Goal: Task Accomplishment & Management: Manage account settings

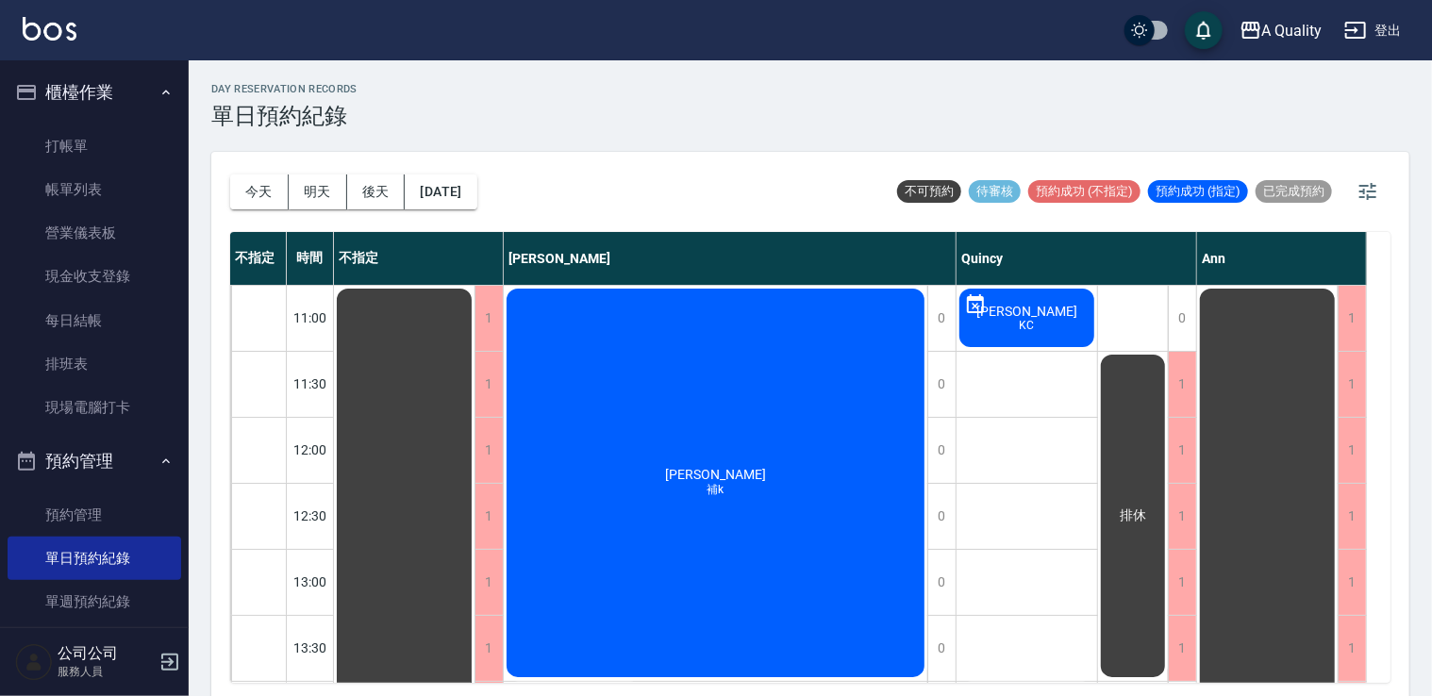
scroll to position [239, 0]
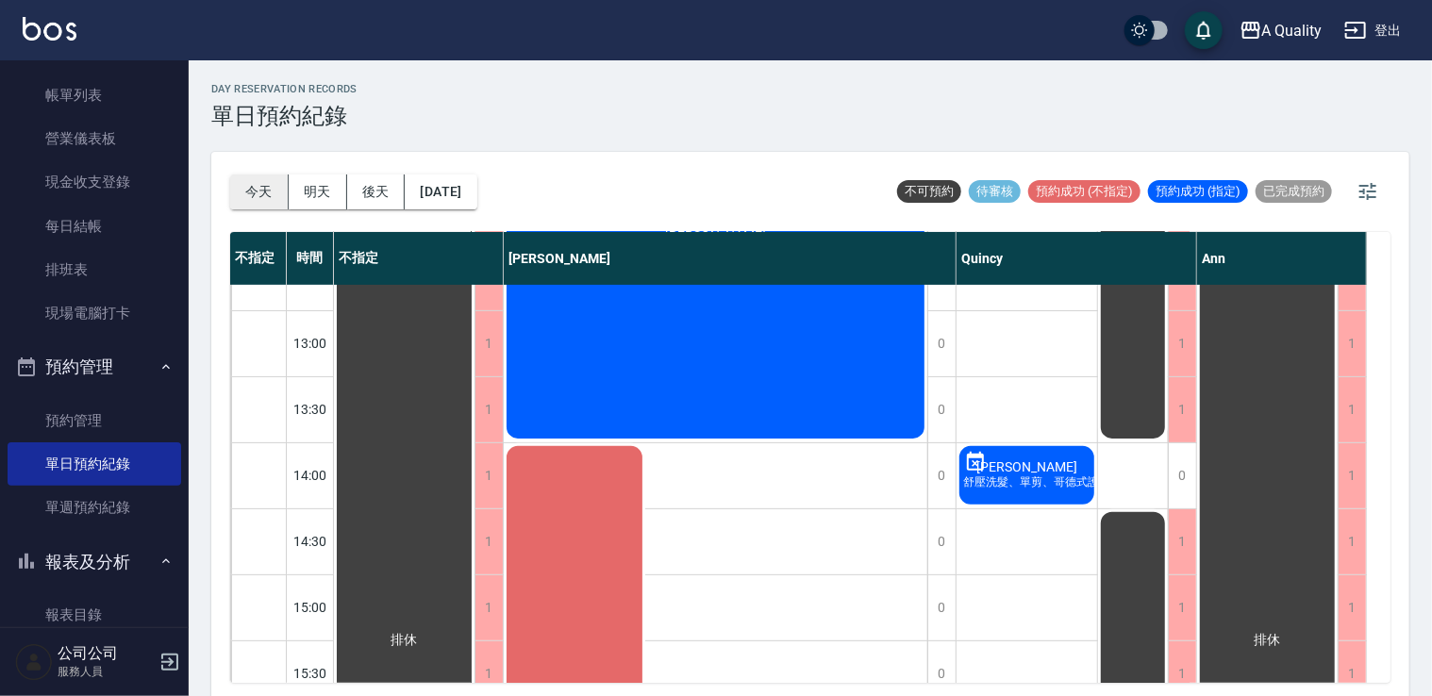
click at [257, 183] on button "今天" at bounding box center [259, 191] width 58 height 35
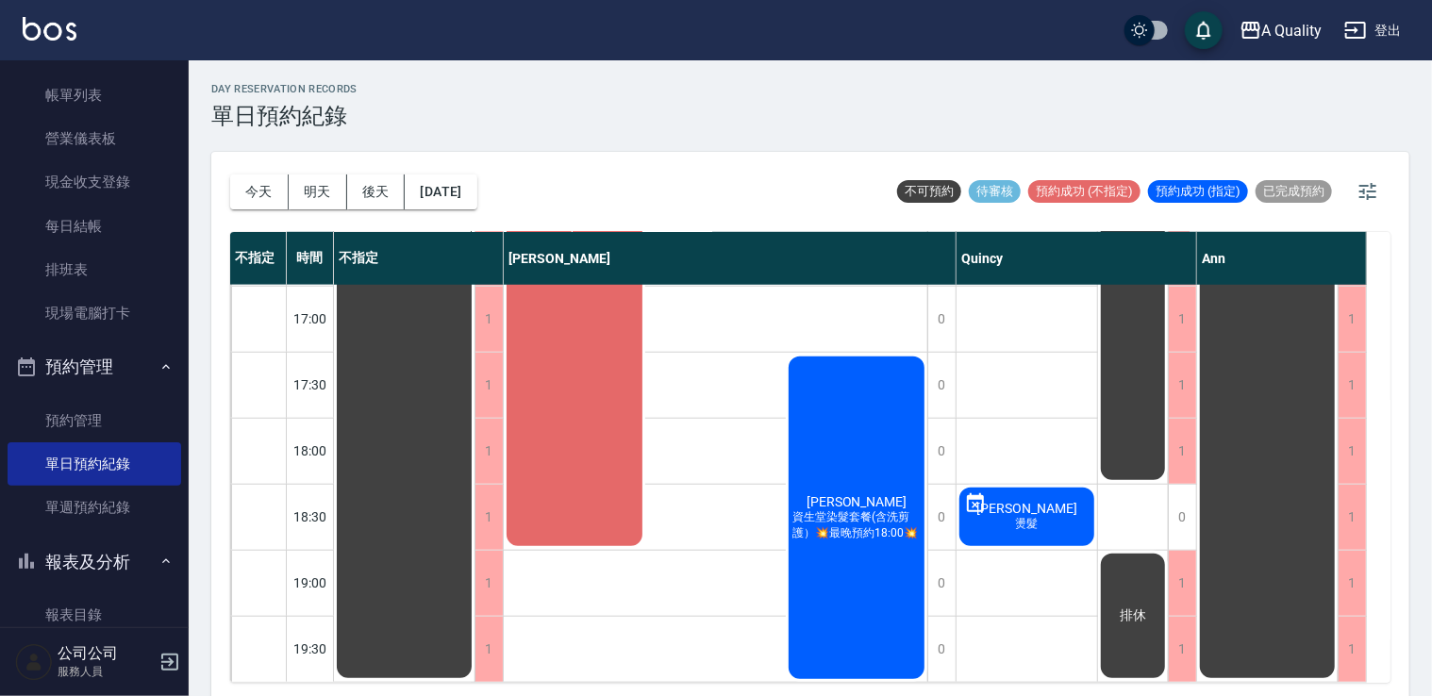
scroll to position [522, 0]
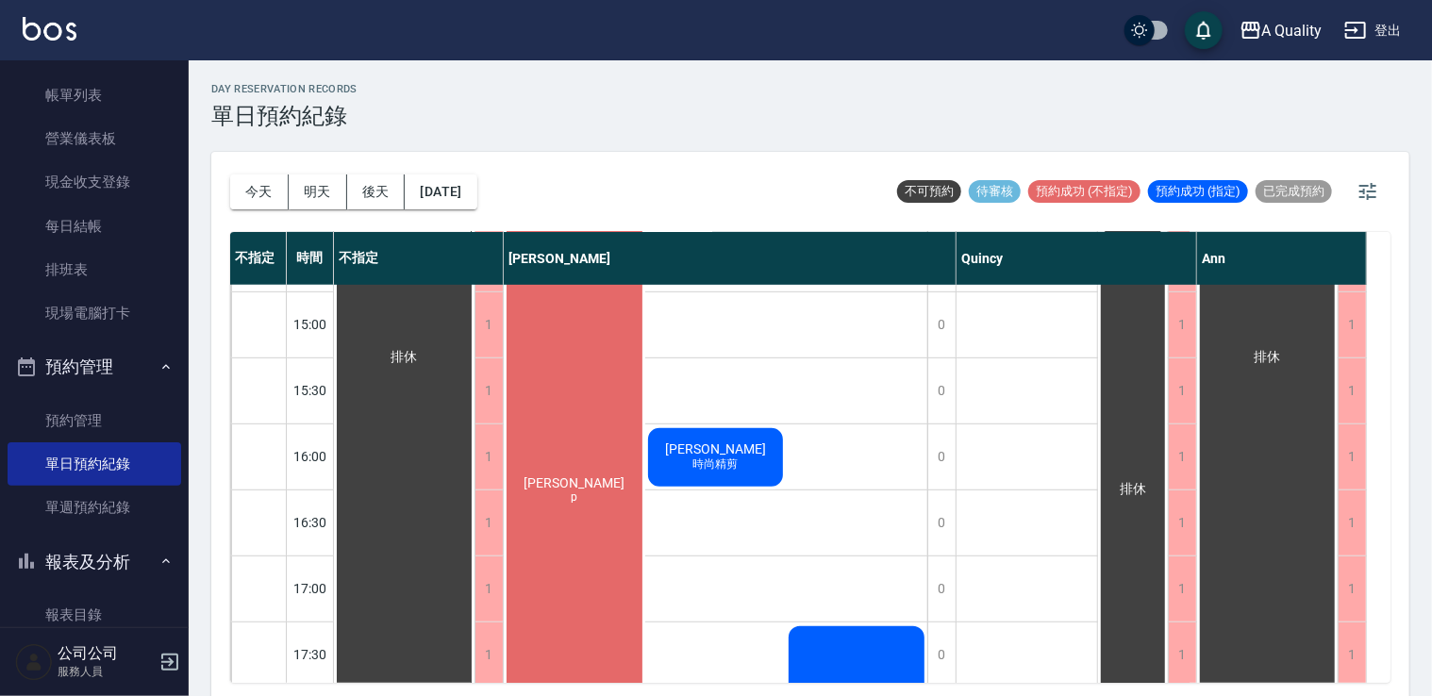
click at [708, 438] on div "[PERSON_NAME] 時尚精剪" at bounding box center [715, 457] width 141 height 64
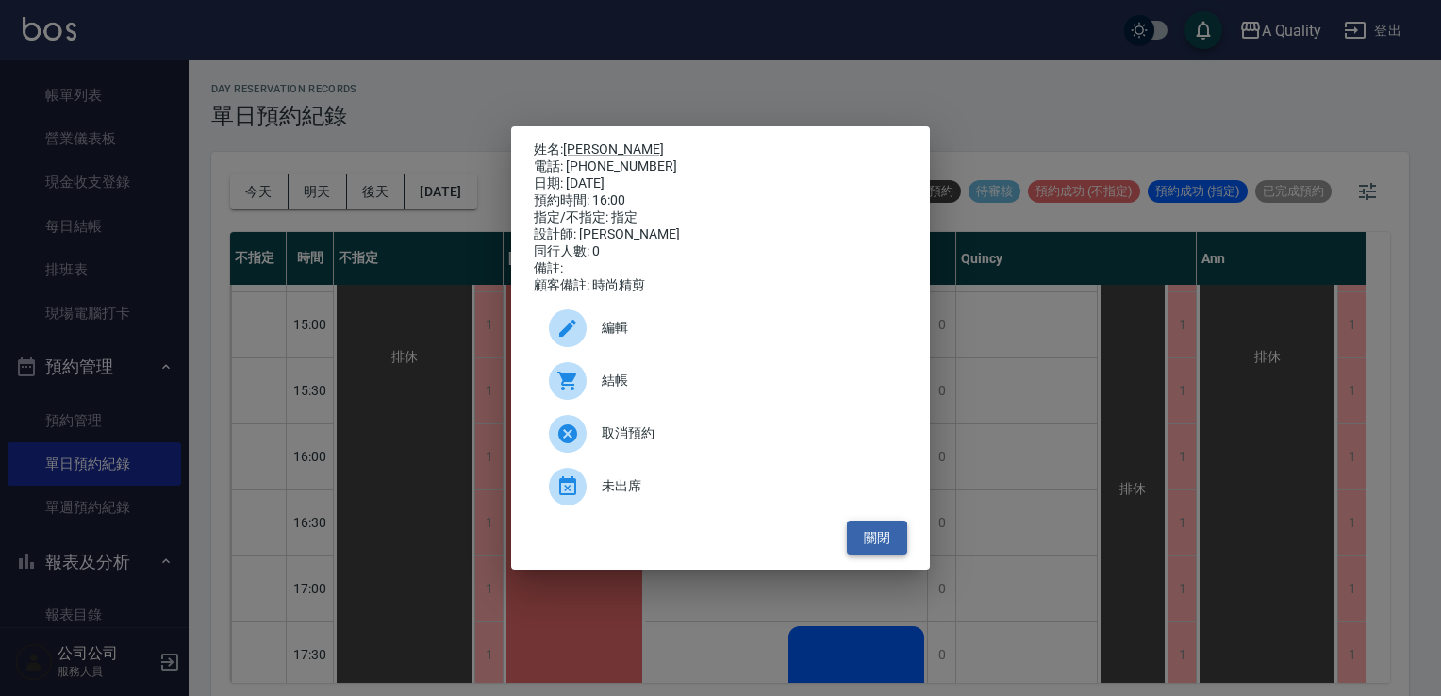
click at [876, 536] on button "關閉" at bounding box center [877, 538] width 60 height 35
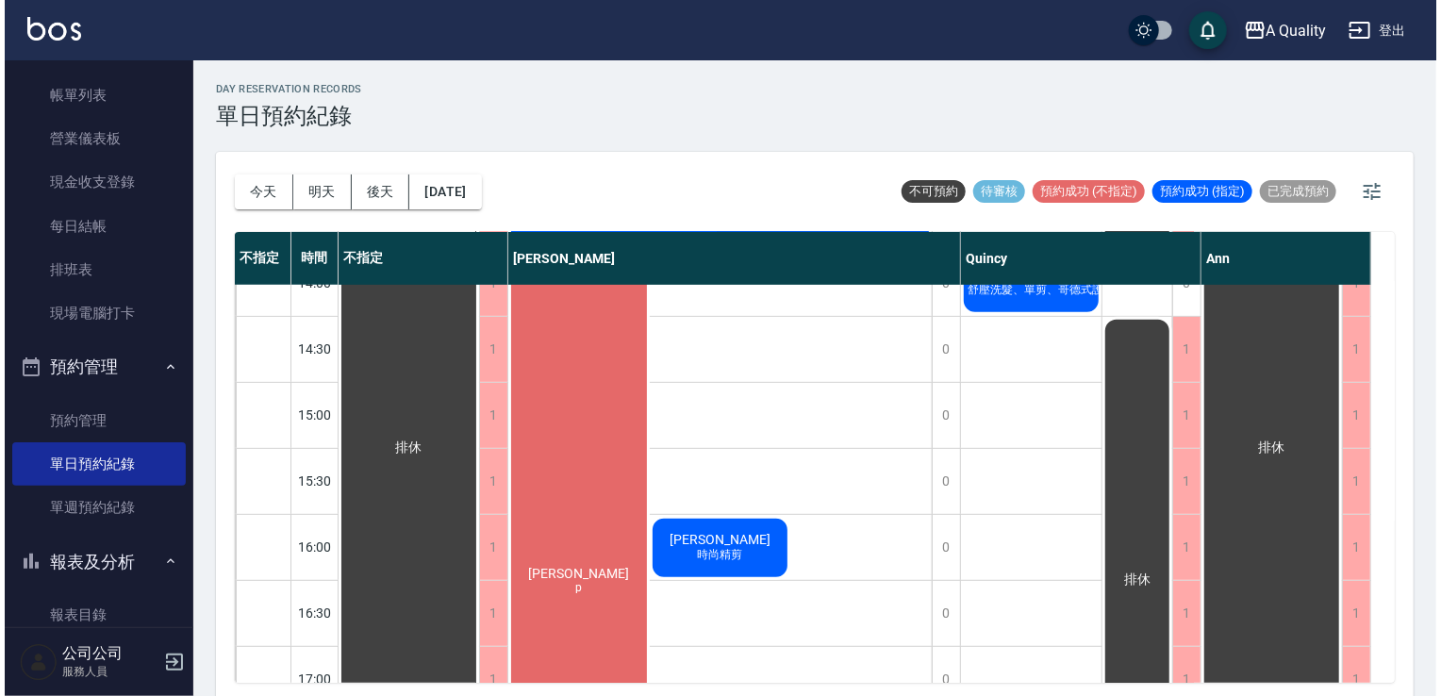
scroll to position [333, 0]
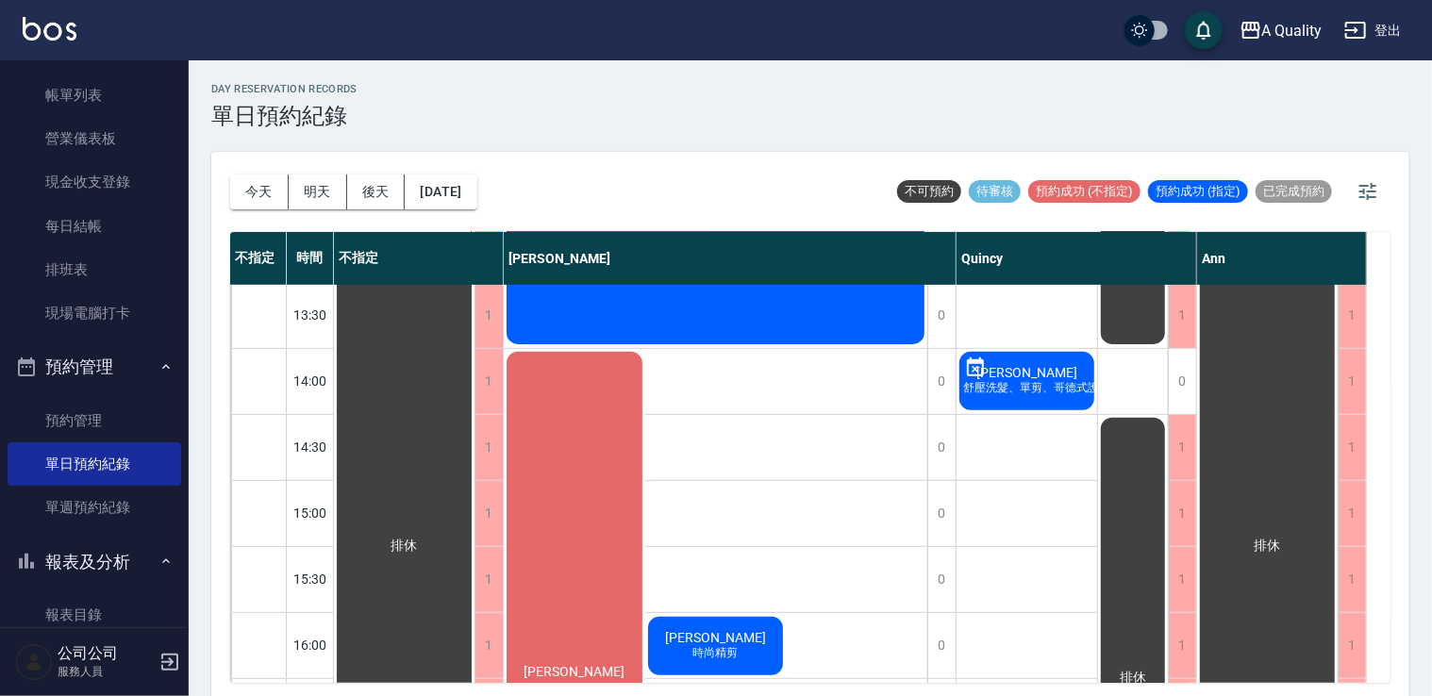
click at [729, 628] on div "[PERSON_NAME] 時尚精剪" at bounding box center [715, 646] width 141 height 64
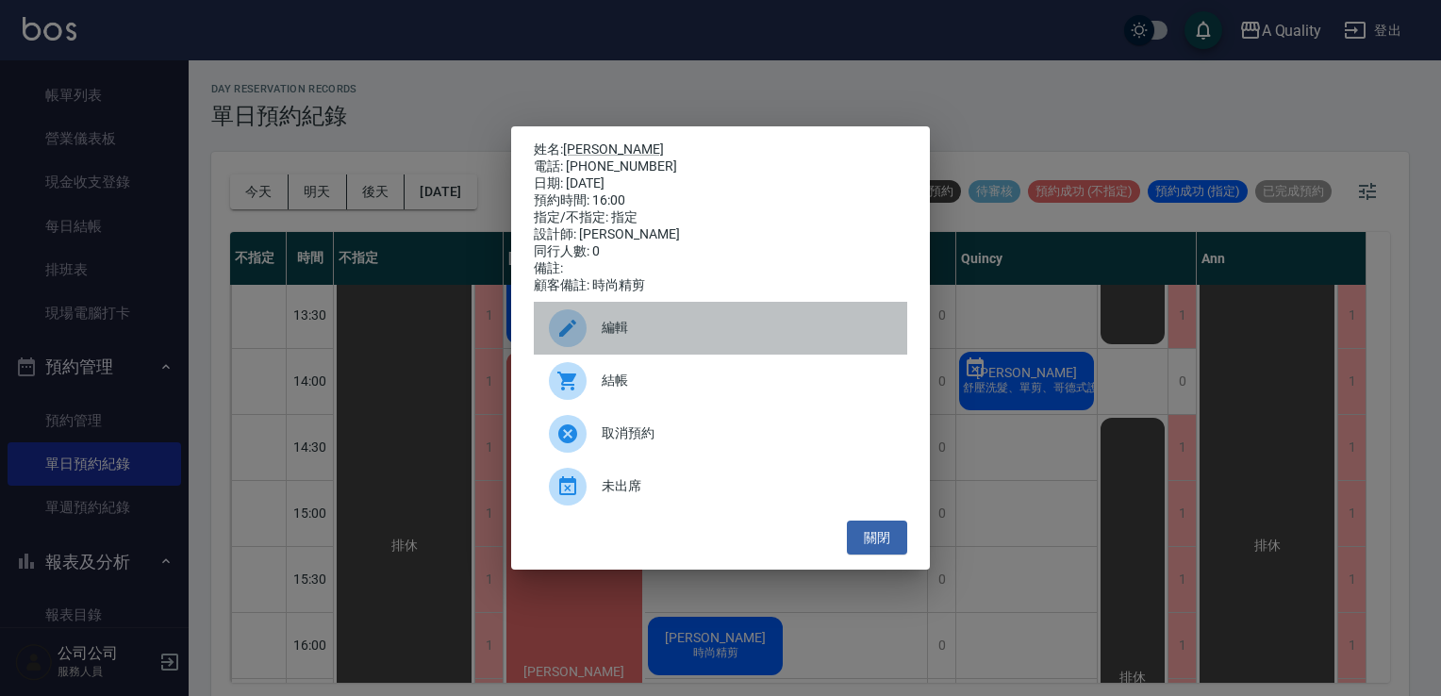
click at [629, 337] on span "編輯" at bounding box center [747, 328] width 290 height 20
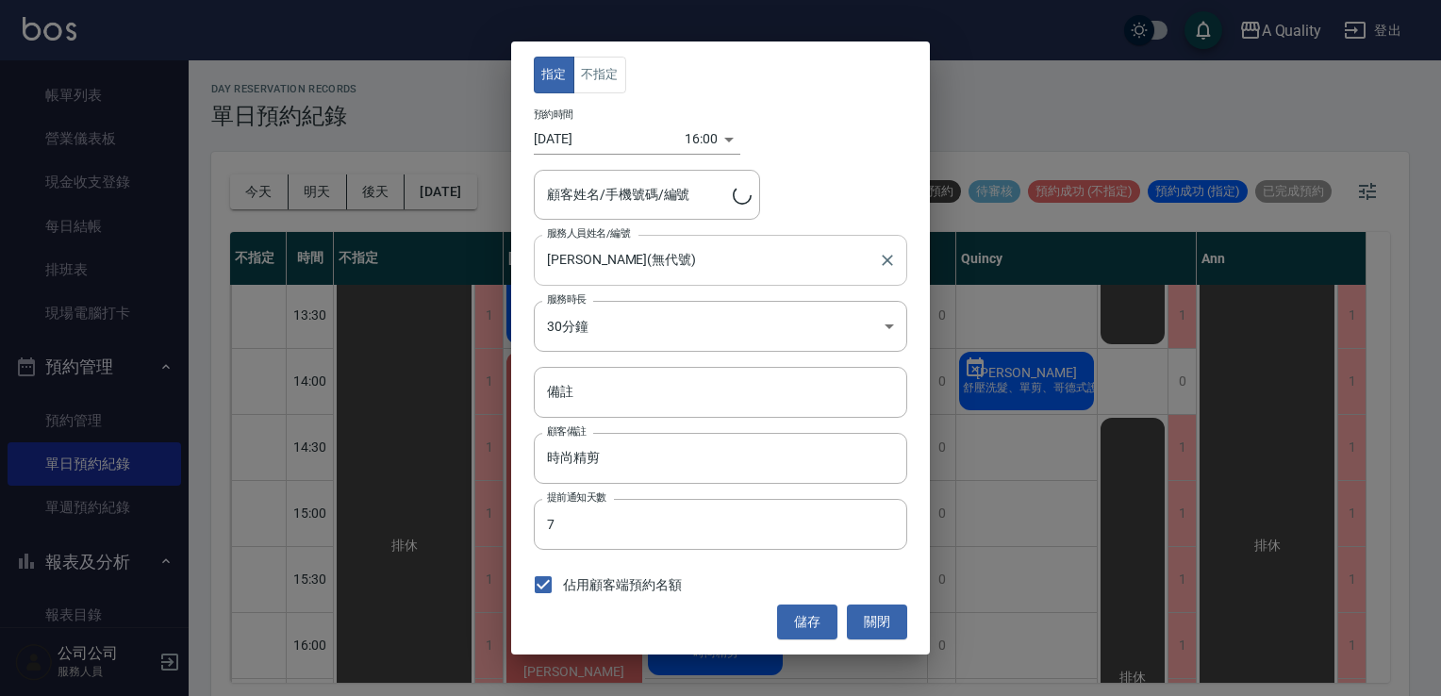
type input "[PERSON_NAME]/0958070170"
click at [622, 317] on body "A Quality 登出 櫃檯作業 打帳單 帳單列表 營業儀表板 現金收支登錄 每日結帳 排班表 現場電腦打卡 預約管理 預約管理 單日預約紀錄 單週預約紀錄…" at bounding box center [720, 351] width 1441 height 702
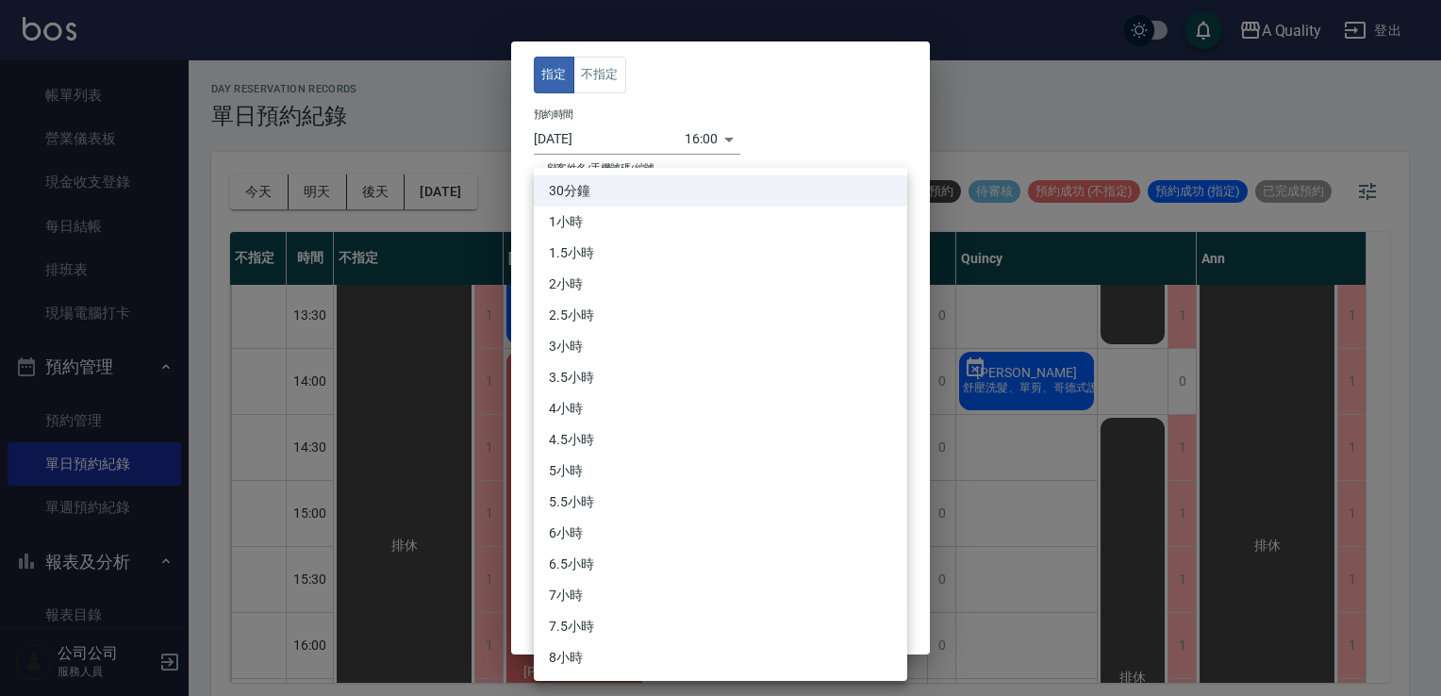
click at [576, 238] on li "1.5小時" at bounding box center [720, 253] width 373 height 31
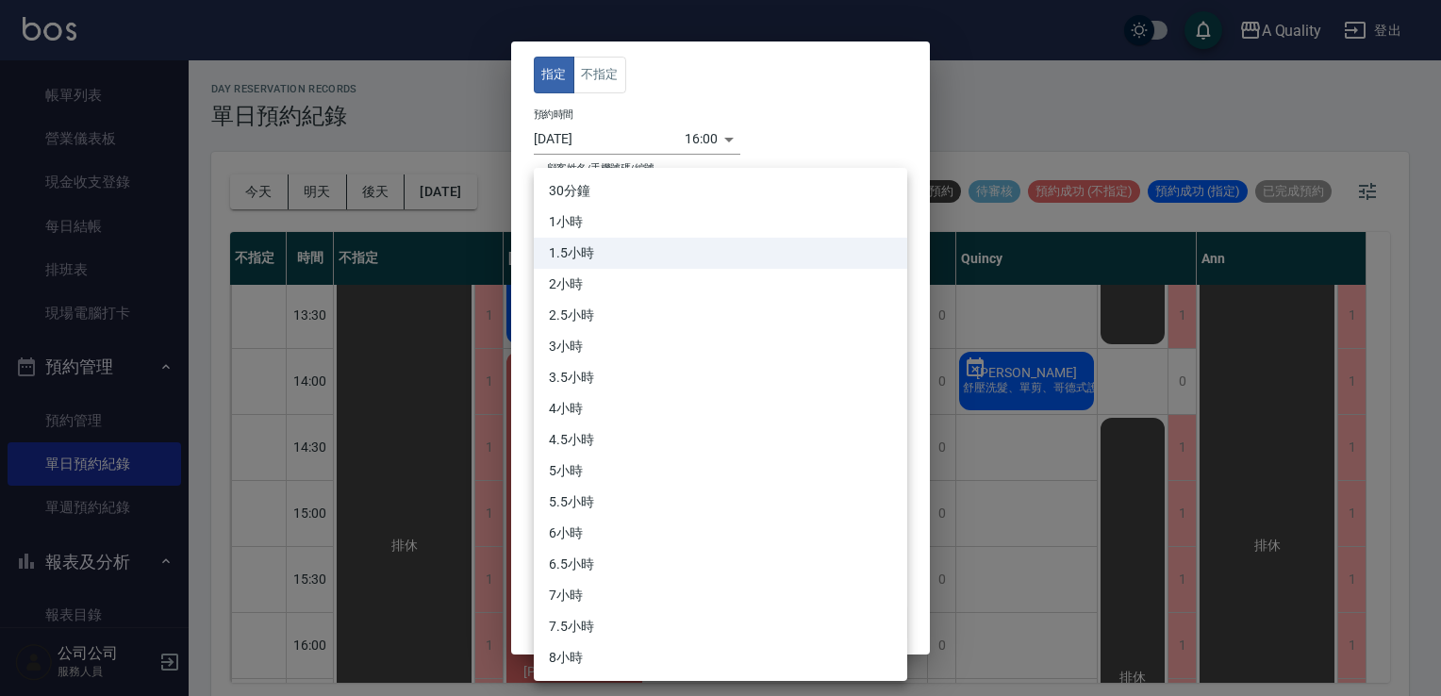
click at [641, 327] on body "A Quality 登出 櫃檯作業 打帳單 帳單列表 營業儀表板 現金收支登錄 每日結帳 排班表 現場電腦打卡 預約管理 預約管理 單日預約紀錄 單週預約紀錄…" at bounding box center [720, 351] width 1441 height 702
click at [590, 222] on li "1小時" at bounding box center [720, 222] width 373 height 31
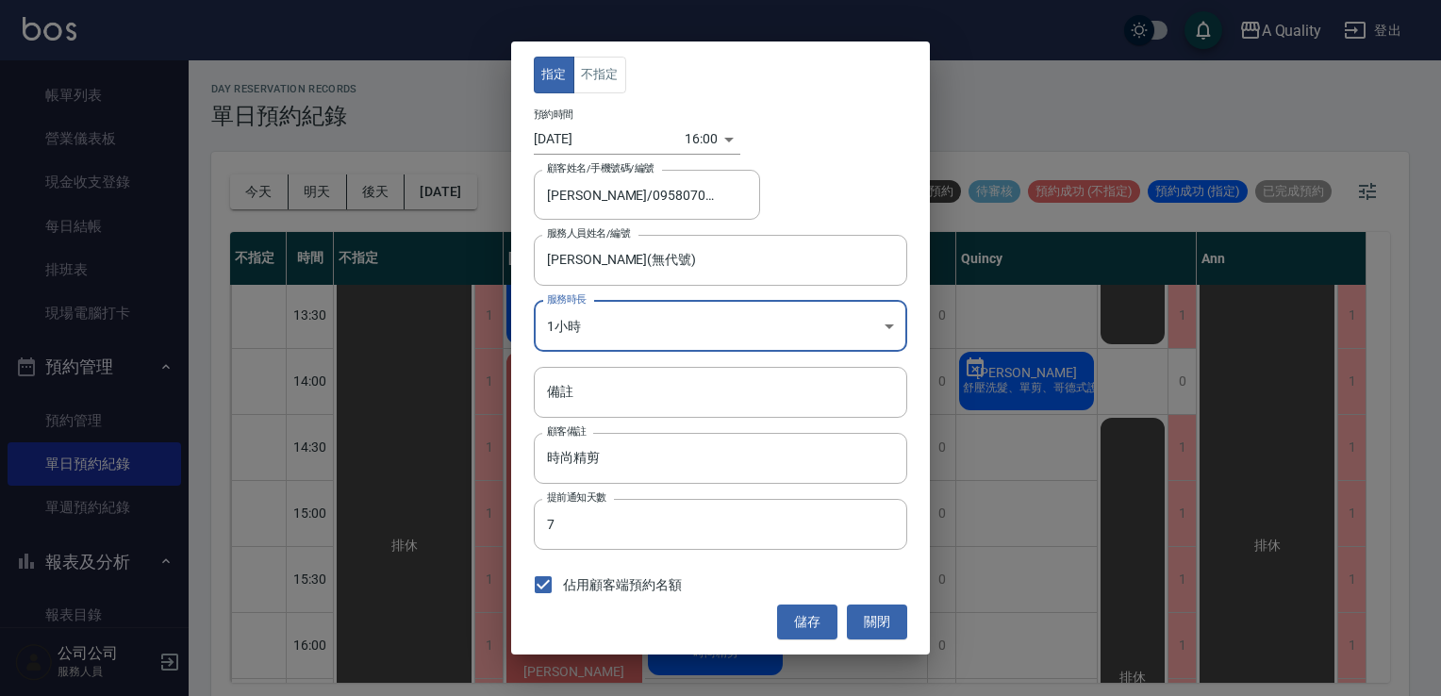
type input "2"
click at [700, 138] on body "A Quality 登出 櫃檯作業 打帳單 帳單列表 營業儀表板 現金收支登錄 每日結帳 排班表 現場電腦打卡 預約管理 預約管理 單日預約紀錄 單週預約紀錄…" at bounding box center [720, 351] width 1441 height 702
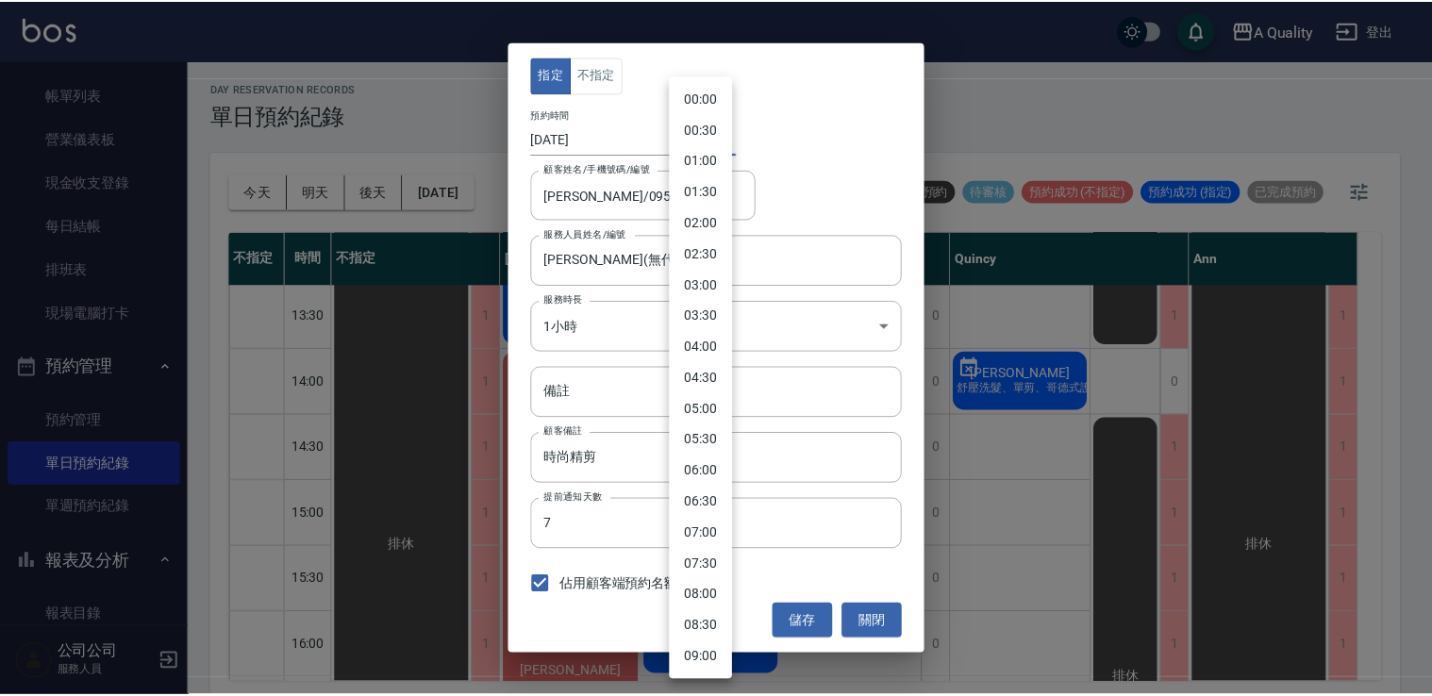
scroll to position [716, 0]
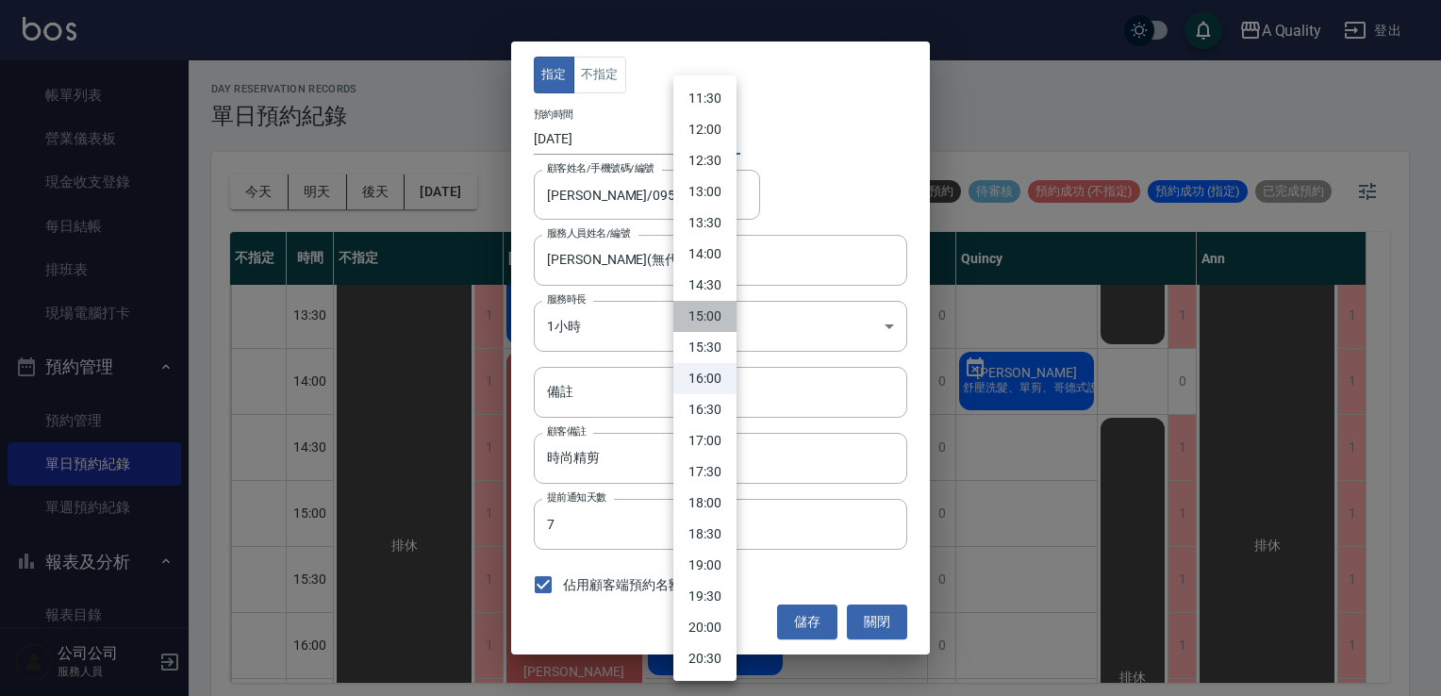
click at [713, 315] on li "15:00" at bounding box center [704, 316] width 63 height 31
type input "1757574000000"
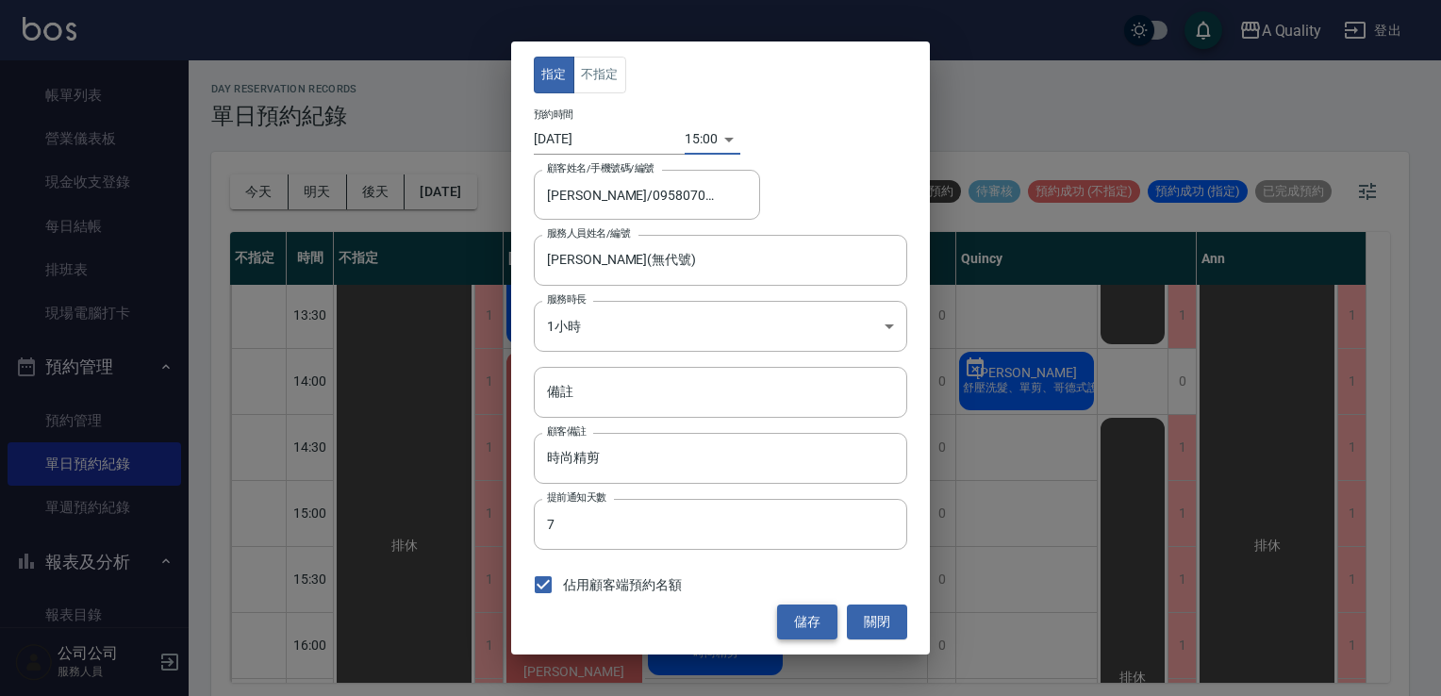
click at [796, 621] on button "儲存" at bounding box center [807, 621] width 60 height 35
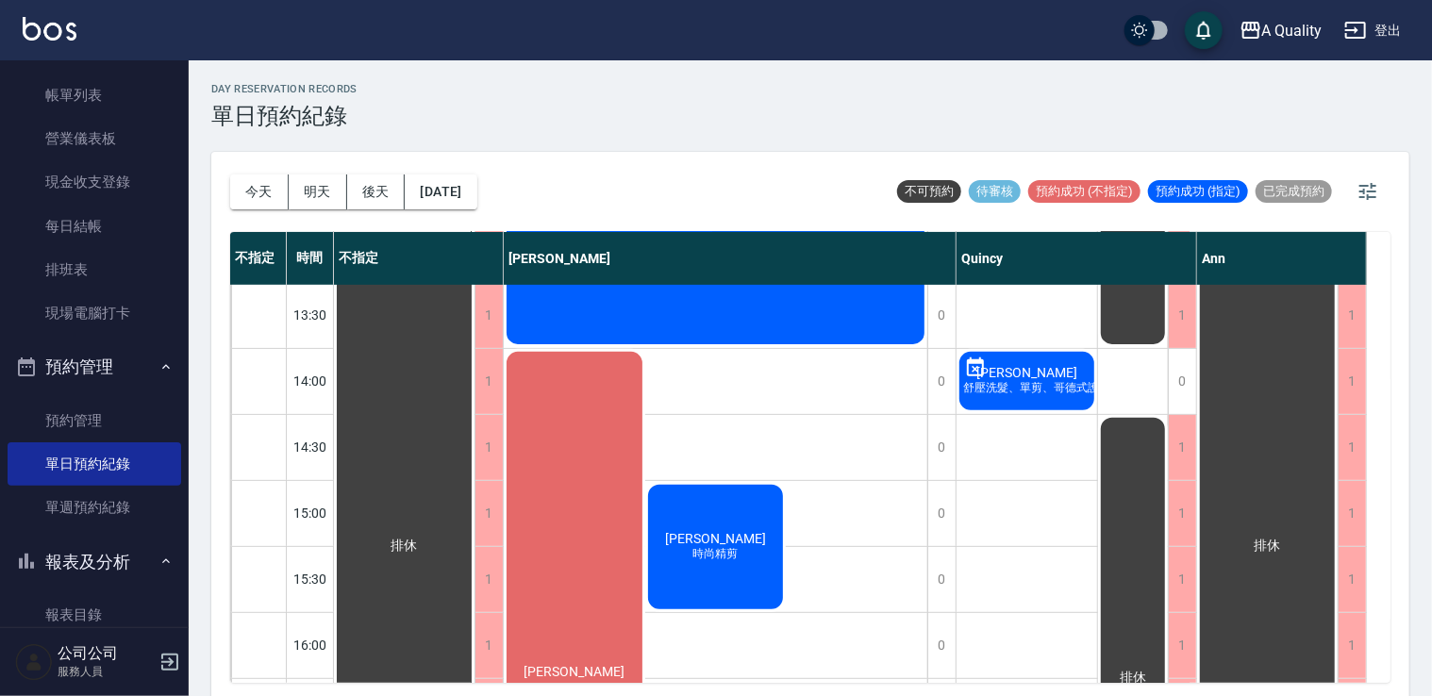
click at [738, 522] on div "邱r 時尚精剪" at bounding box center [715, 547] width 141 height 130
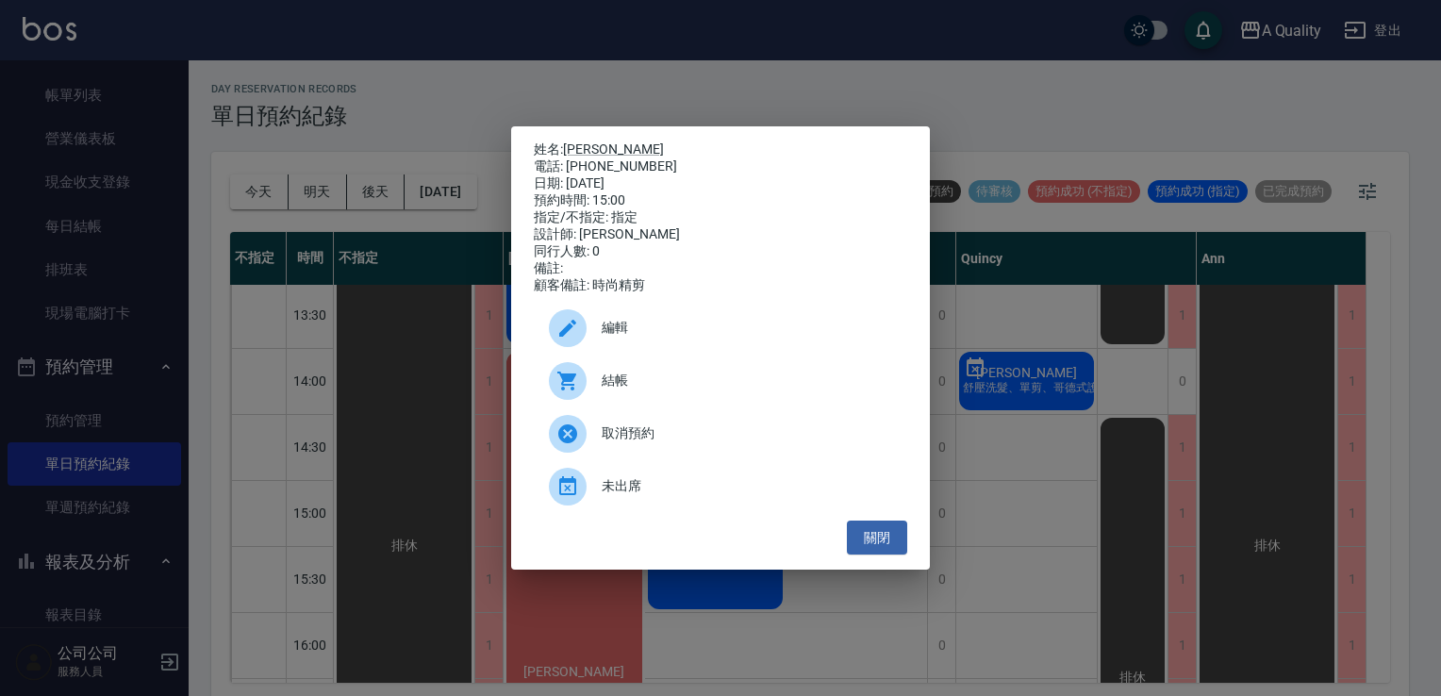
click at [655, 349] on div "編輯" at bounding box center [720, 328] width 373 height 53
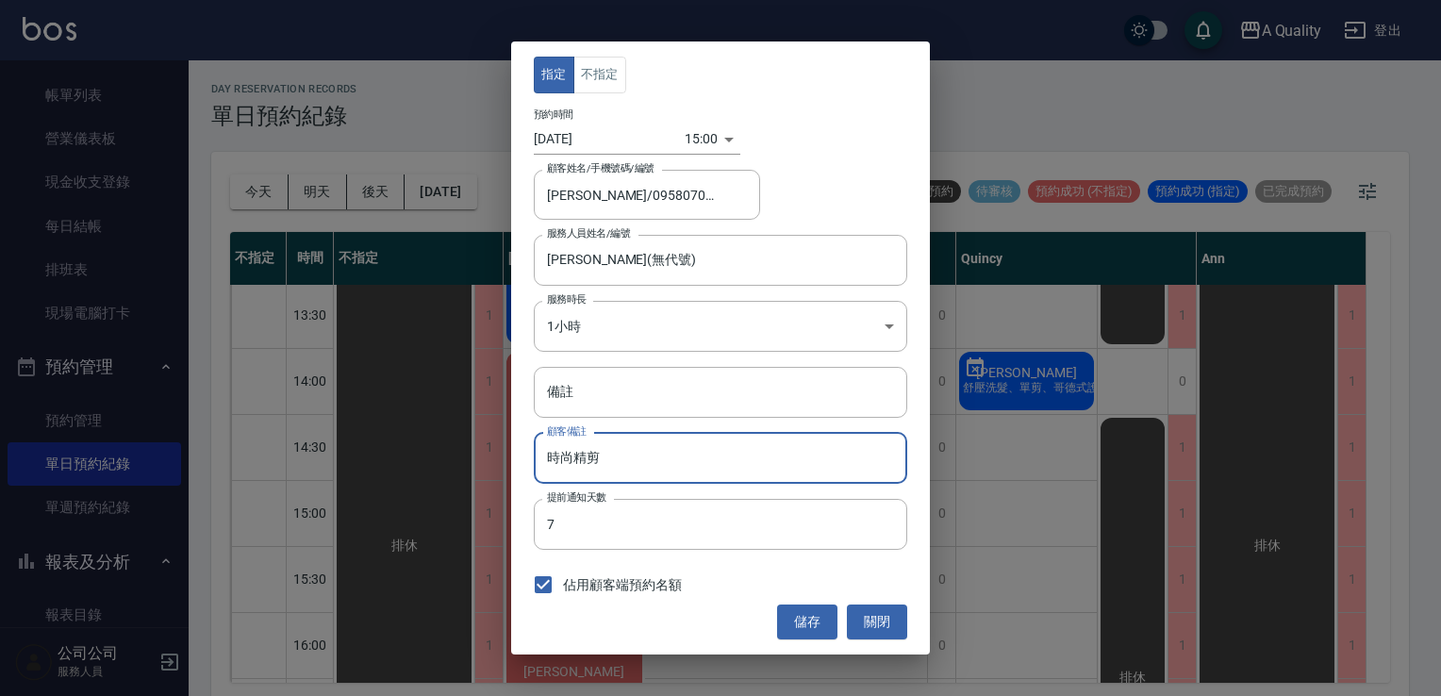
click at [639, 466] on input "時尚精剪" at bounding box center [720, 458] width 373 height 51
drag, startPoint x: 605, startPoint y: 476, endPoint x: 492, endPoint y: 470, distance: 113.4
click at [492, 470] on div "指定 不指定 預約時間 2025/09/11 15:00 1757574000000 顧客姓名/手機號碼/編號 邱r/0958070170 顧客姓名/手機號碼…" at bounding box center [720, 348] width 1441 height 696
click at [652, 398] on input "備註" at bounding box center [720, 392] width 373 height 51
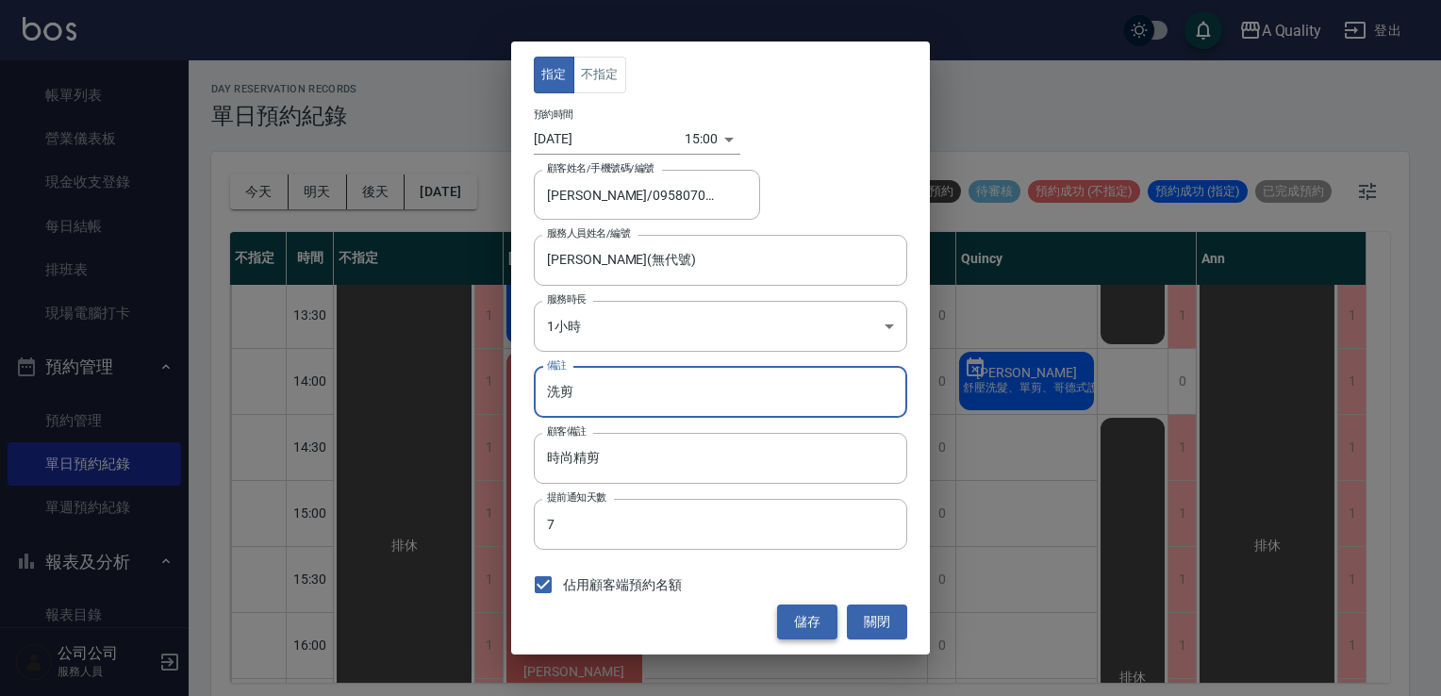
type input "洗剪"
click at [803, 621] on button "儲存" at bounding box center [807, 621] width 60 height 35
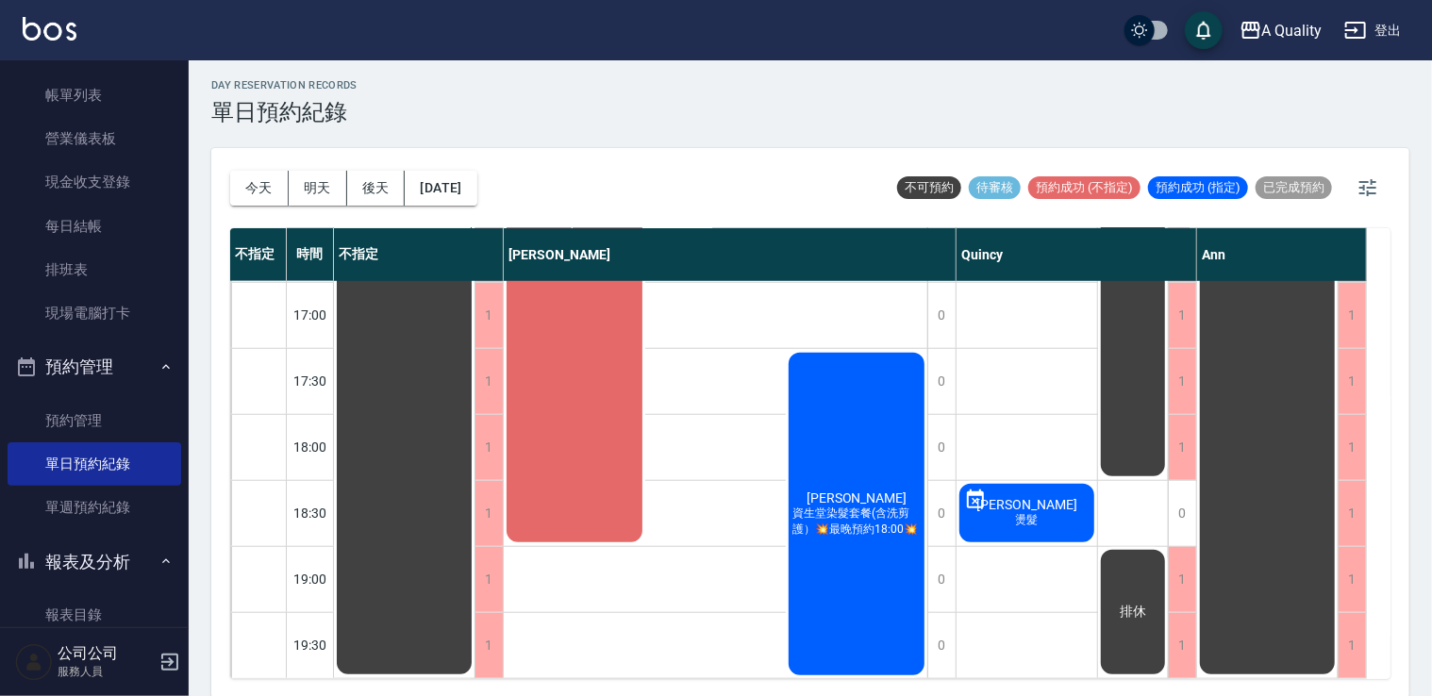
scroll to position [5, 0]
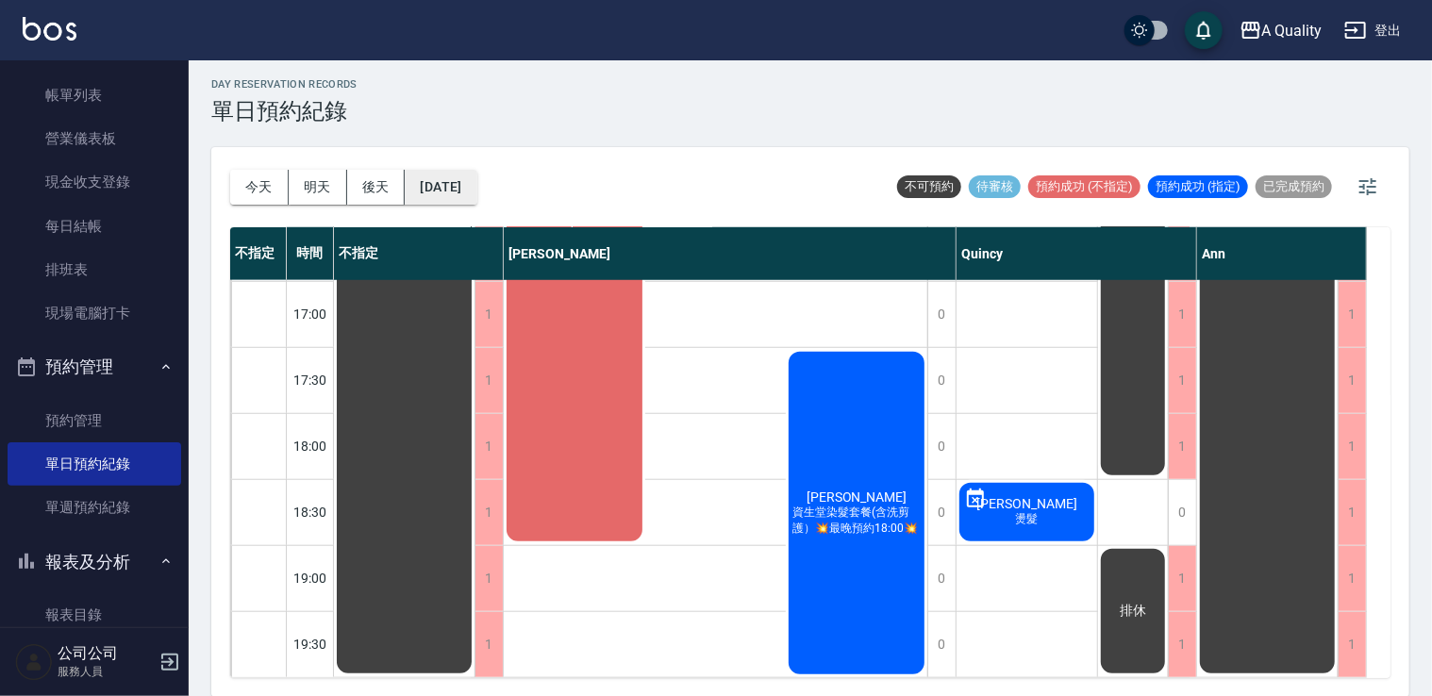
click at [476, 191] on button "2025/09/11" at bounding box center [441, 187] width 72 height 35
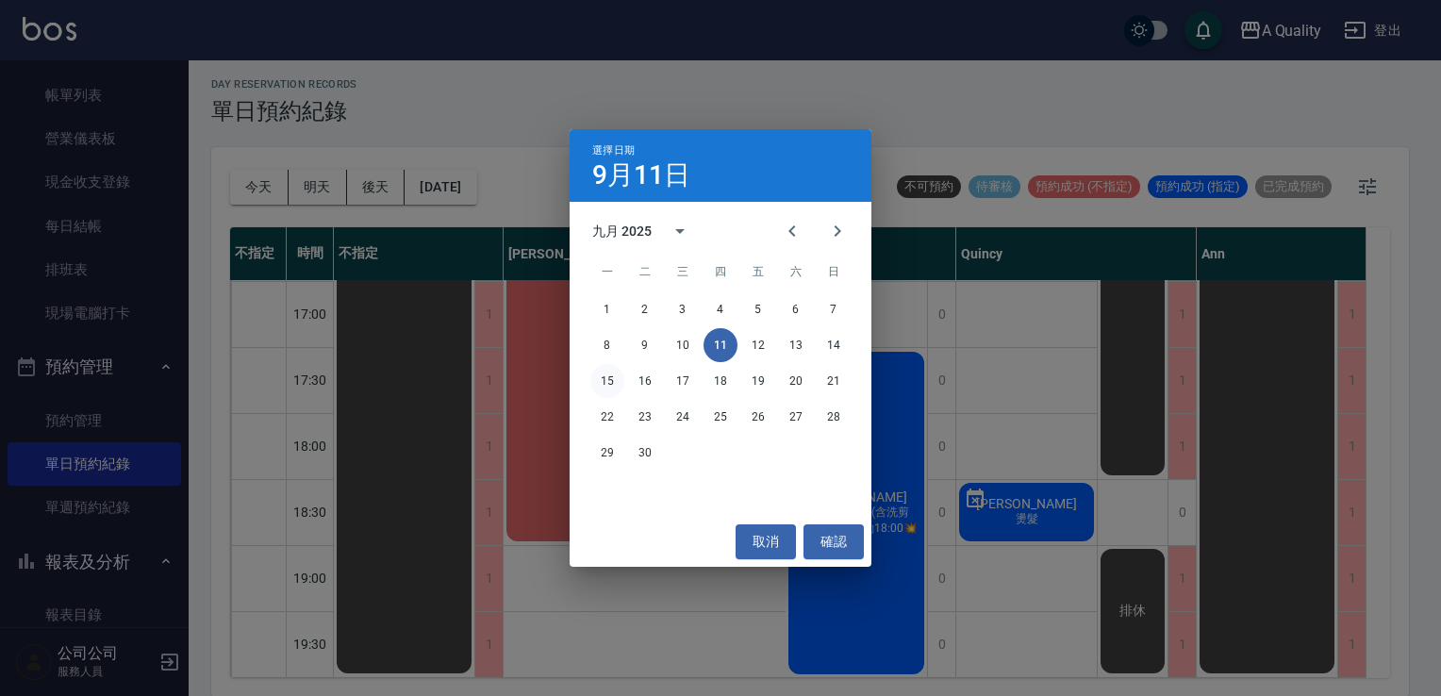
click at [613, 381] on button "15" at bounding box center [607, 381] width 34 height 34
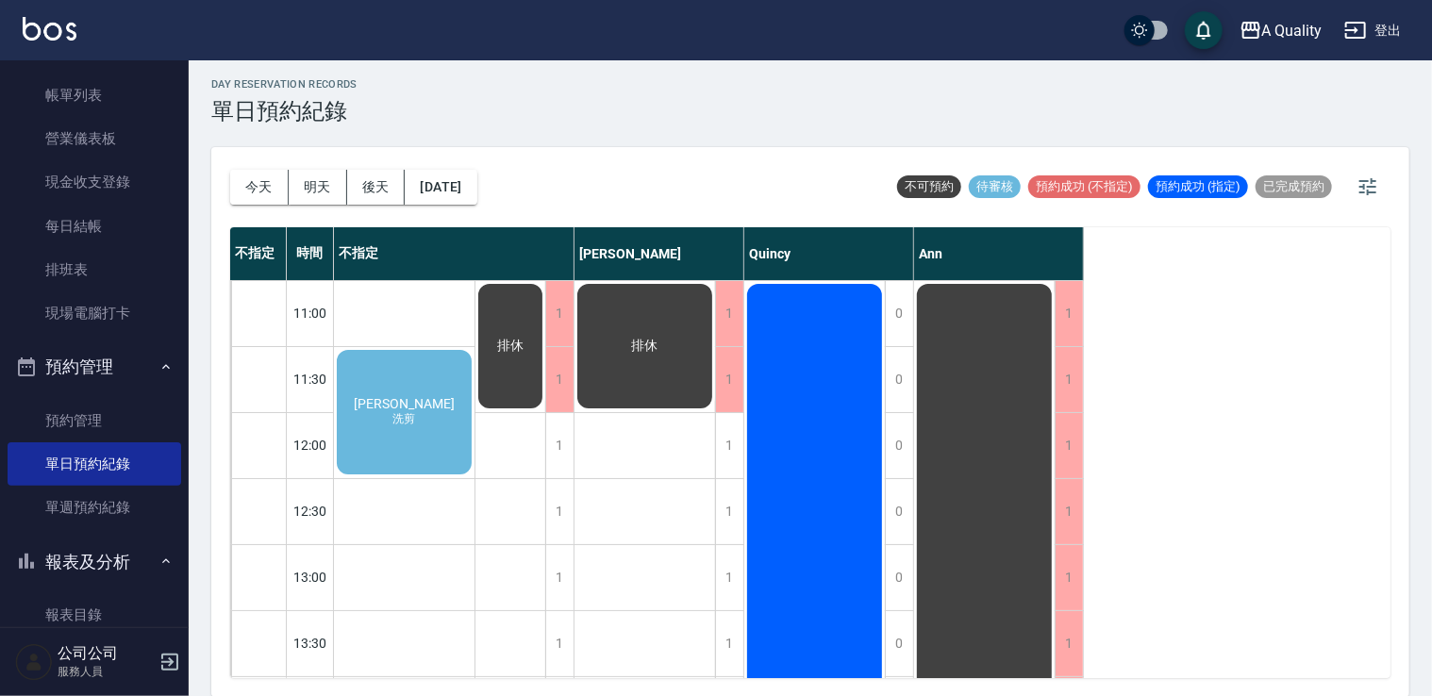
click at [444, 406] on div "林芸 洗剪" at bounding box center [404, 412] width 141 height 130
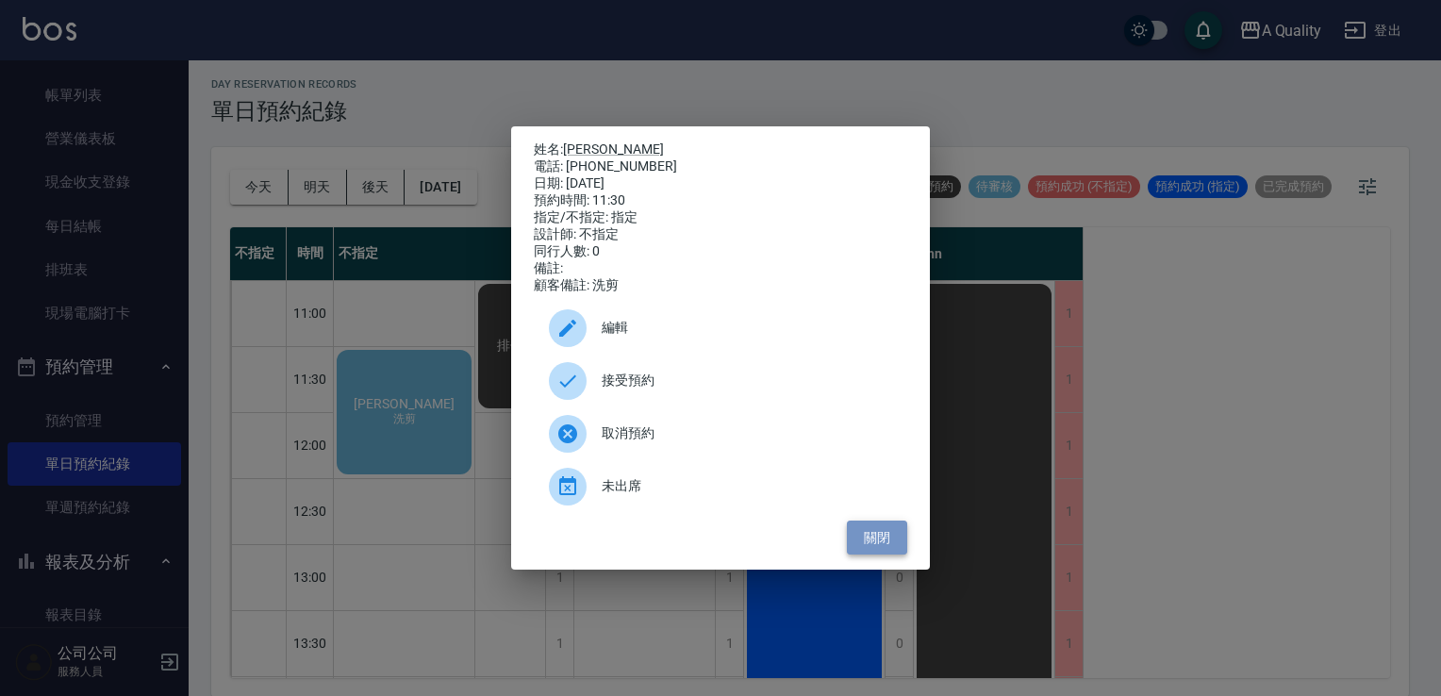
click at [891, 545] on button "關閉" at bounding box center [877, 538] width 60 height 35
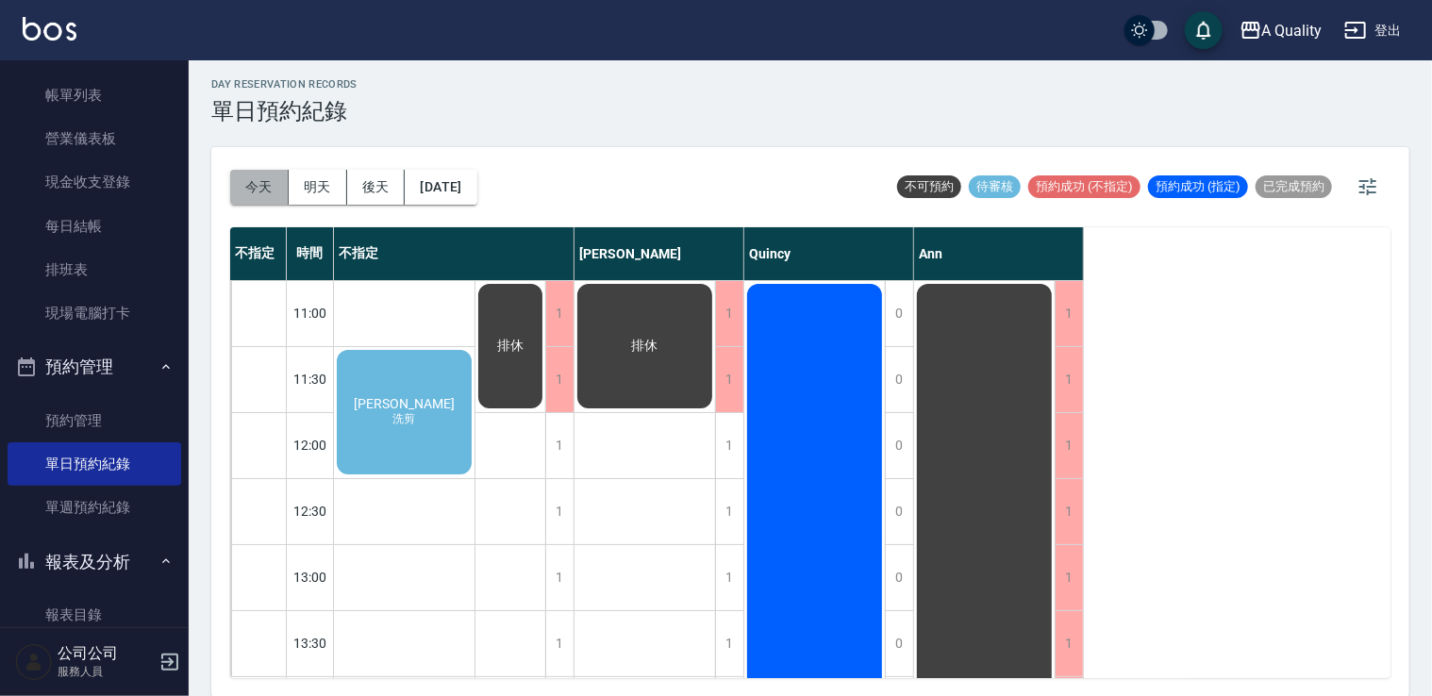
drag, startPoint x: 275, startPoint y: 183, endPoint x: 294, endPoint y: 193, distance: 21.5
click at [275, 185] on button "今天" at bounding box center [259, 187] width 58 height 35
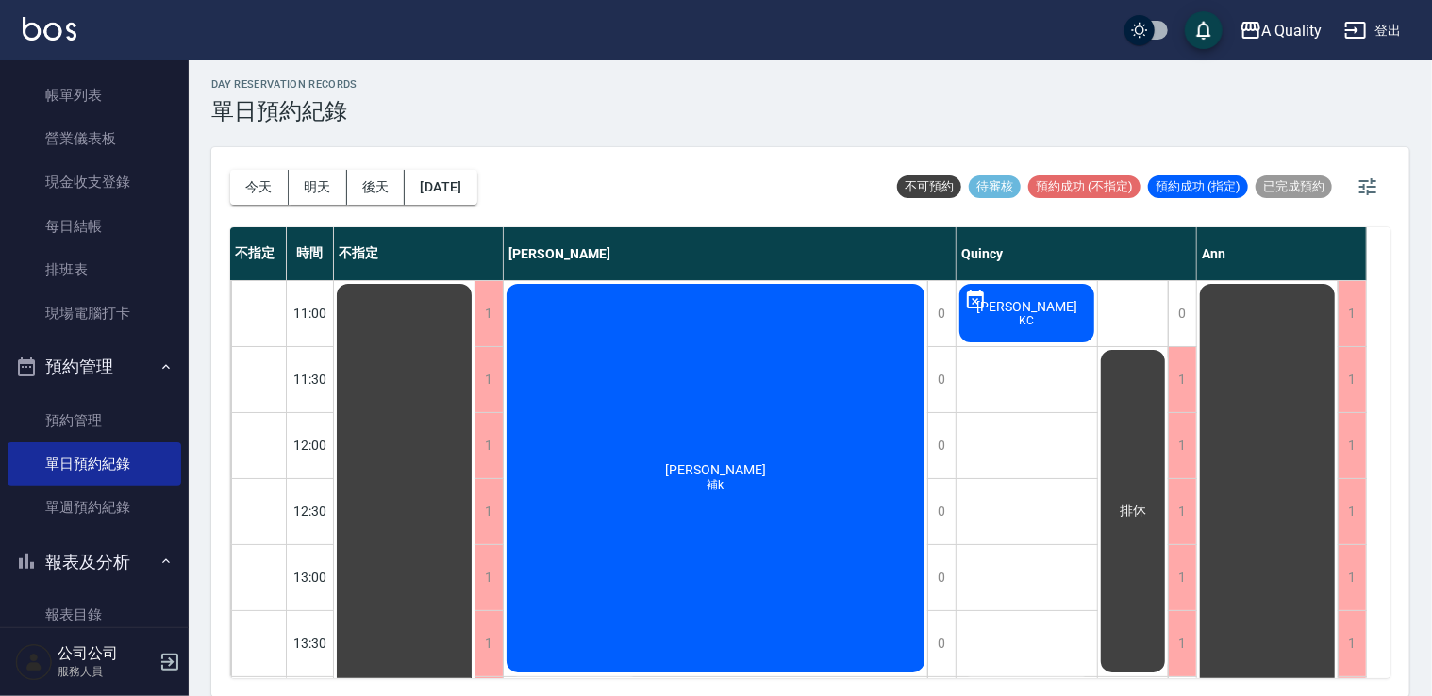
click at [731, 564] on div "陳怡文 補k" at bounding box center [715, 478] width 423 height 394
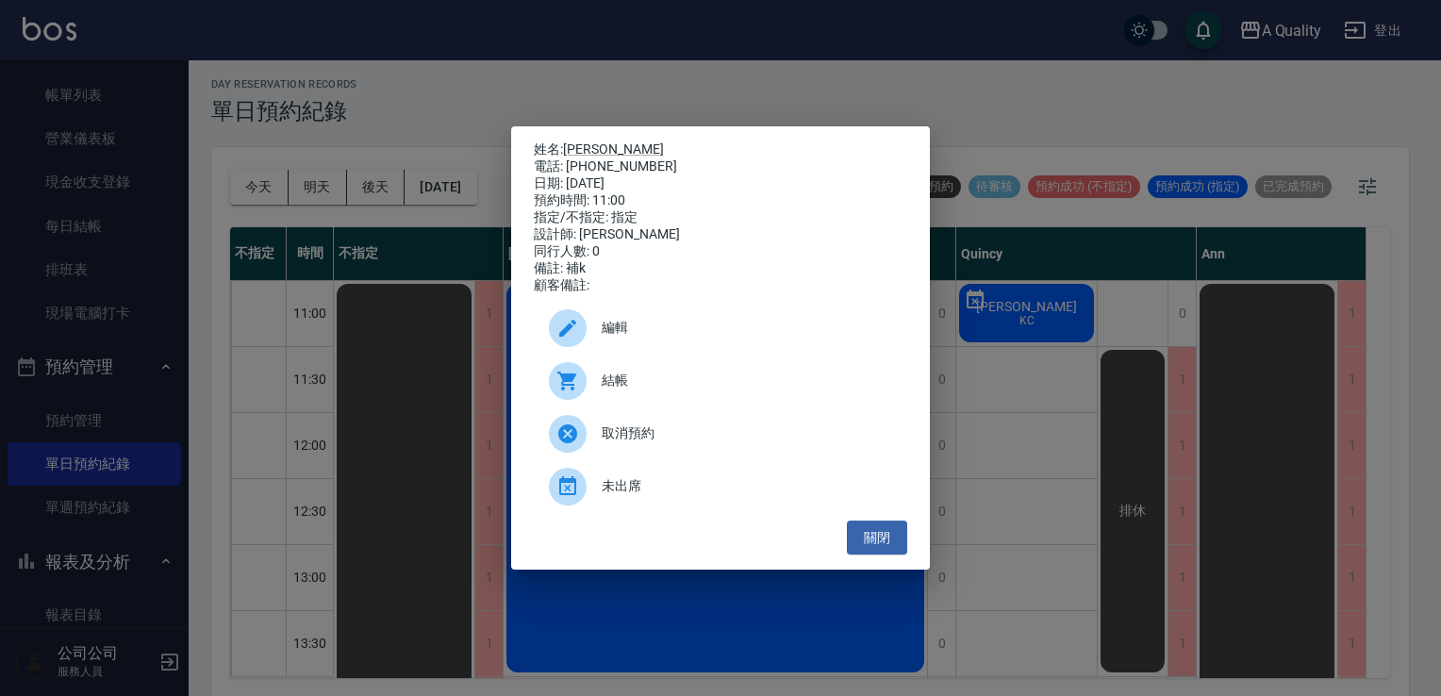
click at [586, 383] on div at bounding box center [568, 381] width 38 height 38
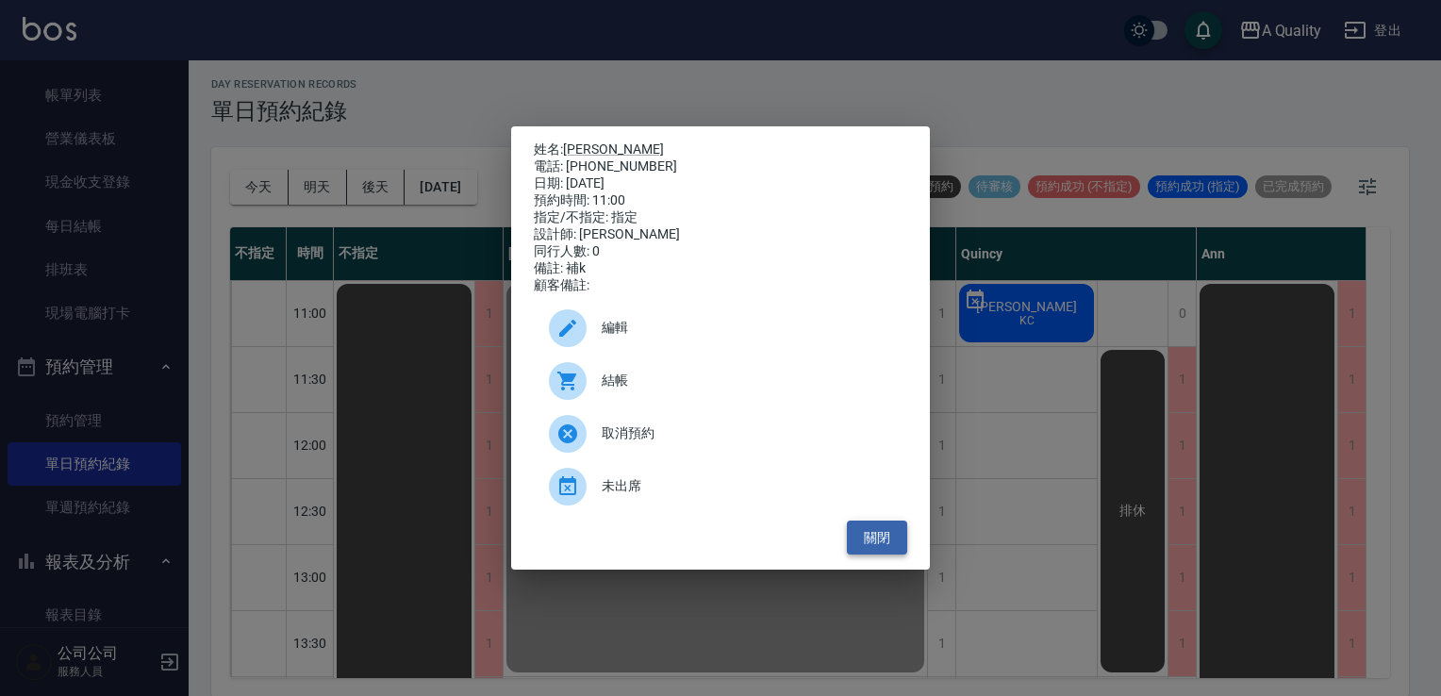
click at [885, 541] on button "關閉" at bounding box center [877, 538] width 60 height 35
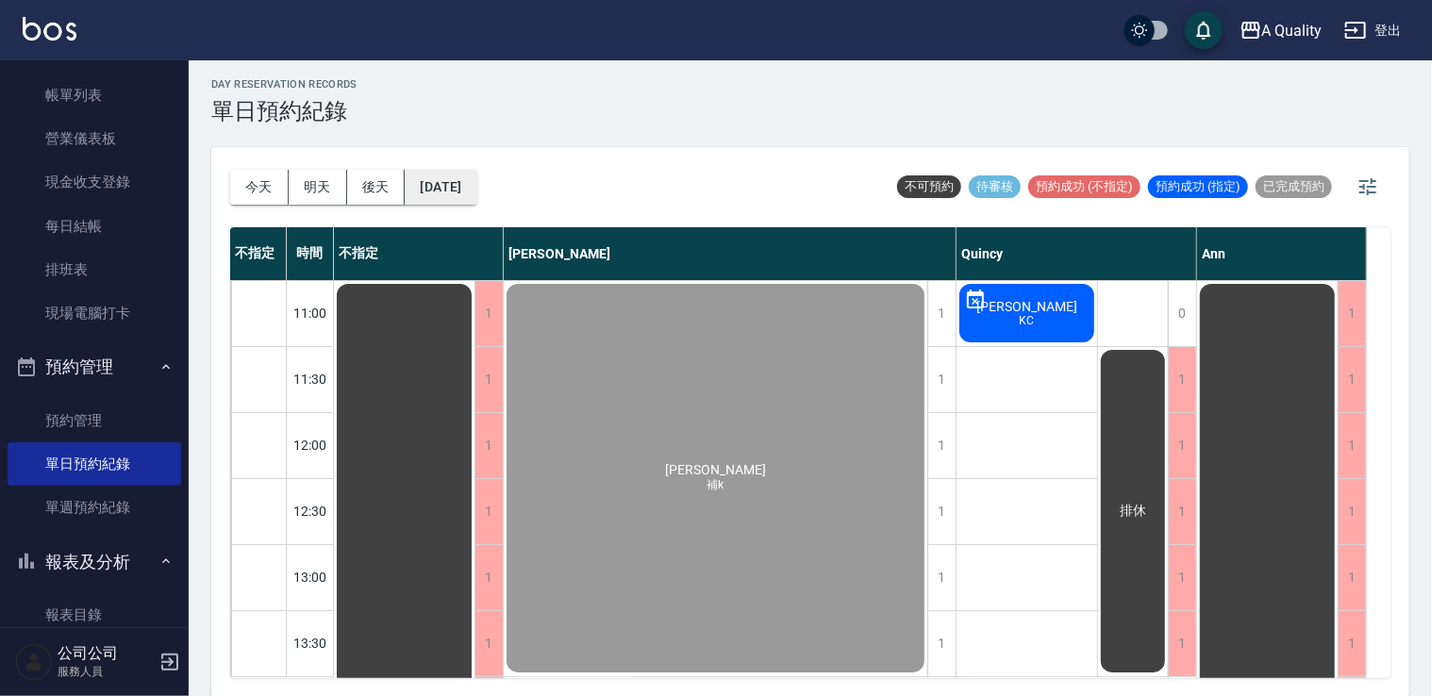
click at [460, 186] on button "2025/09/11" at bounding box center [441, 187] width 72 height 35
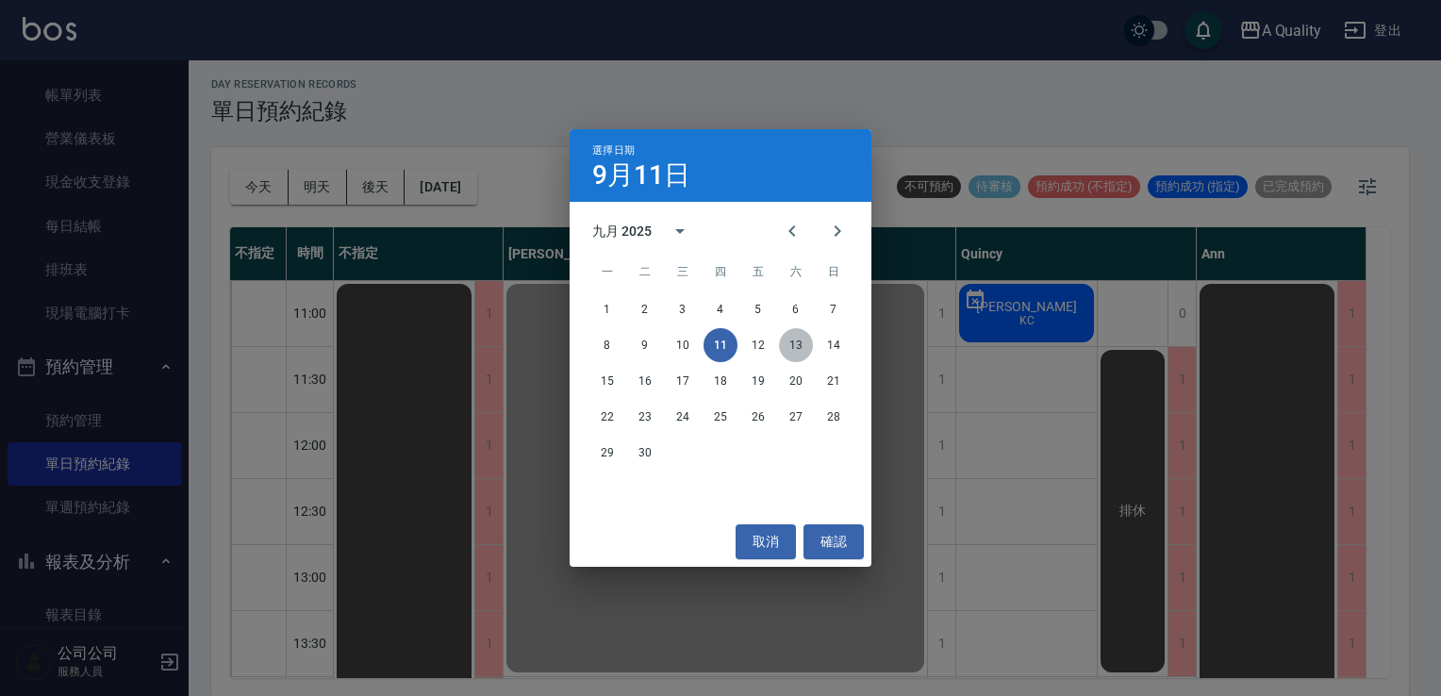
click at [797, 344] on button "13" at bounding box center [796, 345] width 34 height 34
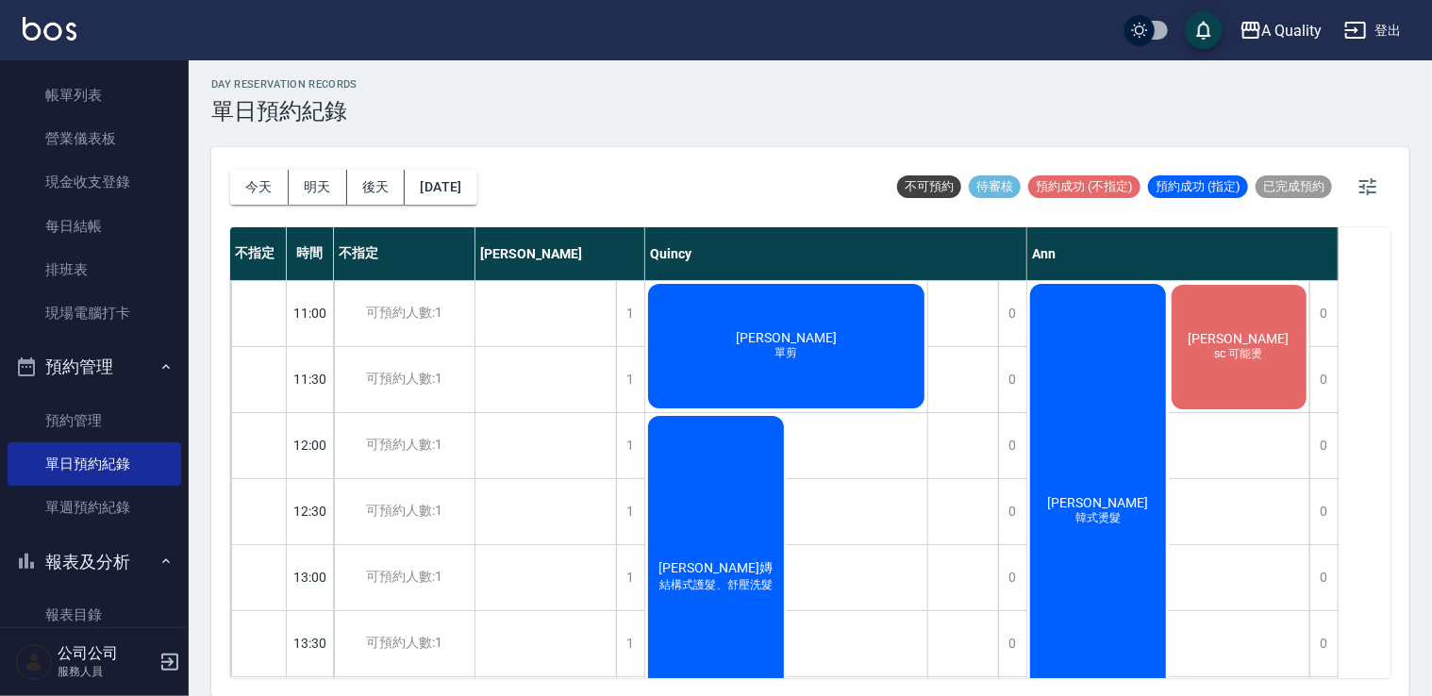
click at [626, 451] on div "1" at bounding box center [630, 445] width 28 height 65
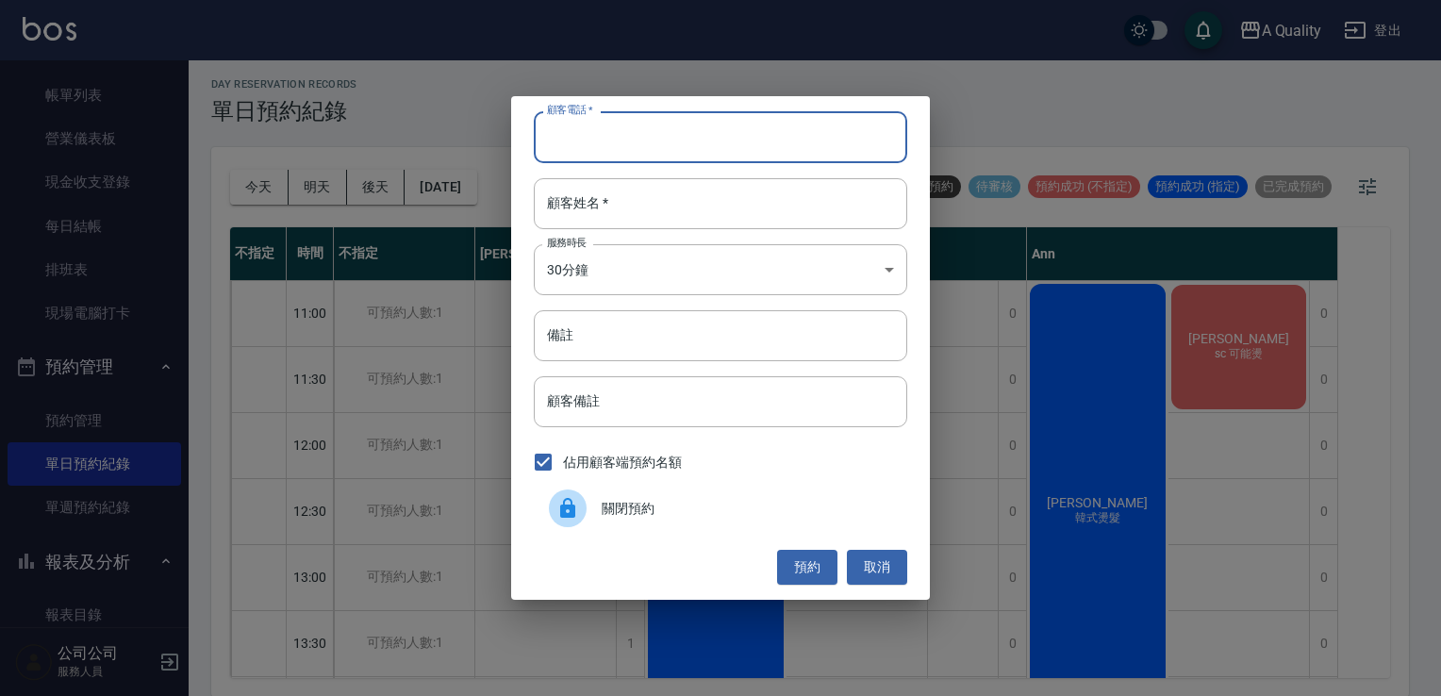
click at [690, 152] on input "顧客電話   *" at bounding box center [720, 136] width 373 height 51
paste input "0916275276"
type input "0916275276"
click at [642, 204] on input "顧客姓名   *" at bounding box center [720, 203] width 373 height 51
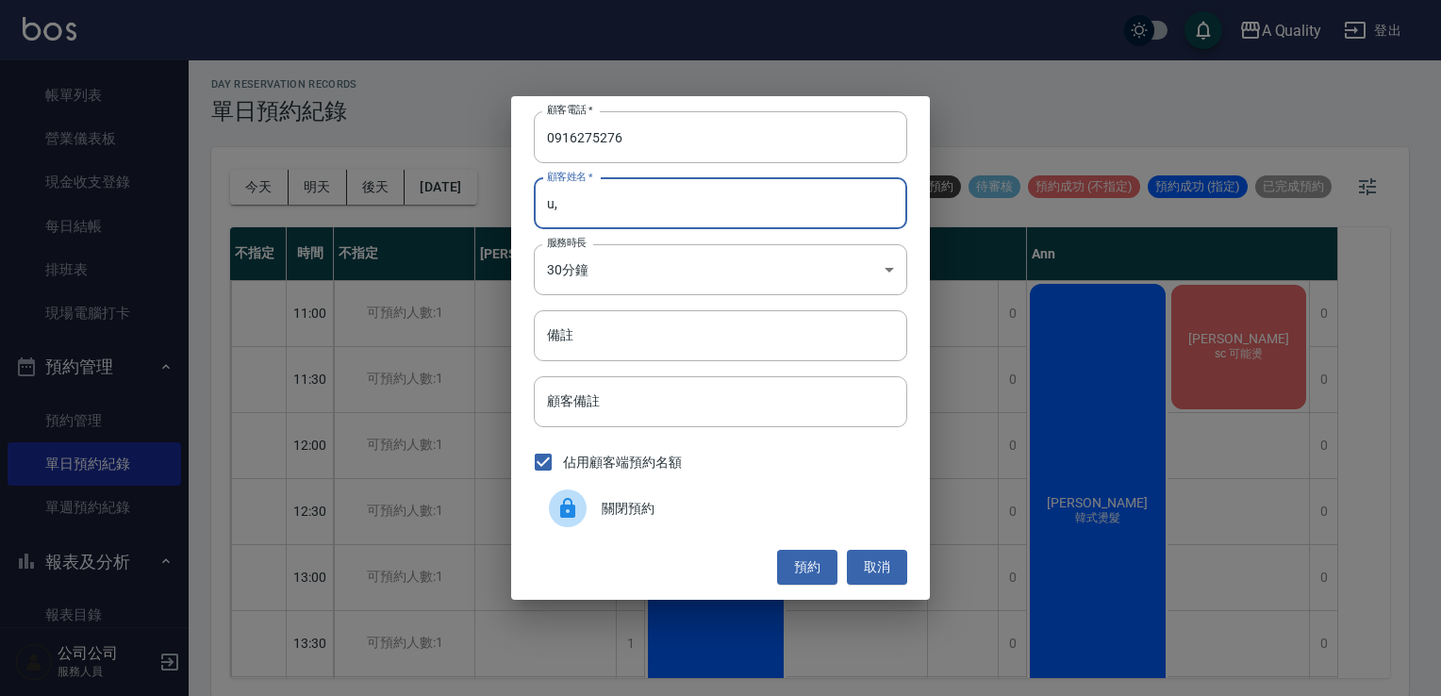
type input "u"
type input "葉s"
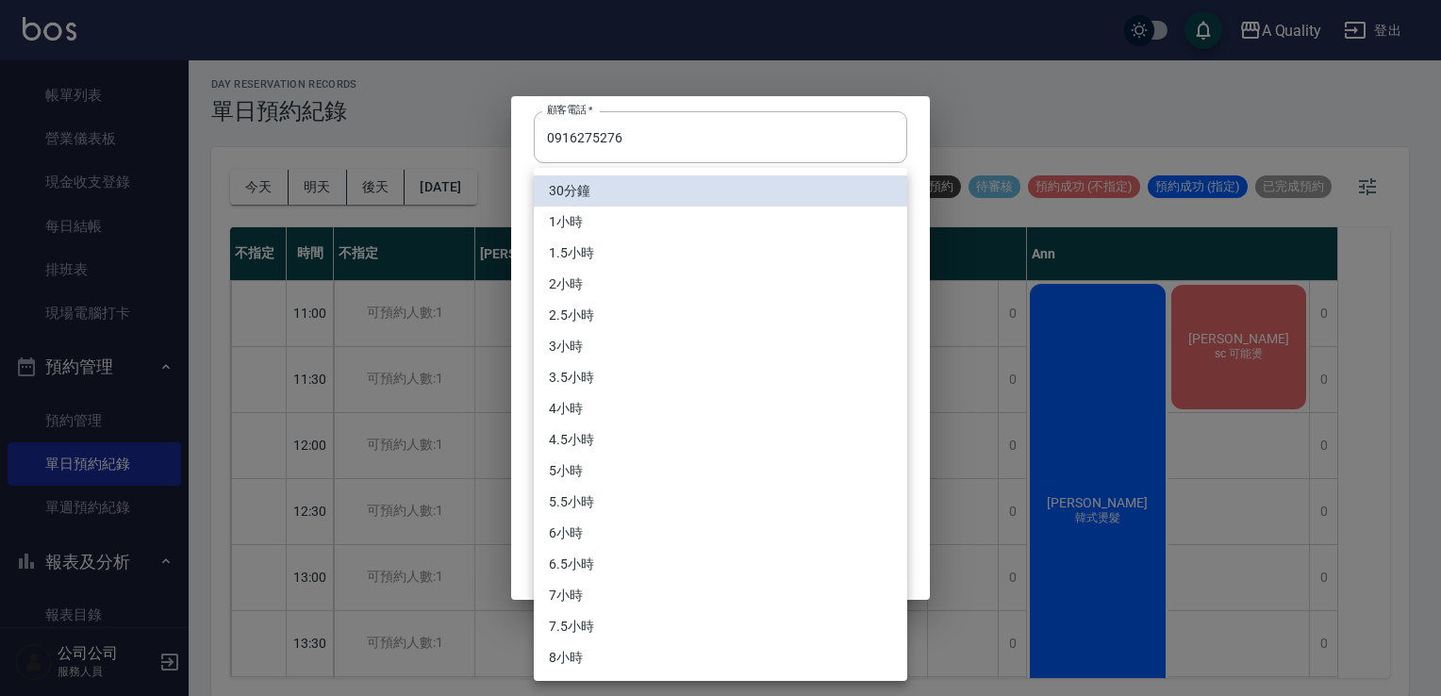
click at [653, 262] on body "A Quality 登出 櫃檯作業 打帳單 帳單列表 營業儀表板 現金收支登錄 每日結帳 排班表 現場電腦打卡 預約管理 預約管理 單日預約紀錄 單週預約紀錄…" at bounding box center [720, 346] width 1441 height 702
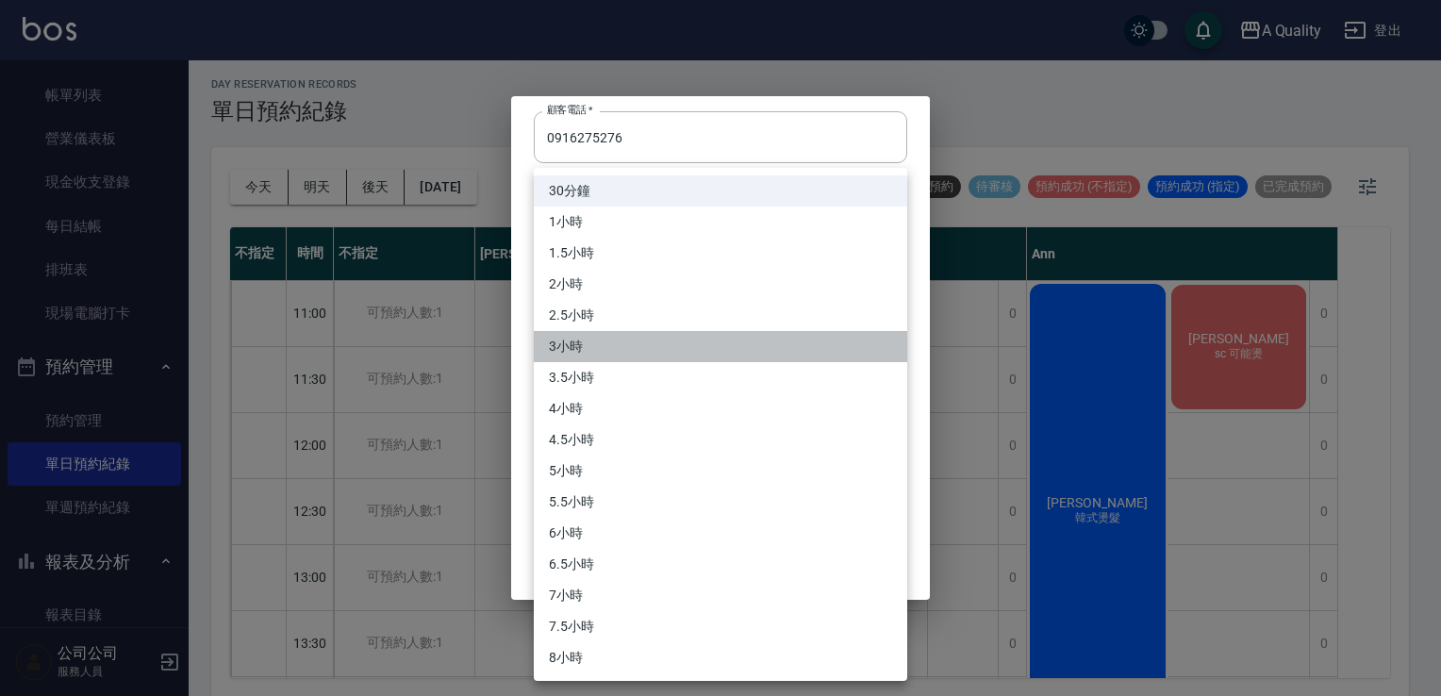
click at [577, 339] on li "3小時" at bounding box center [720, 346] width 373 height 31
type input "6"
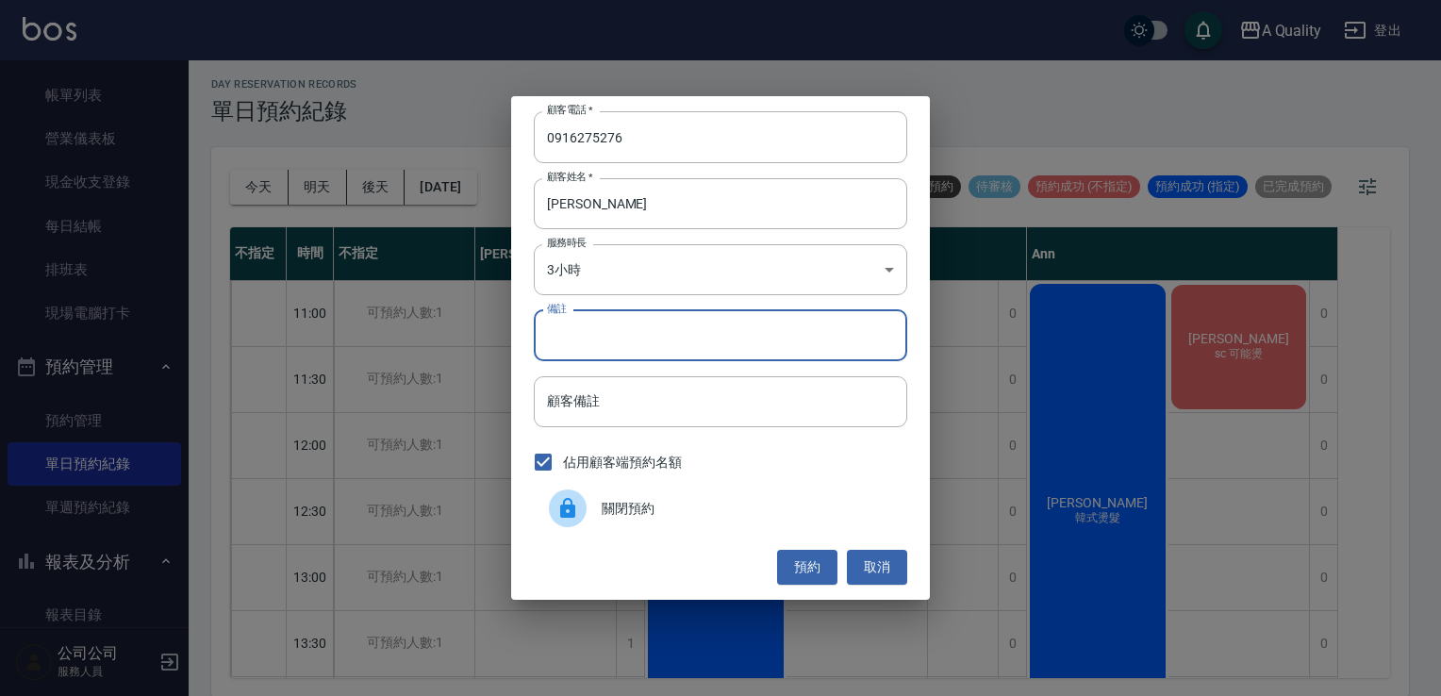
click at [599, 335] on input "備註" at bounding box center [720, 335] width 373 height 51
type input "妹妹p"
click at [814, 562] on button "預約" at bounding box center [807, 567] width 60 height 35
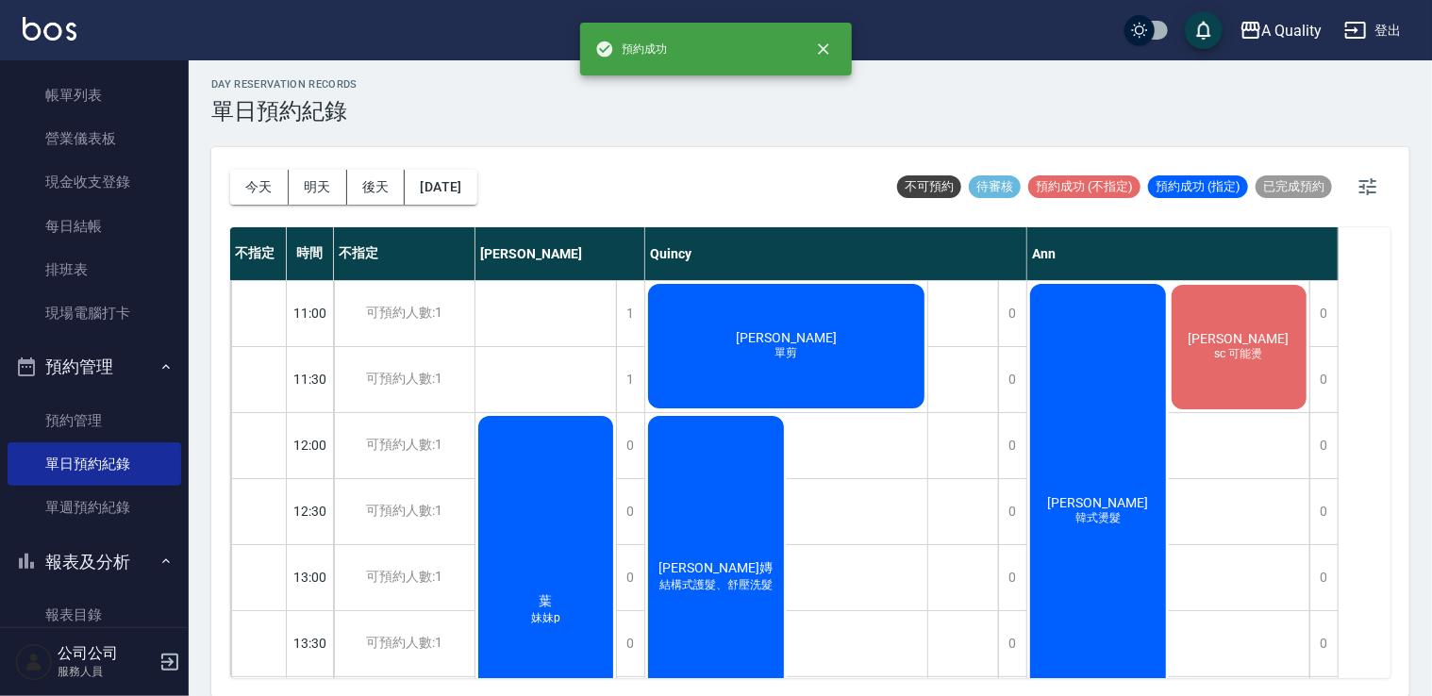
click at [577, 493] on div "葉 妹妹p" at bounding box center [545, 610] width 141 height 394
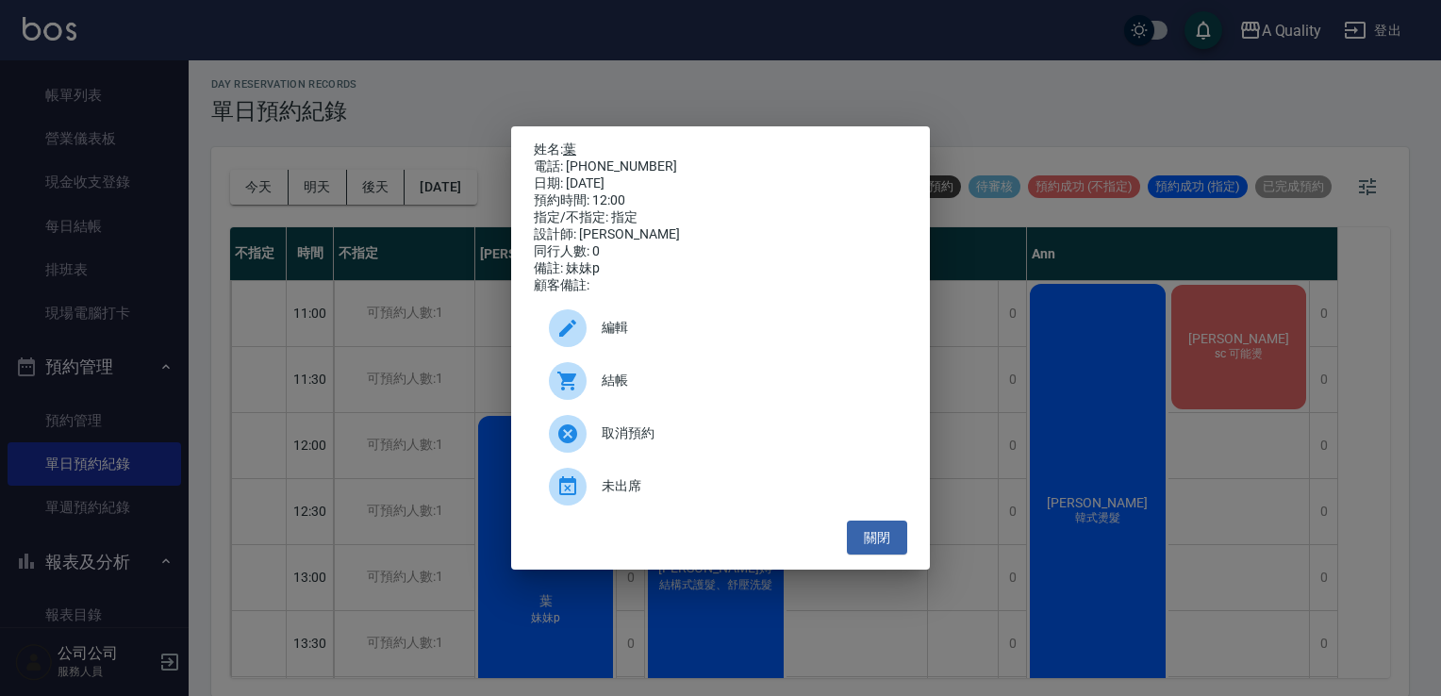
click at [576, 148] on link "葉" at bounding box center [569, 148] width 13 height 15
click at [887, 555] on button "關閉" at bounding box center [877, 538] width 60 height 35
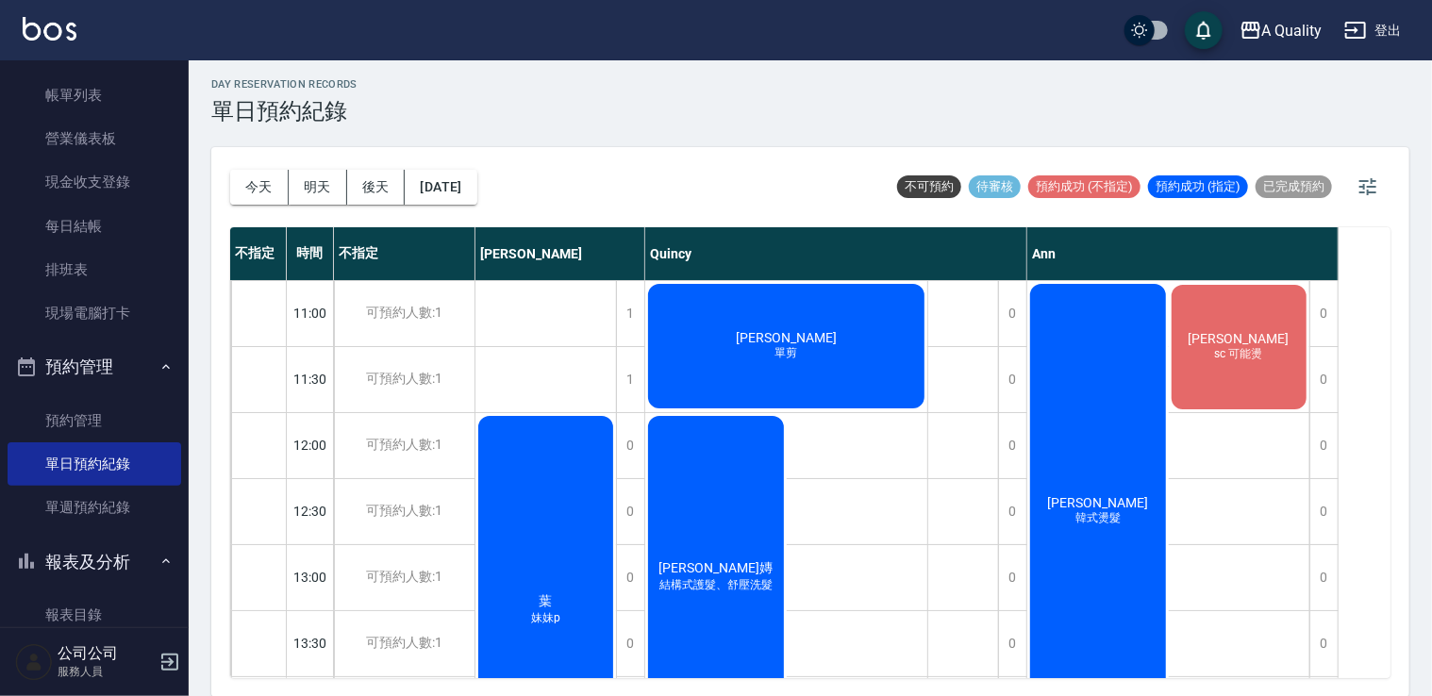
click at [553, 470] on div "葉 妹妹p" at bounding box center [545, 610] width 141 height 394
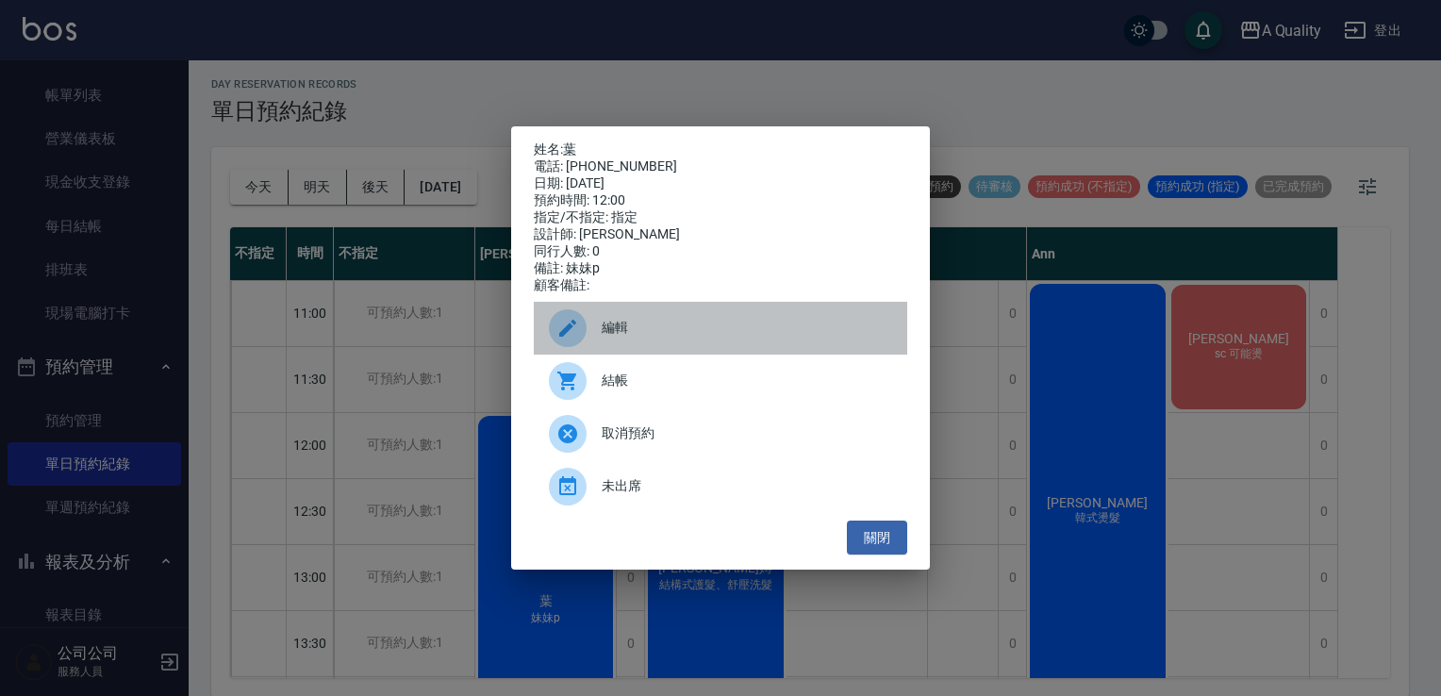
click at [623, 355] on div "編輯" at bounding box center [720, 328] width 373 height 53
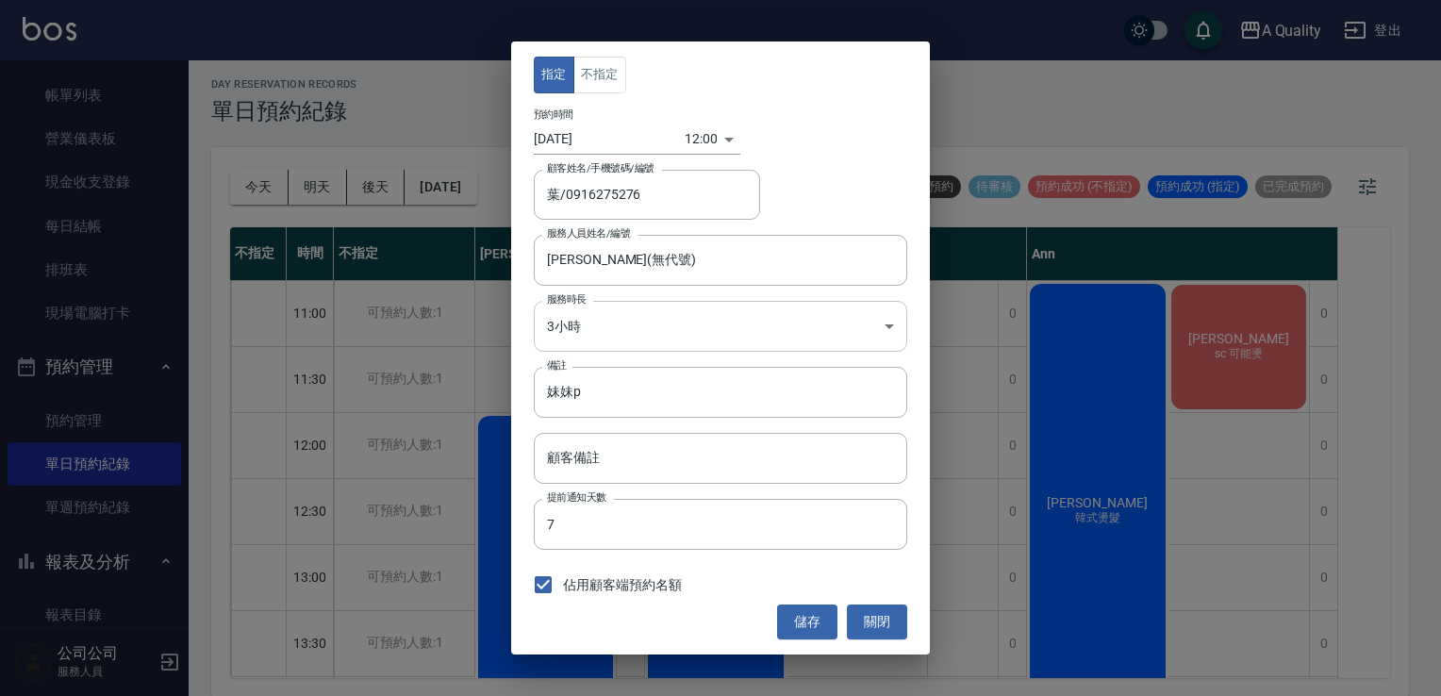
click at [625, 319] on body "A Quality 登出 櫃檯作業 打帳單 帳單列表 營業儀表板 現金收支登錄 每日結帳 排班表 現場電腦打卡 預約管理 預約管理 單日預約紀錄 單週預約紀錄…" at bounding box center [720, 346] width 1441 height 702
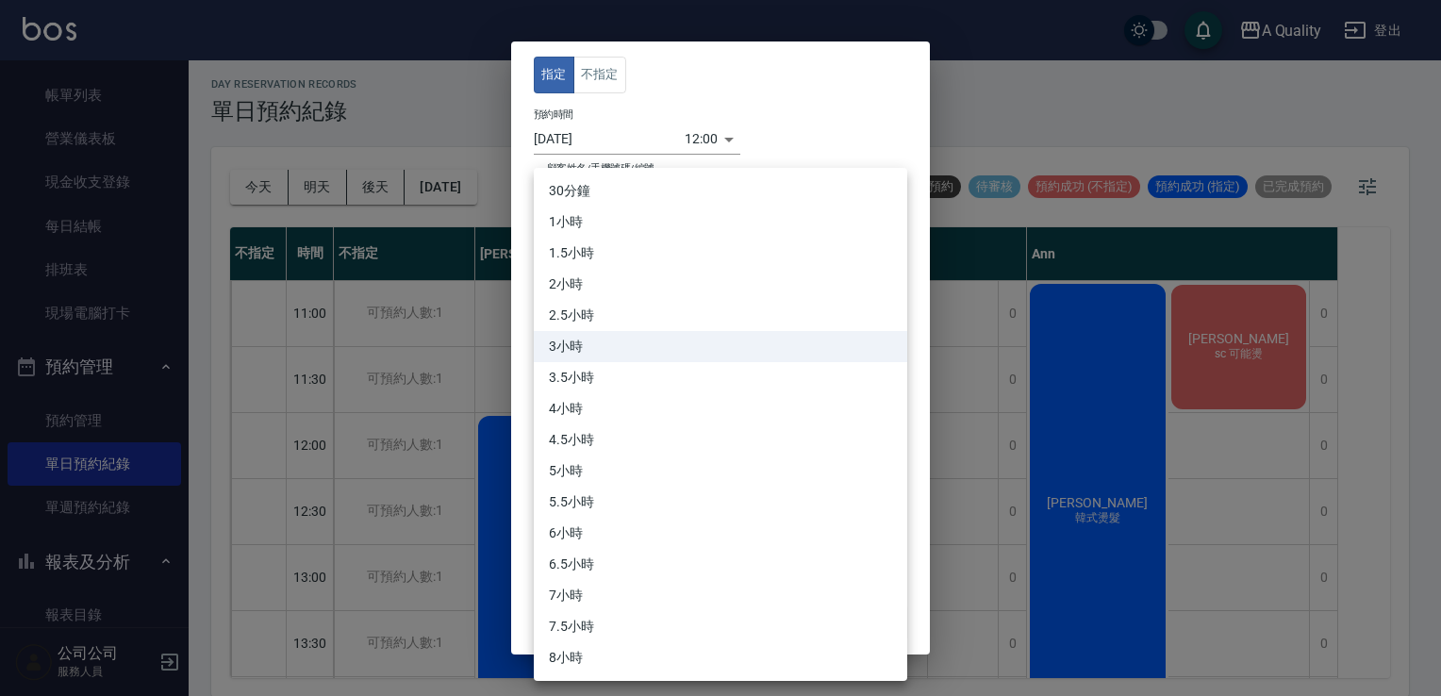
click at [580, 402] on li "4小時" at bounding box center [720, 408] width 373 height 31
type input "8"
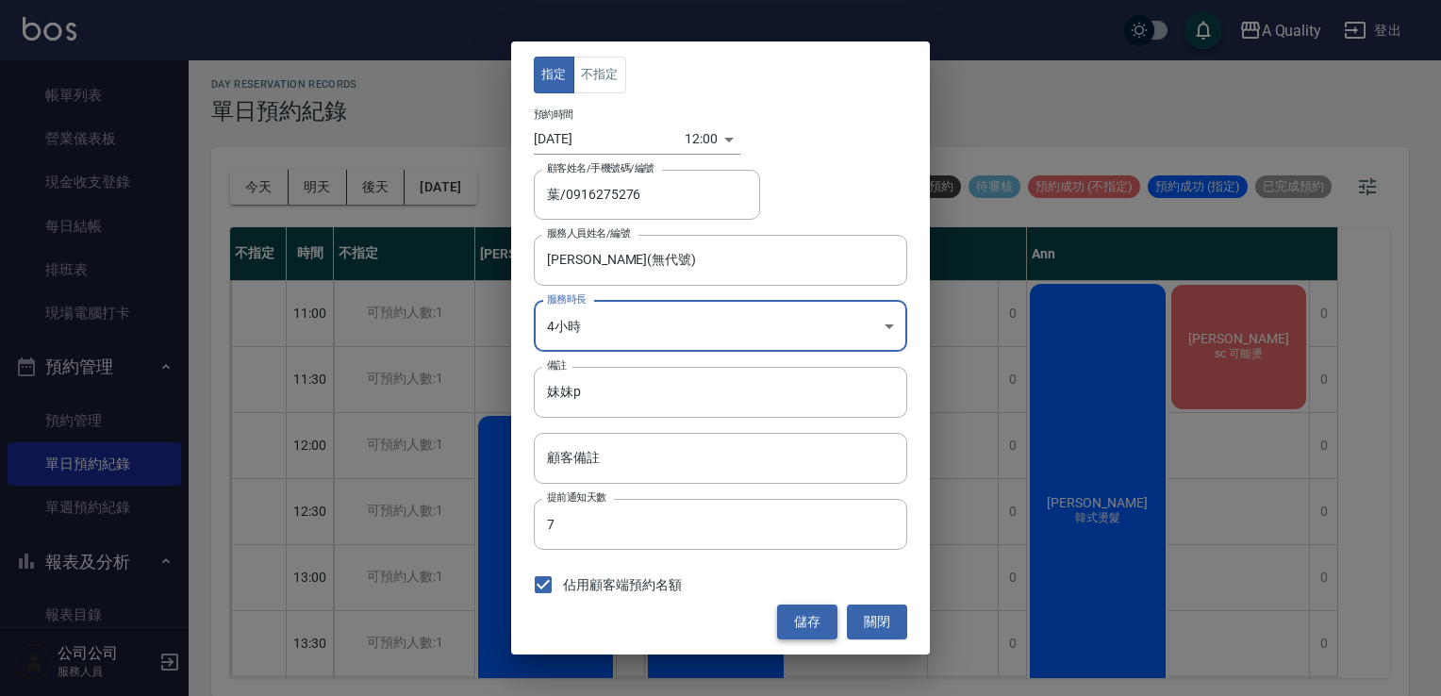
click at [804, 615] on button "儲存" at bounding box center [807, 621] width 60 height 35
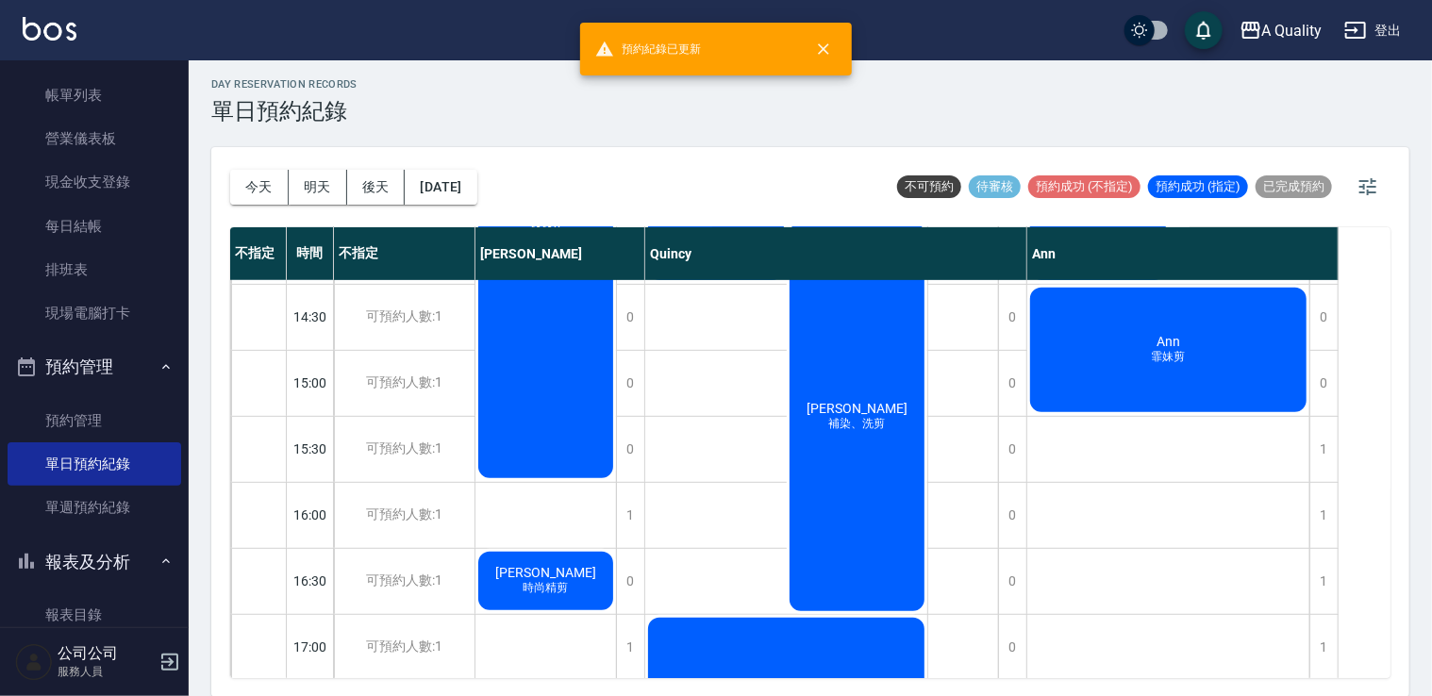
scroll to position [660, 0]
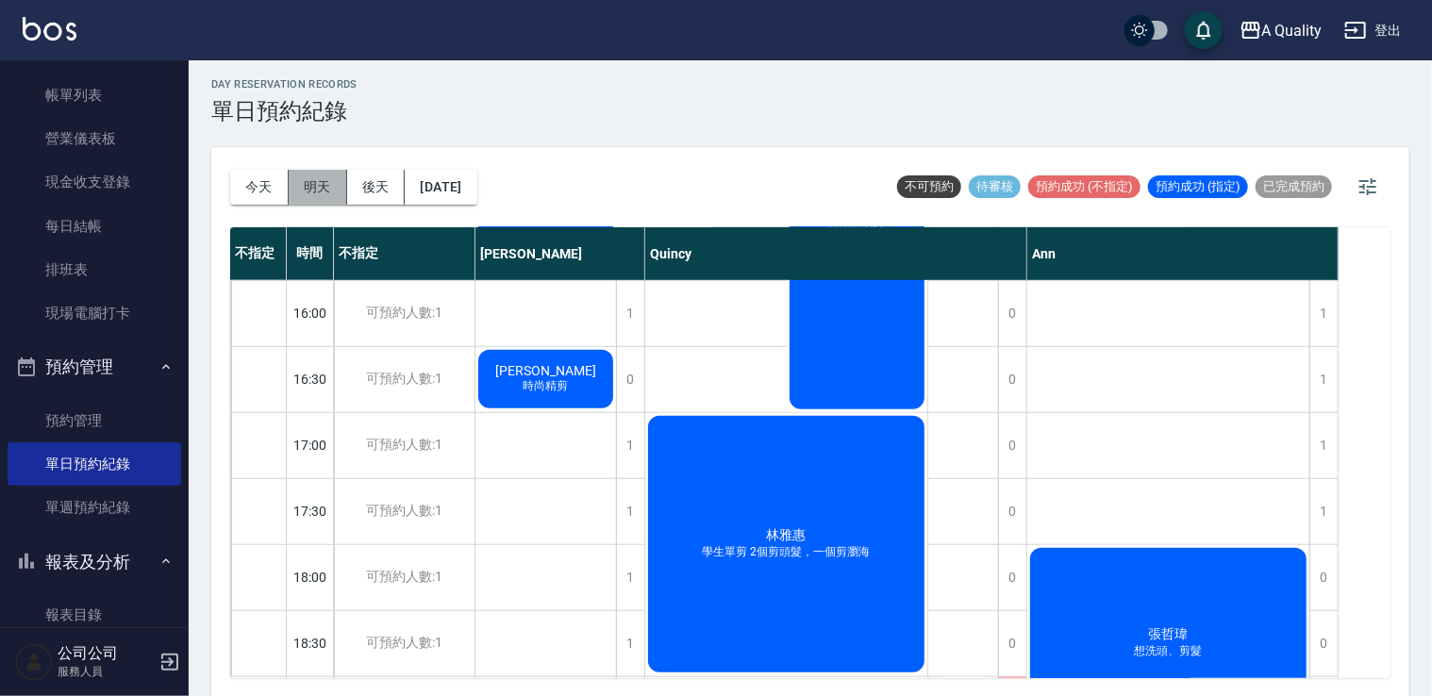
click at [319, 183] on button "明天" at bounding box center [318, 187] width 58 height 35
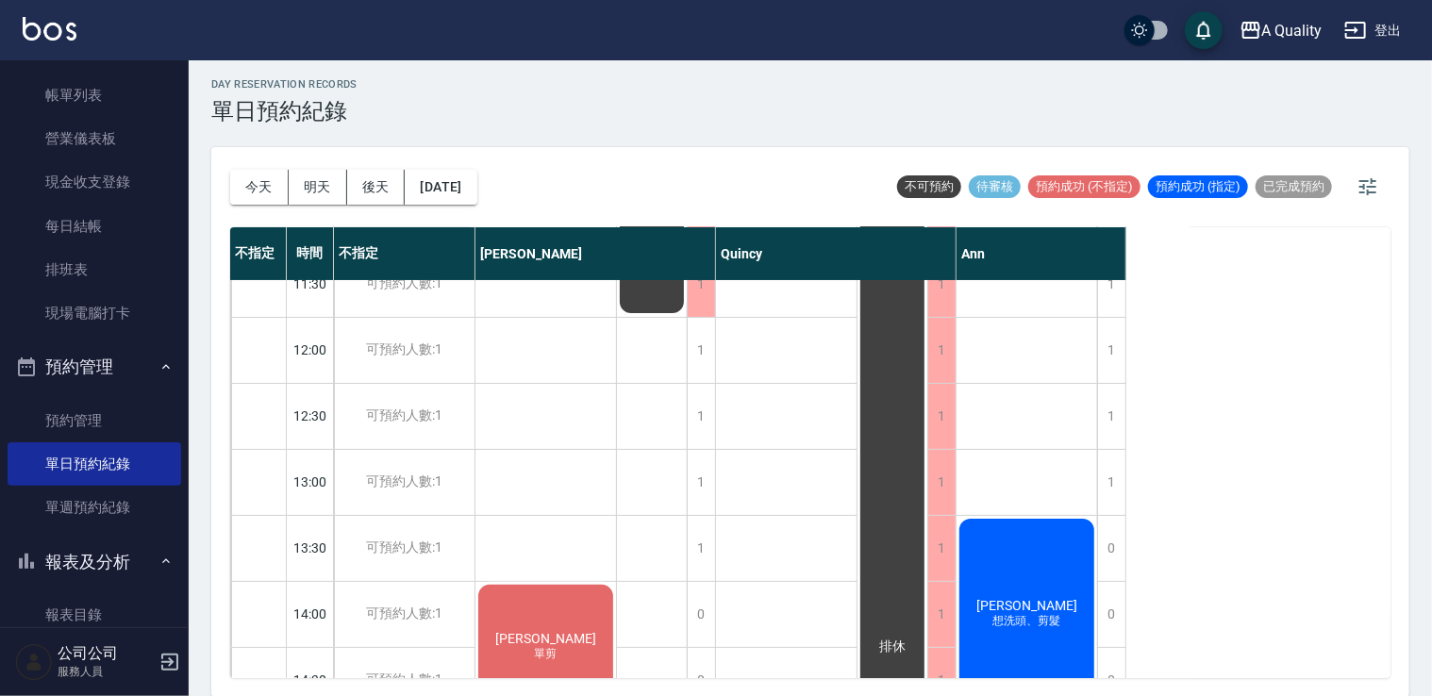
scroll to position [189, 0]
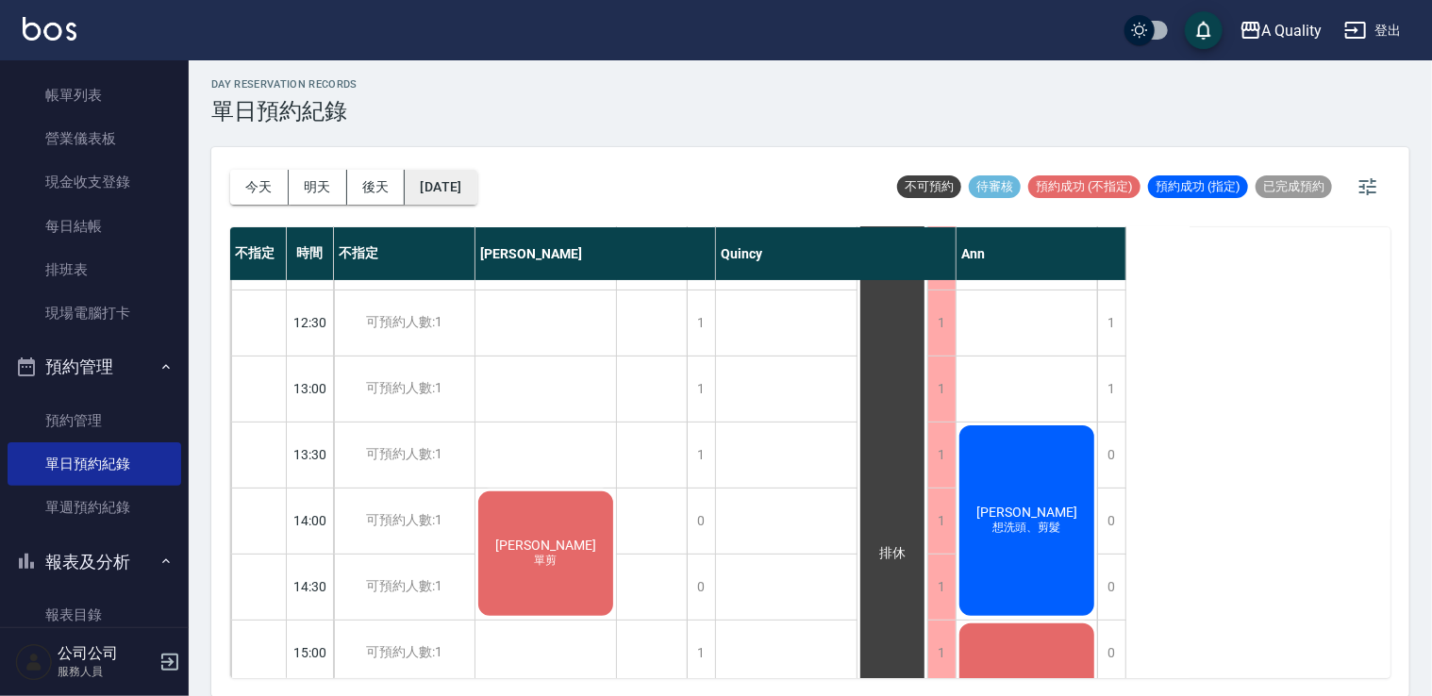
click at [471, 187] on button "2025/09/12" at bounding box center [441, 187] width 72 height 35
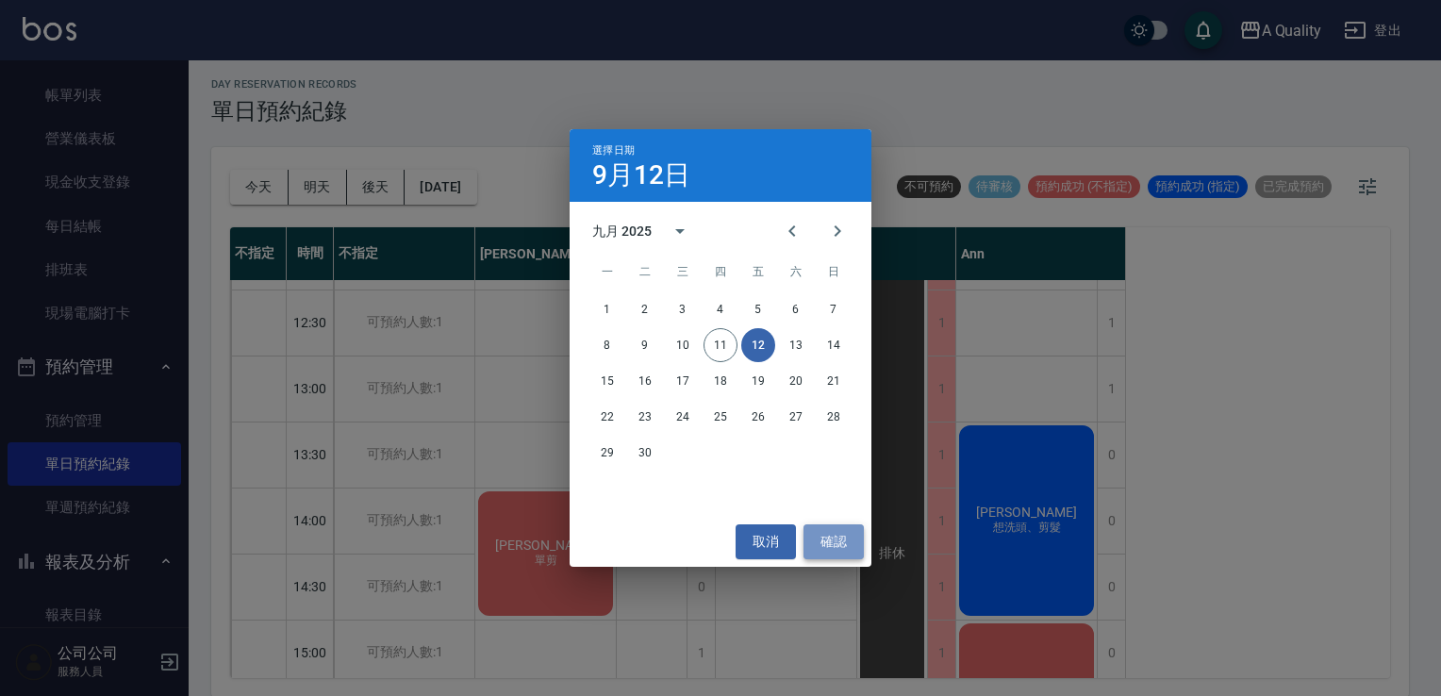
click at [837, 526] on button "確認" at bounding box center [833, 541] width 60 height 35
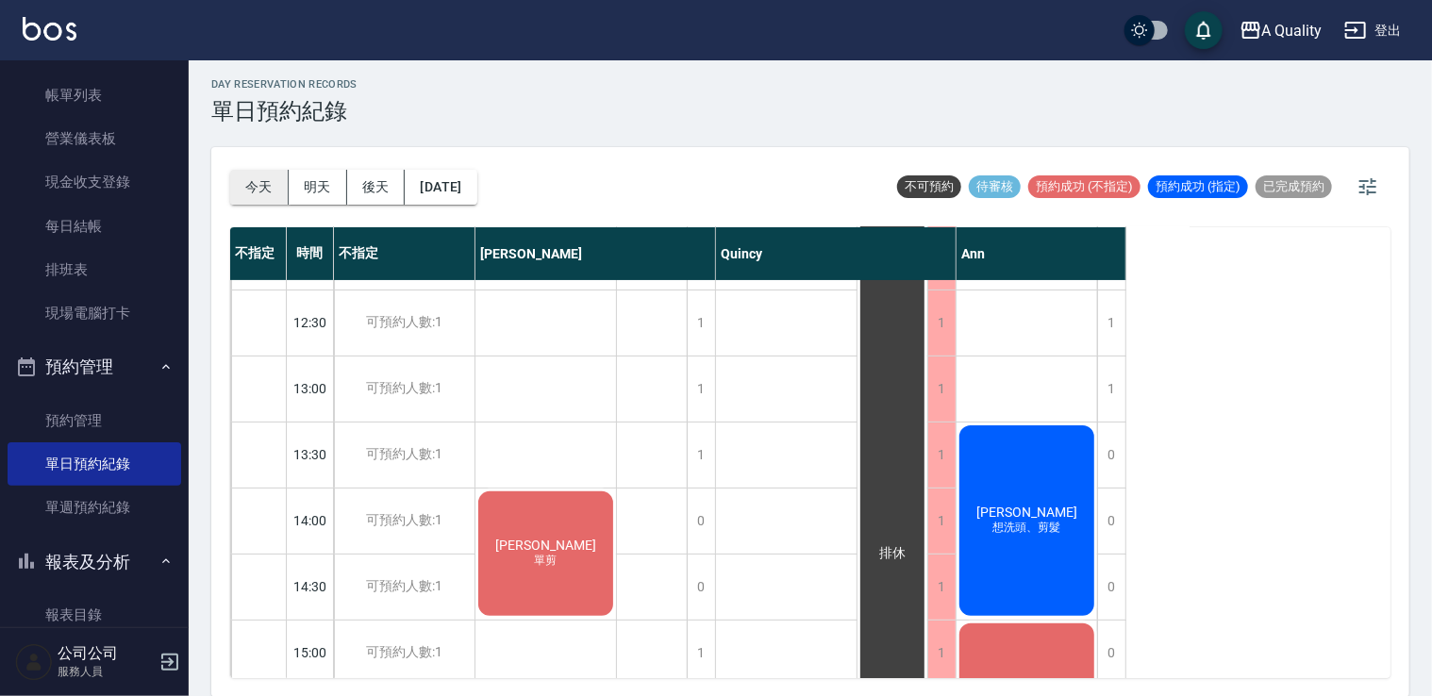
click at [267, 190] on button "今天" at bounding box center [259, 187] width 58 height 35
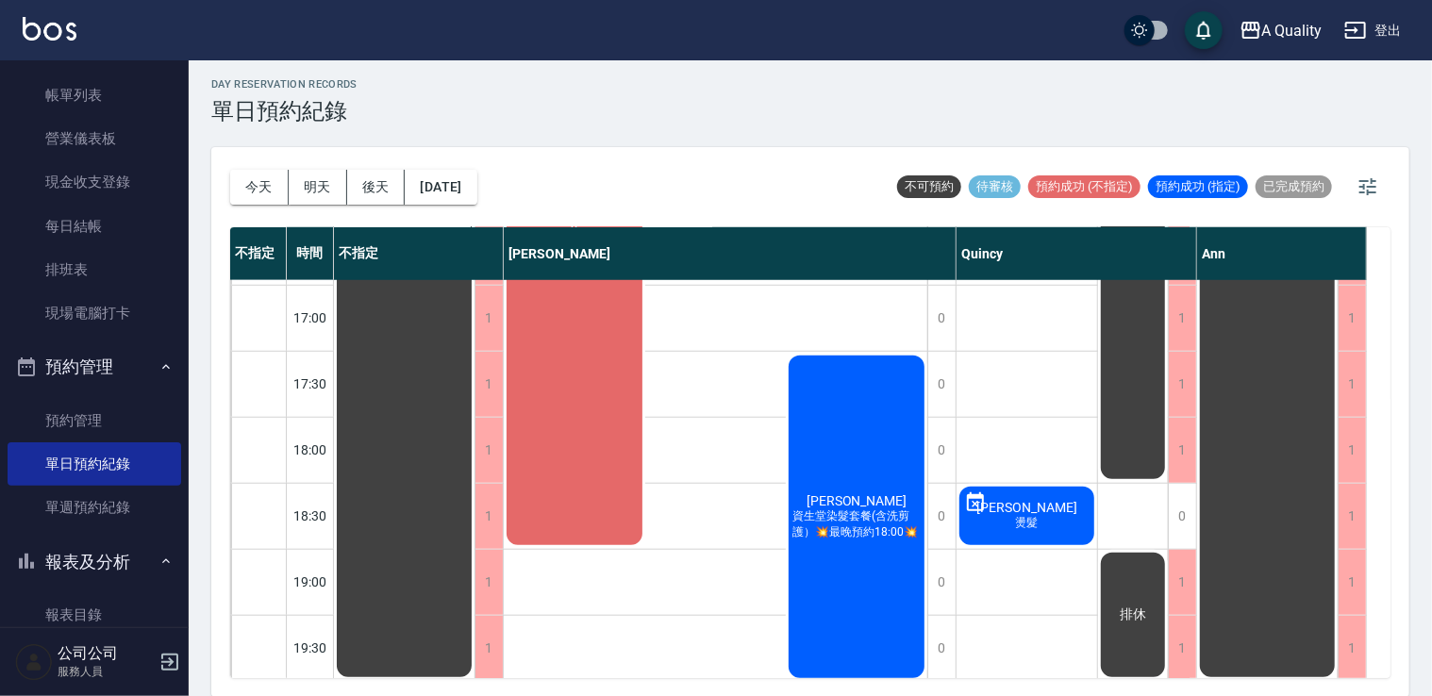
scroll to position [804, 0]
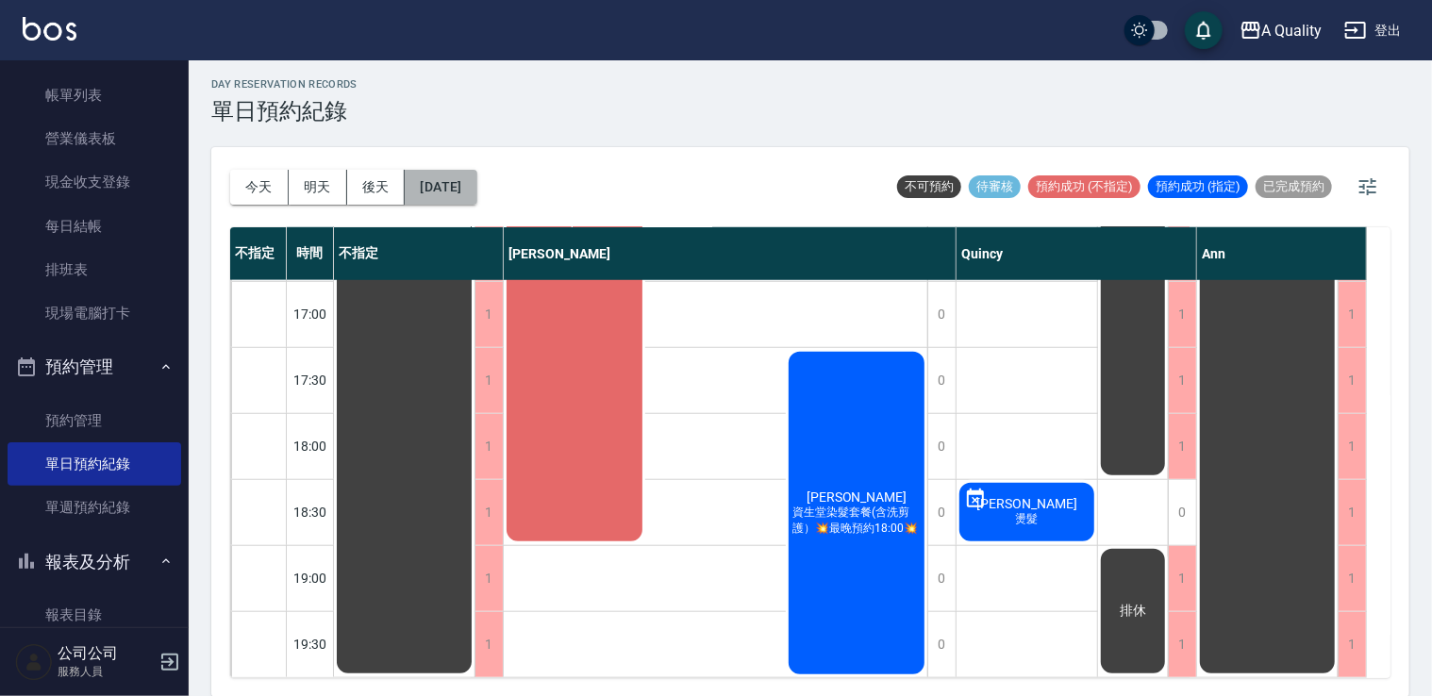
click at [465, 195] on button "2025/09/11" at bounding box center [441, 187] width 72 height 35
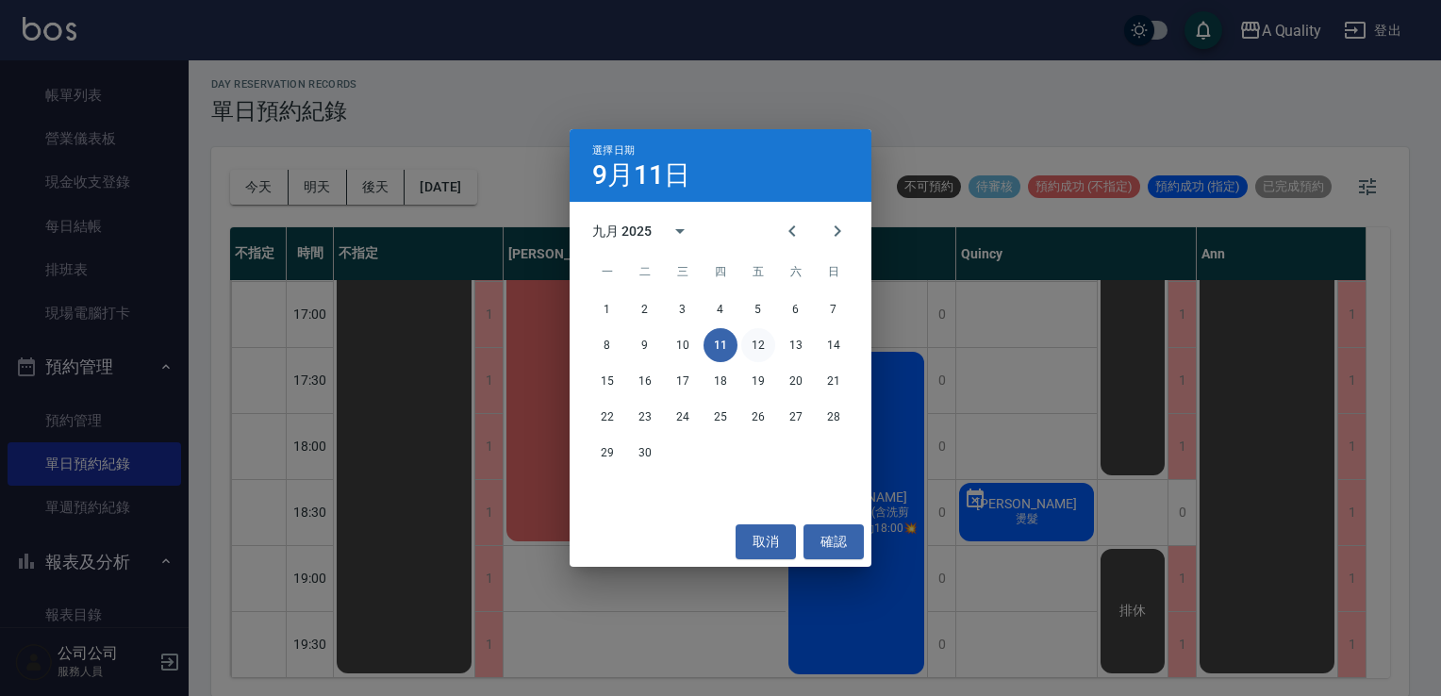
click at [771, 349] on button "12" at bounding box center [758, 345] width 34 height 34
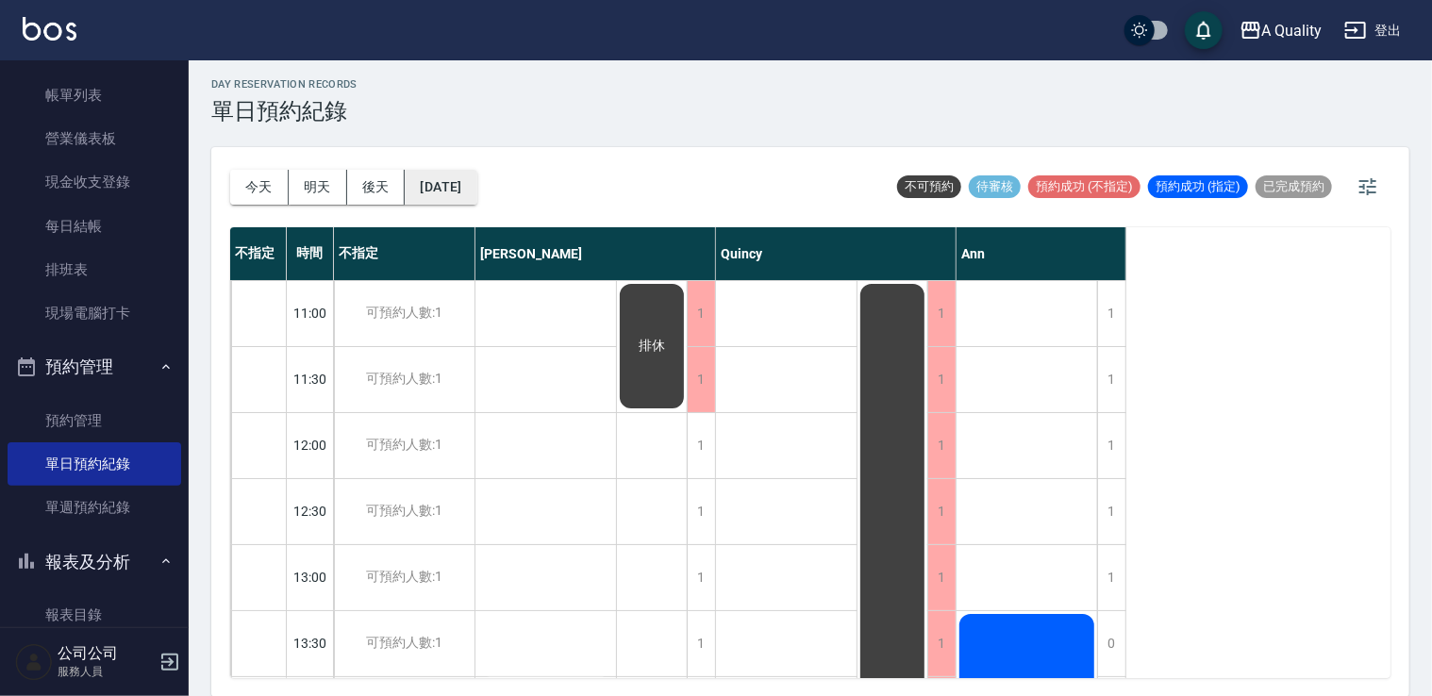
click at [469, 185] on button "2025/09/12" at bounding box center [441, 187] width 72 height 35
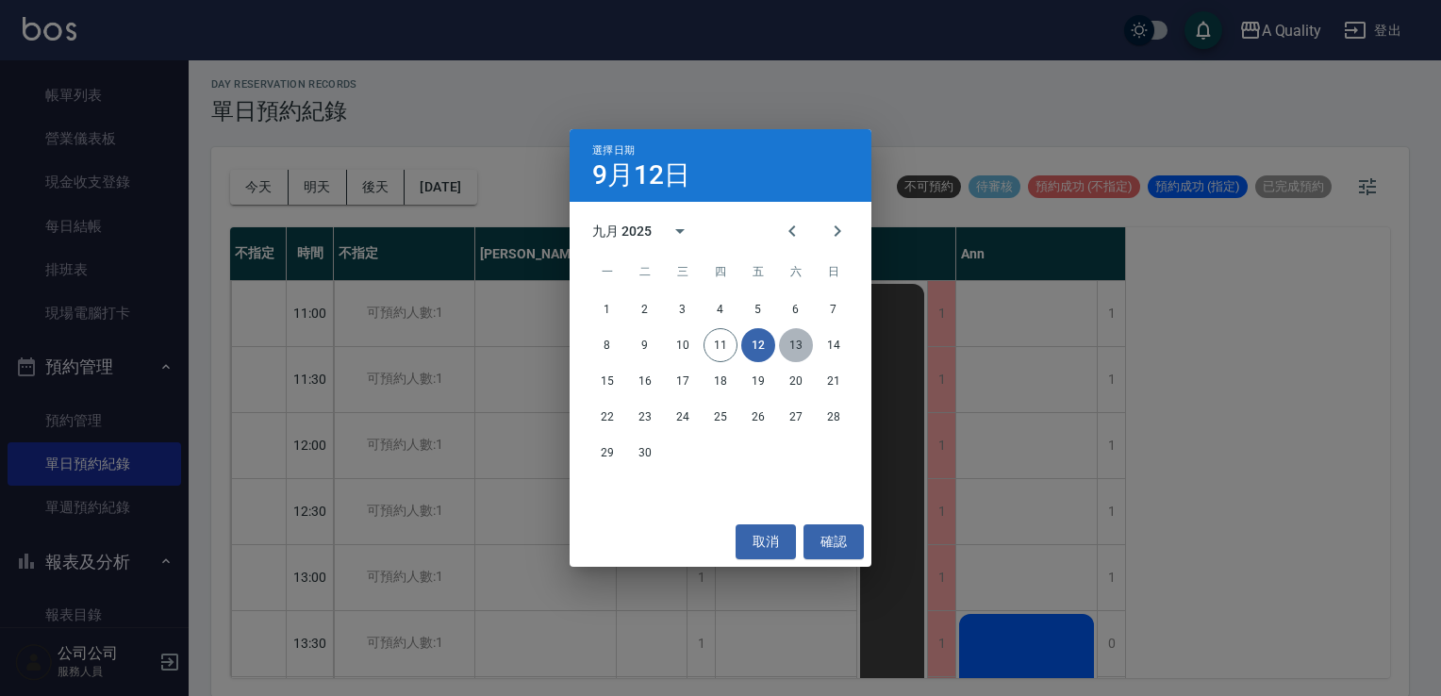
drag, startPoint x: 791, startPoint y: 349, endPoint x: 770, endPoint y: 352, distance: 21.9
click at [792, 349] on button "13" at bounding box center [796, 345] width 34 height 34
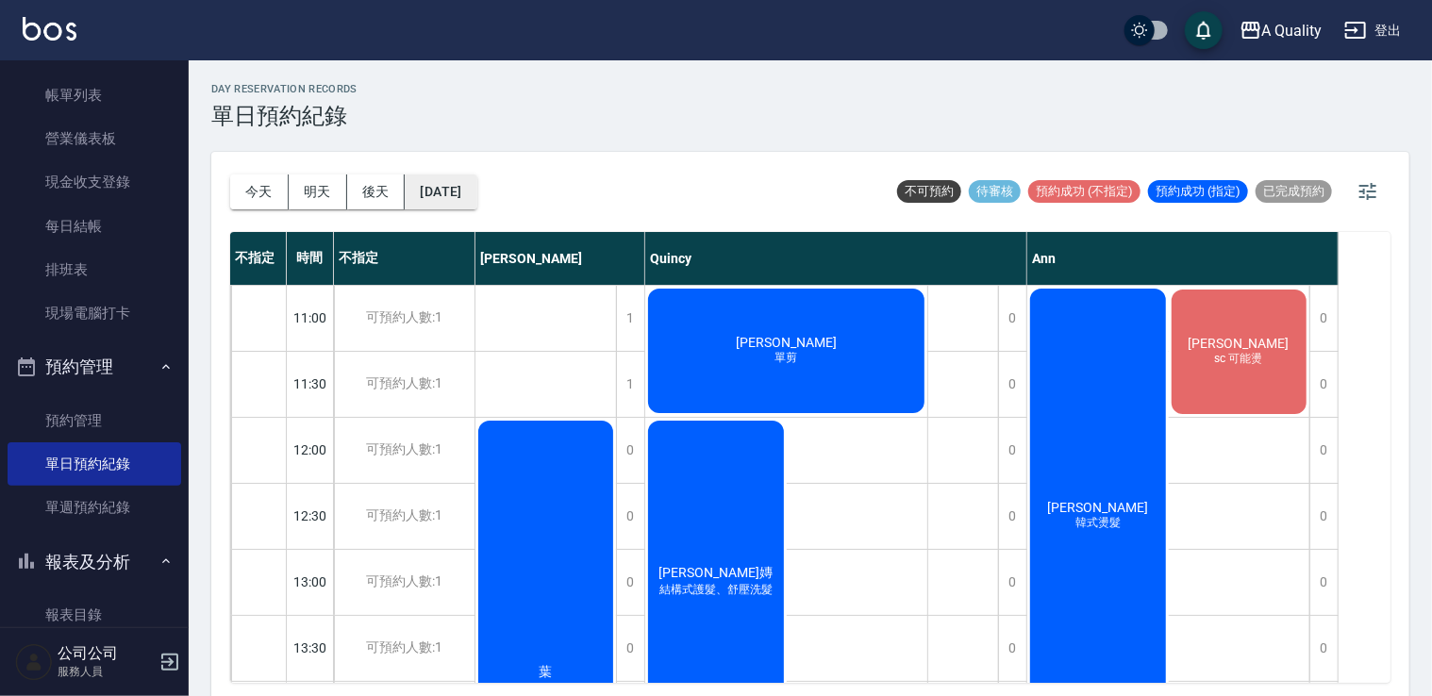
click at [472, 209] on div "今天 明天 後天 2025/09/13" at bounding box center [353, 192] width 247 height 80
click at [472, 202] on button "2025/09/13" at bounding box center [441, 191] width 72 height 35
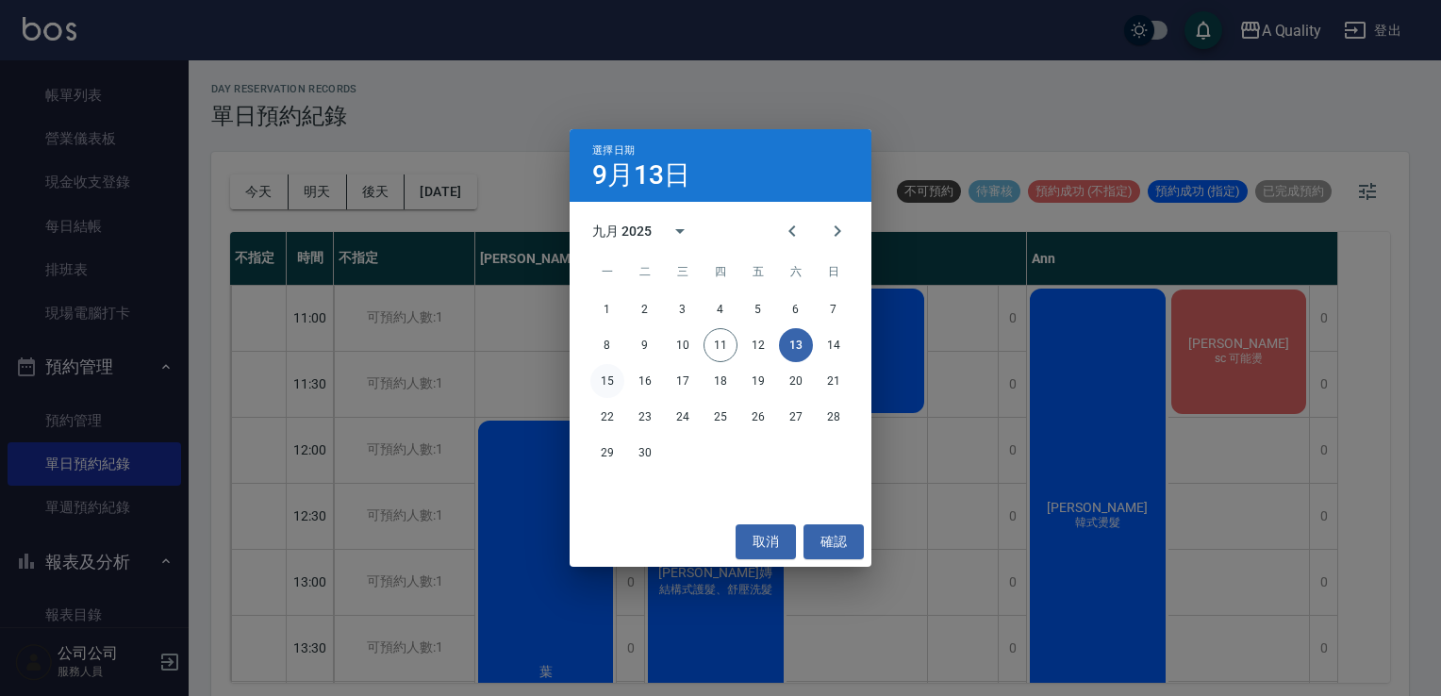
click at [607, 381] on button "15" at bounding box center [607, 381] width 34 height 34
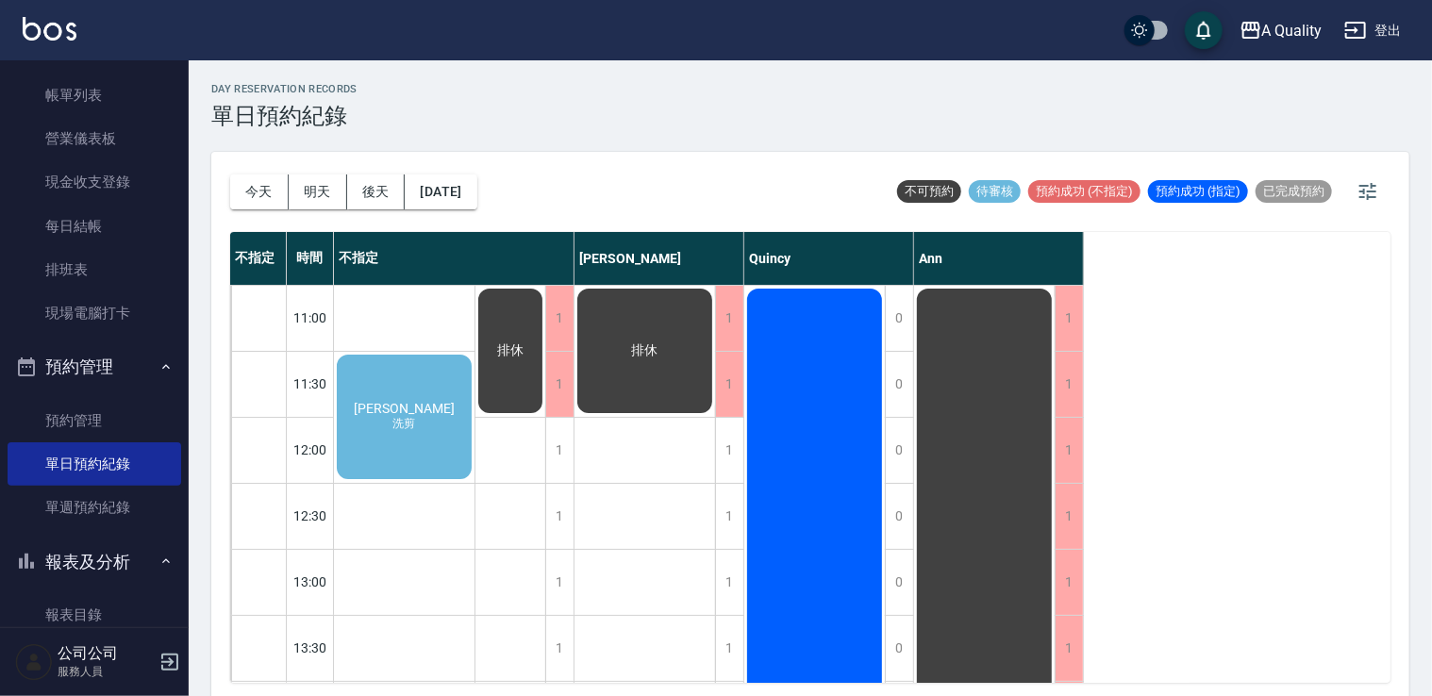
click at [428, 452] on div "林芸 洗剪" at bounding box center [404, 417] width 141 height 130
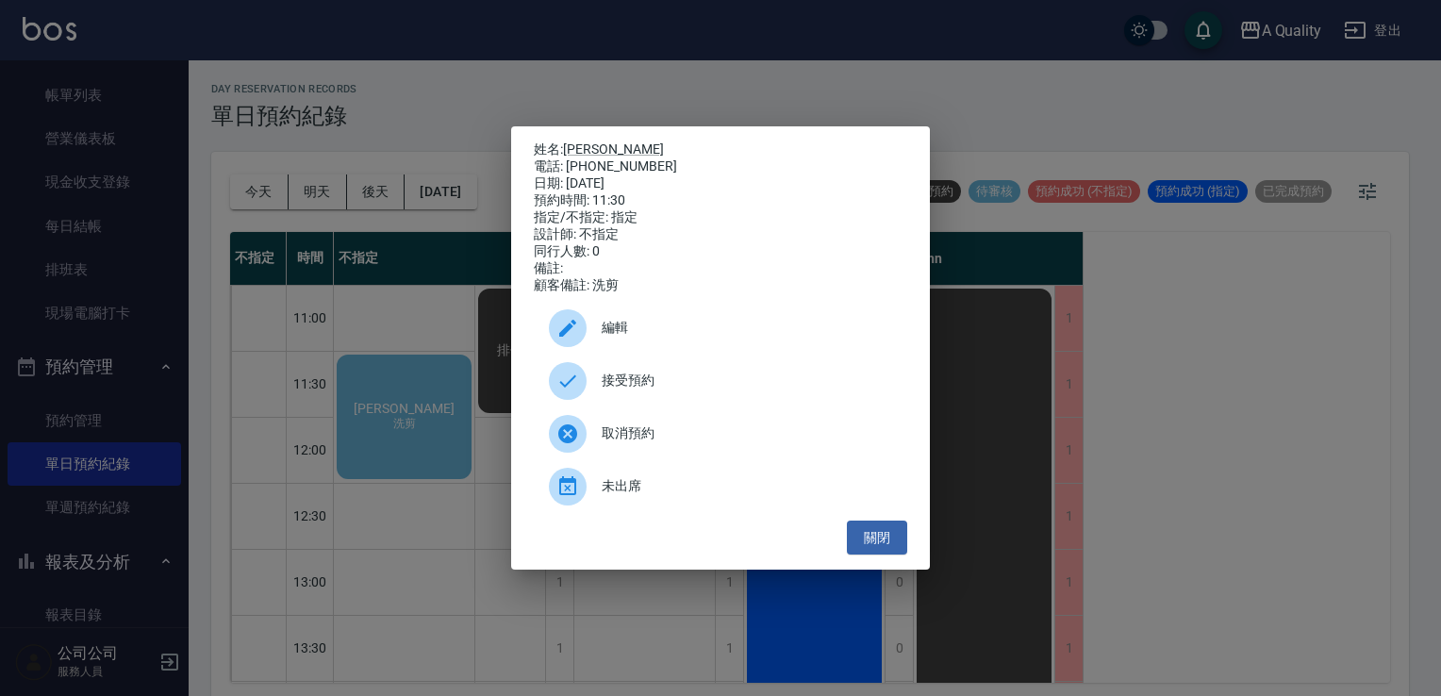
click at [653, 439] on span "取消預約" at bounding box center [747, 433] width 290 height 20
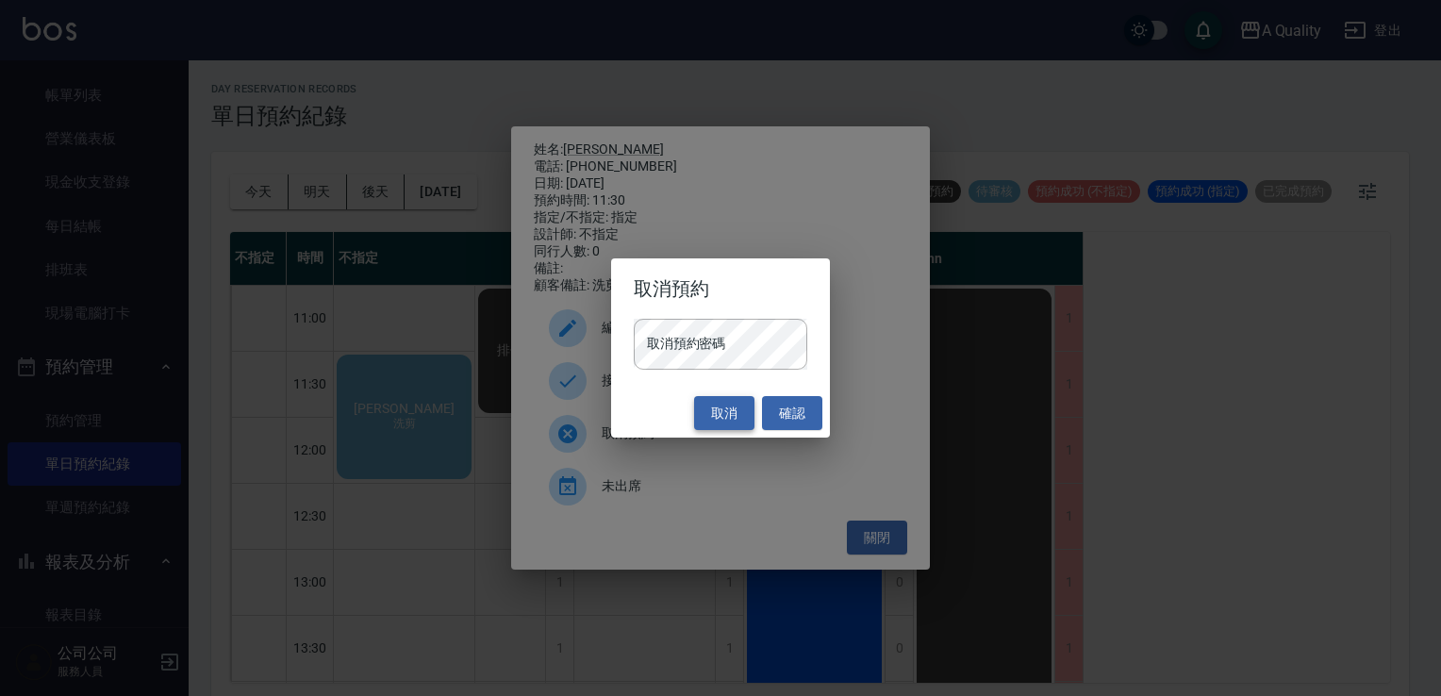
click at [735, 421] on button "取消" at bounding box center [724, 413] width 60 height 35
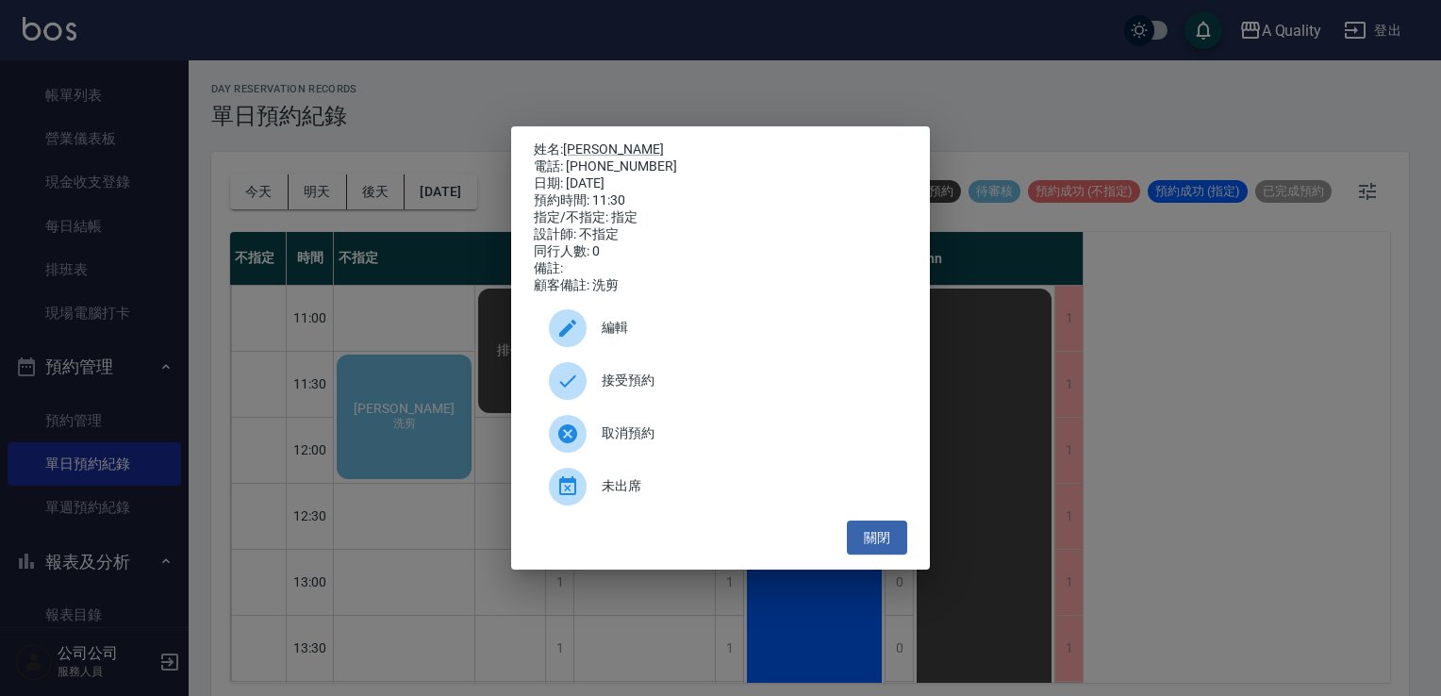
click at [988, 465] on div "姓名: 林芸 電話: 0933958812 日期: 2025/09/15 預約時間: 11:30 指定/不指定: 指定 設計師: 不指定 同行人數: 0 備註…" at bounding box center [720, 348] width 1441 height 696
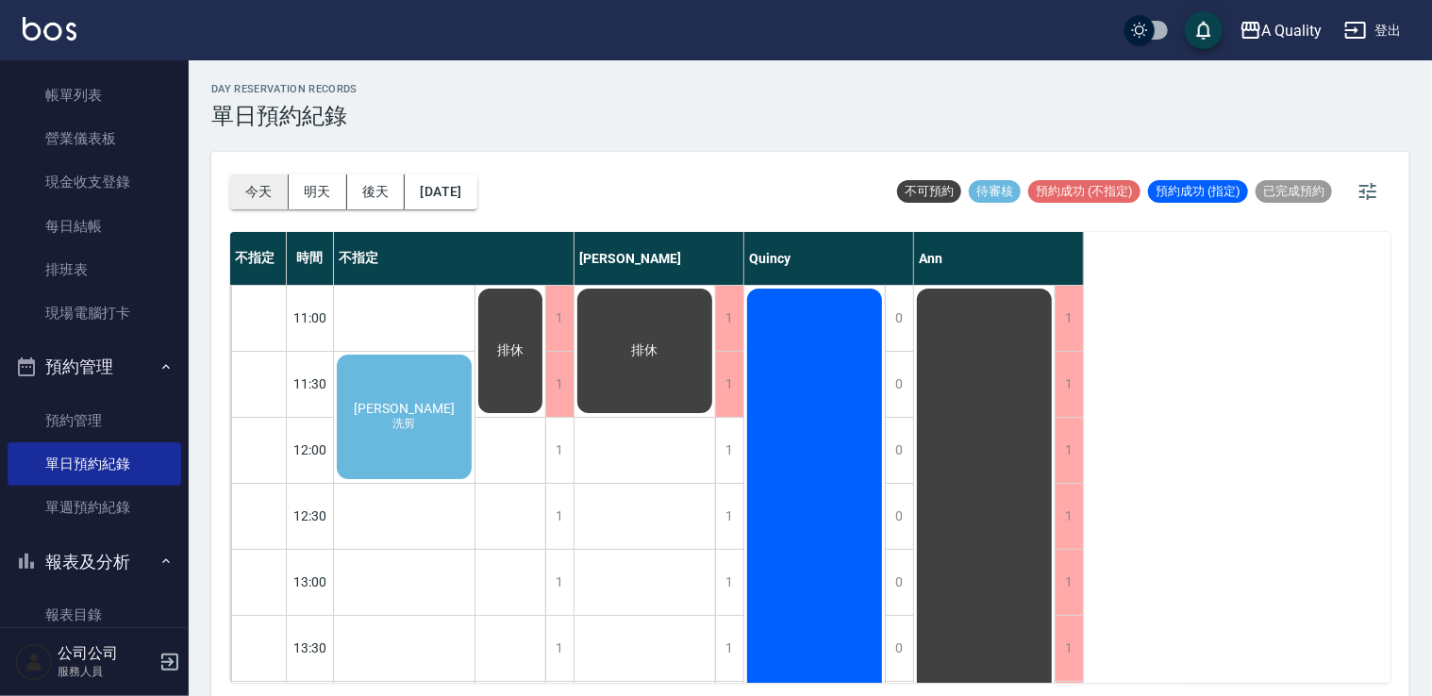
click at [240, 206] on button "今天" at bounding box center [259, 191] width 58 height 35
click at [240, 206] on div at bounding box center [716, 348] width 1432 height 696
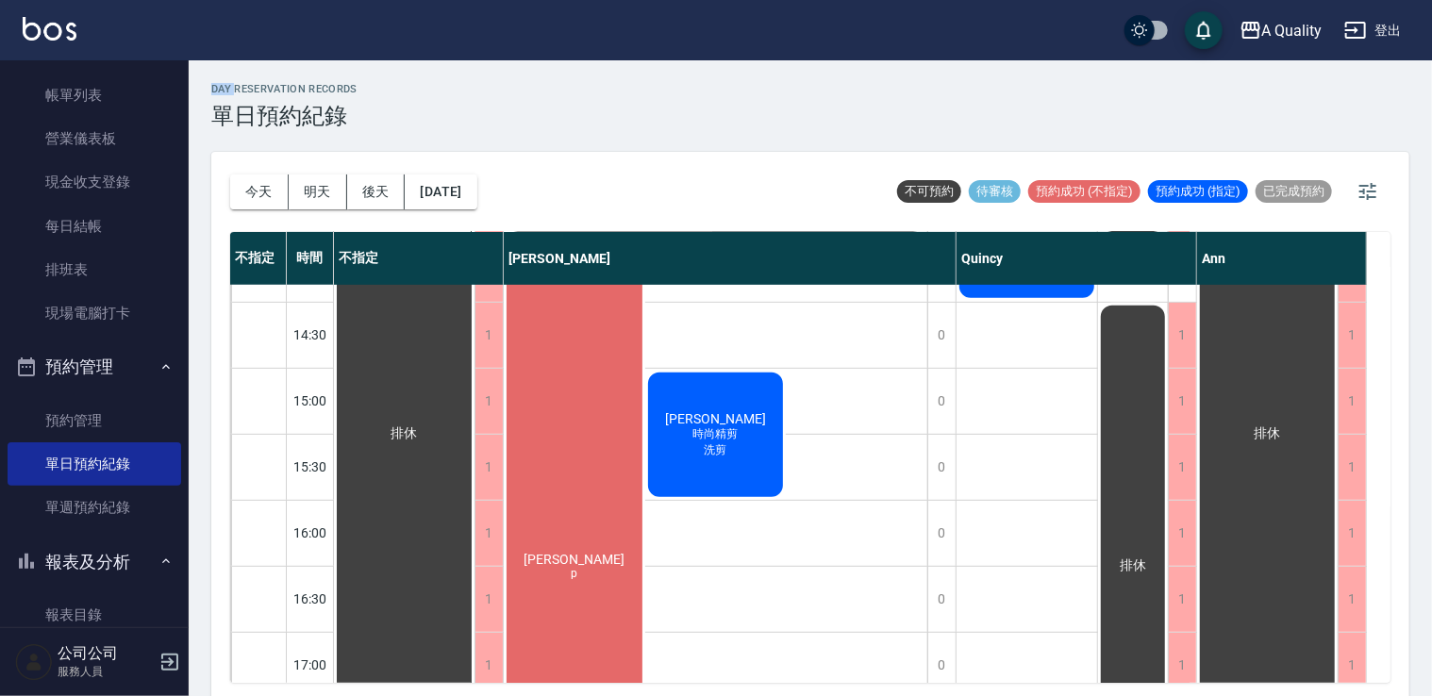
scroll to position [427, 0]
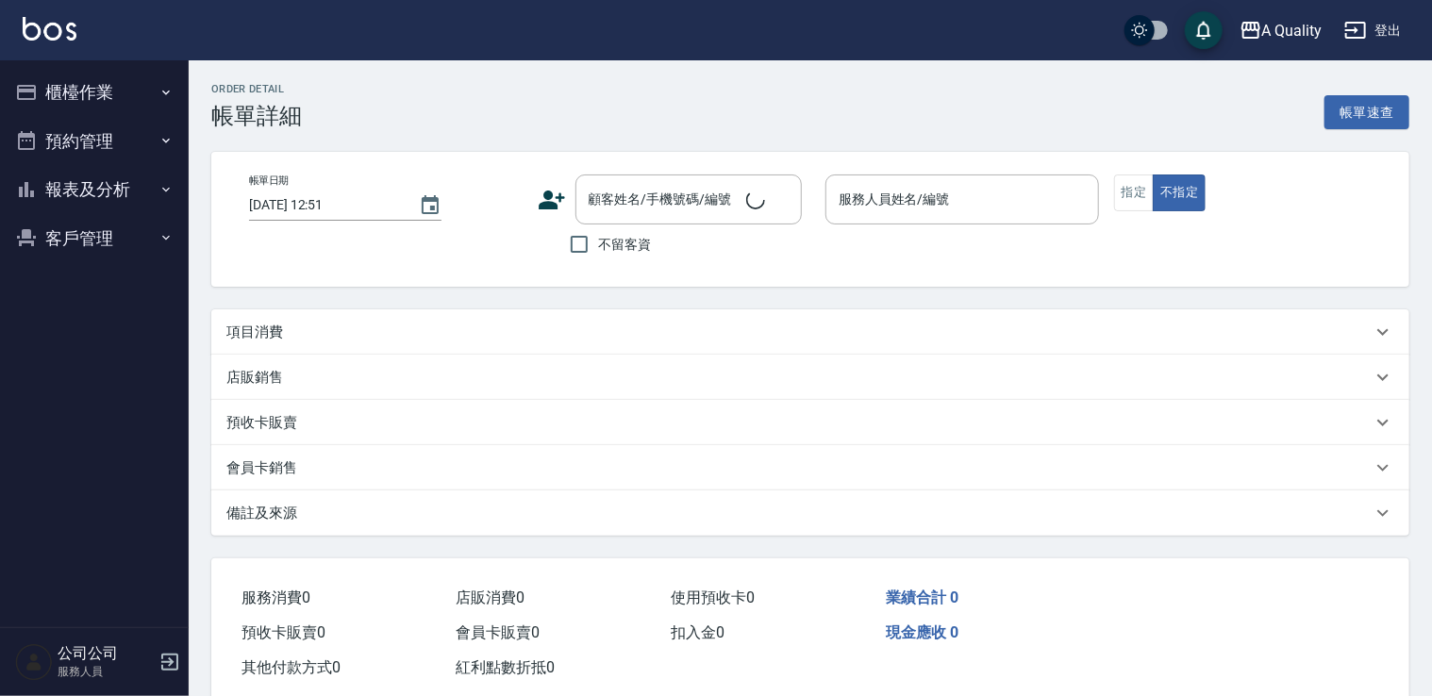
type input "2025/09/11 11:00"
type input "[PERSON_NAME](無代號)"
type input "補k"
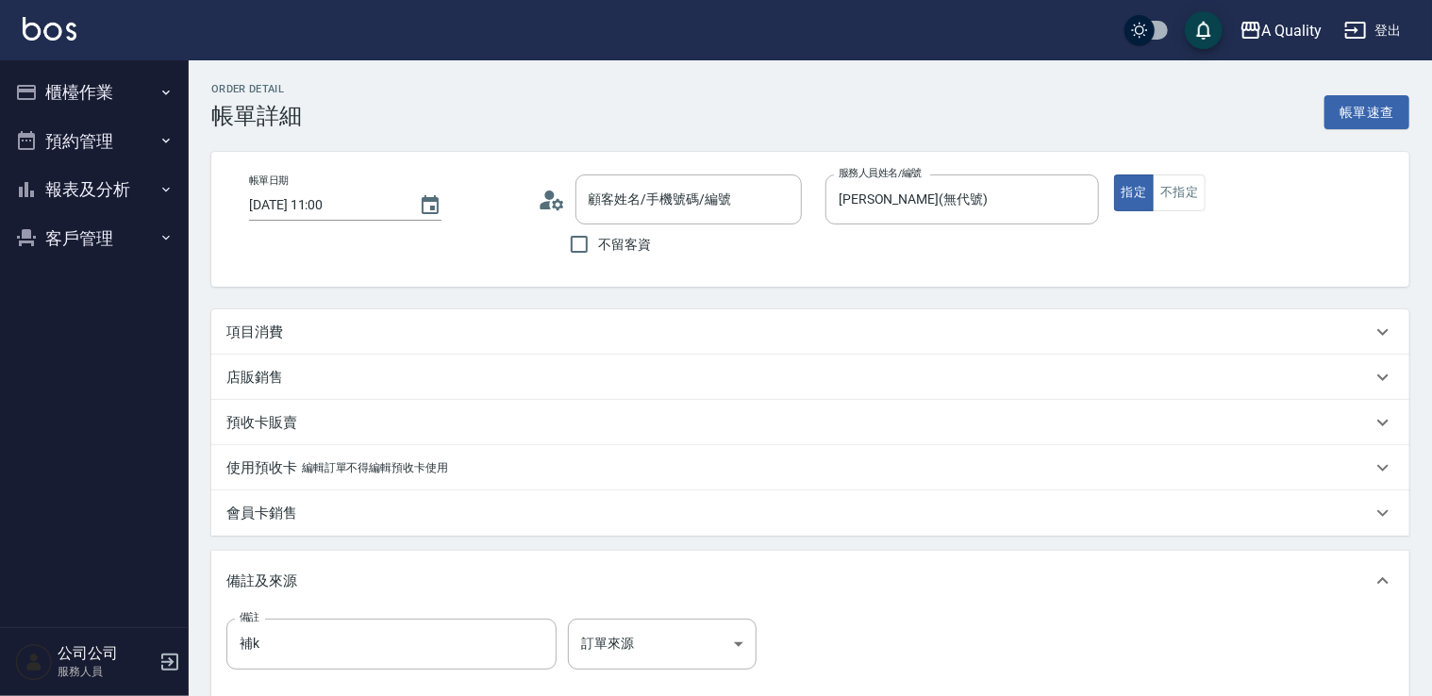
type input "陳怡文/0919210162/"
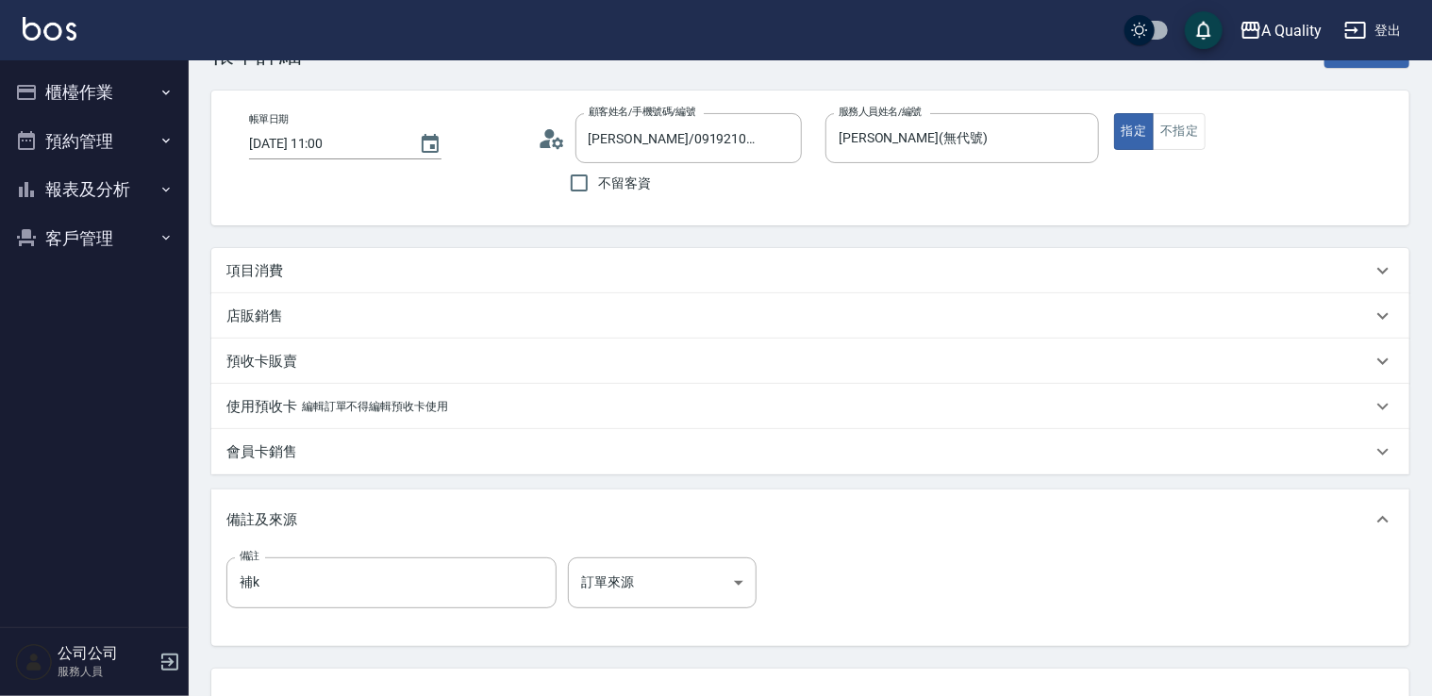
scroll to position [94, 0]
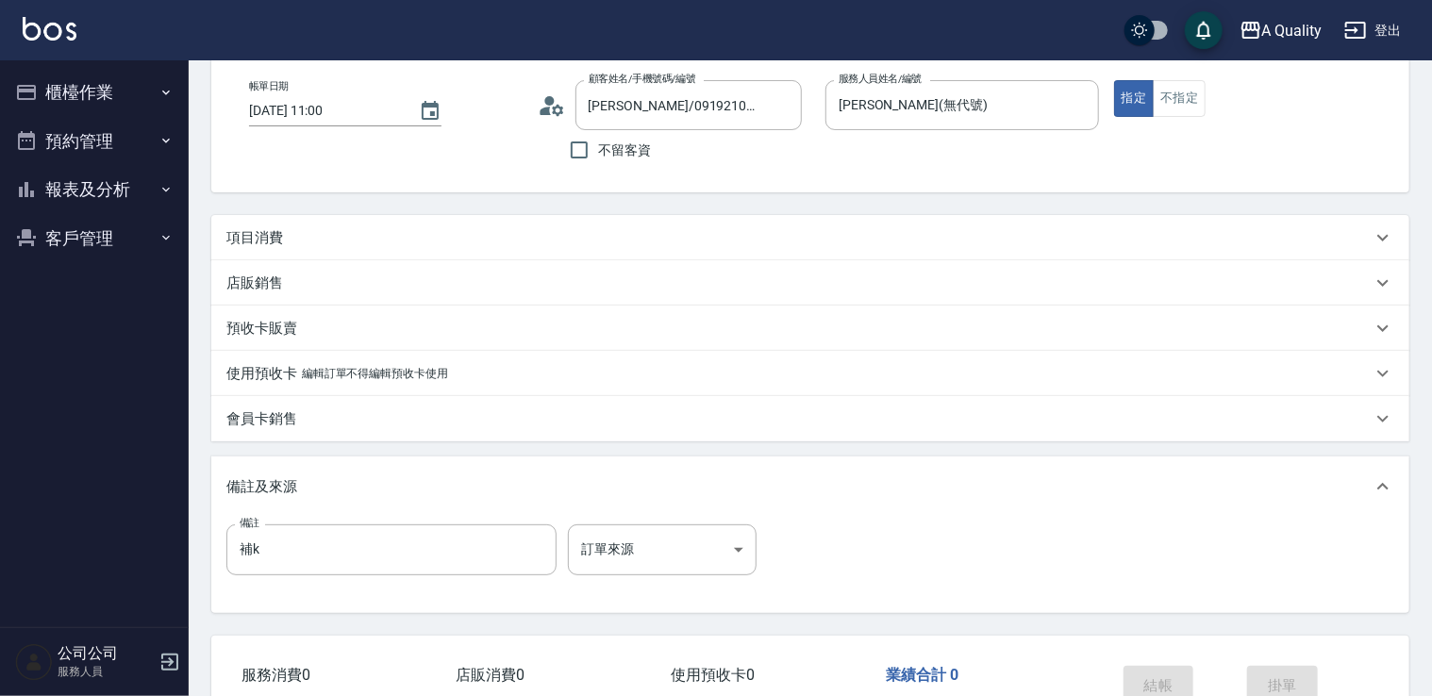
click at [400, 232] on div "項目消費" at bounding box center [798, 238] width 1145 height 20
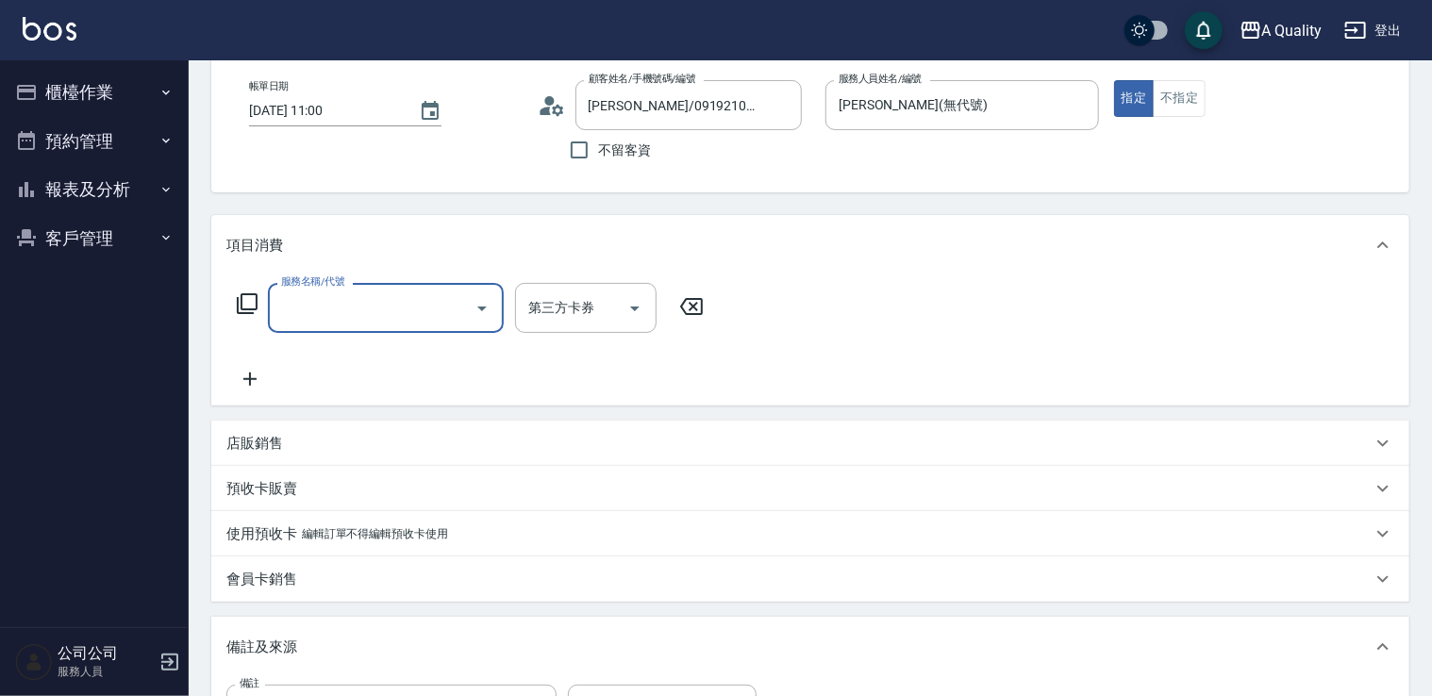
scroll to position [0, 0]
click at [456, 300] on input "服務名稱/代號" at bounding box center [371, 307] width 190 height 33
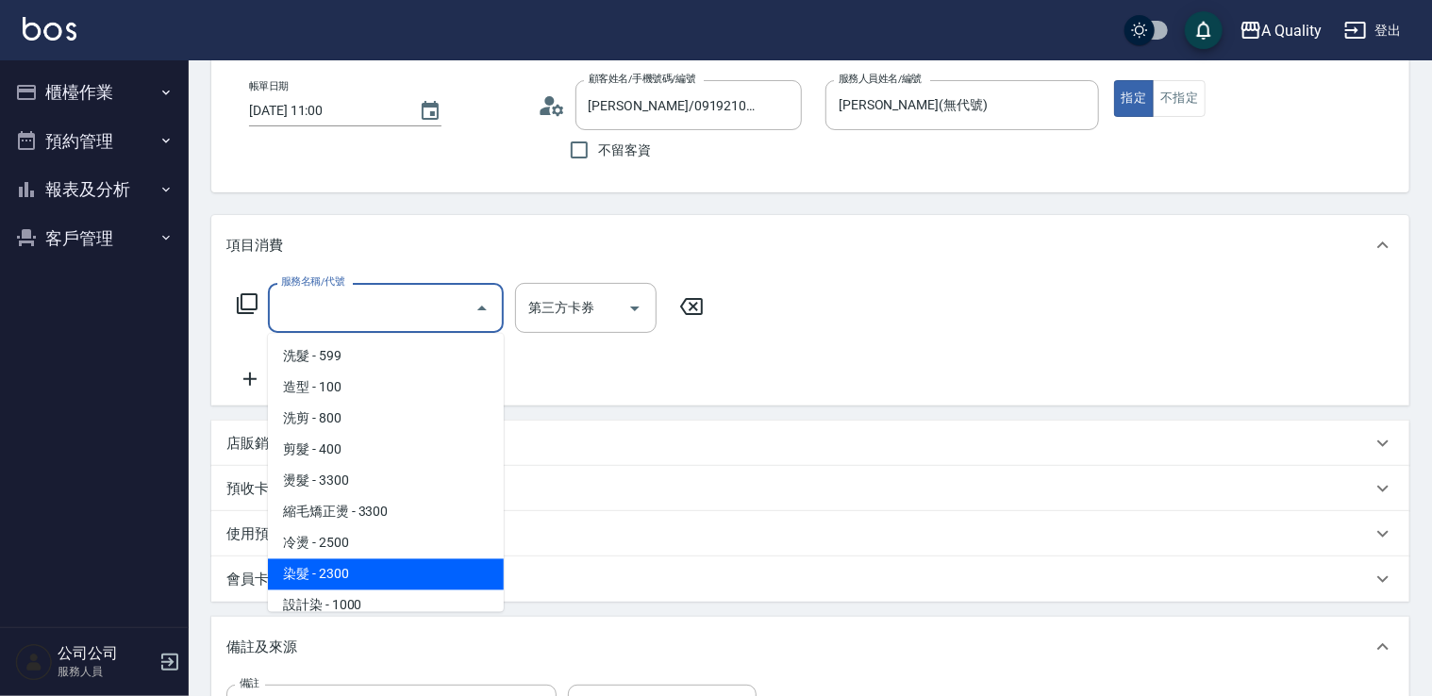
click at [373, 579] on span "染髮 - 2300" at bounding box center [386, 574] width 236 height 31
type input "染髮(401)"
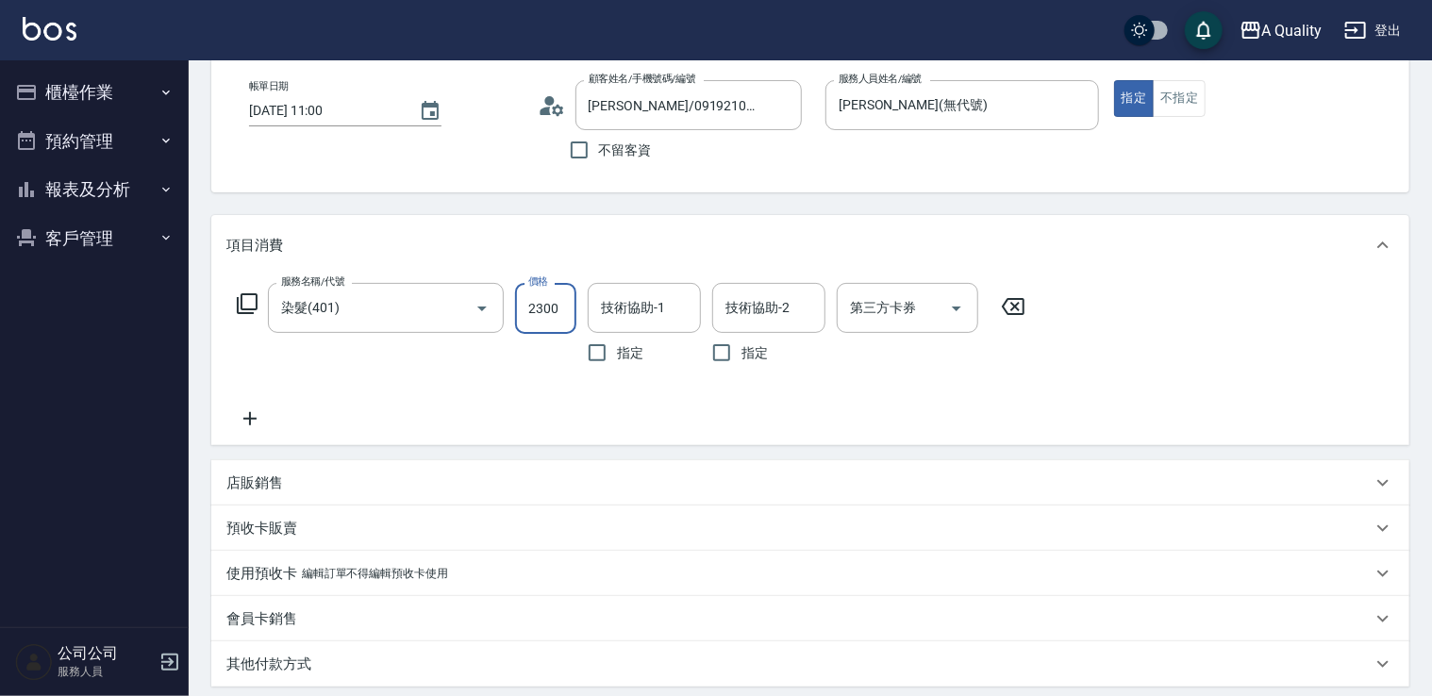
click at [524, 315] on input "2300" at bounding box center [545, 308] width 61 height 51
type input "1300"
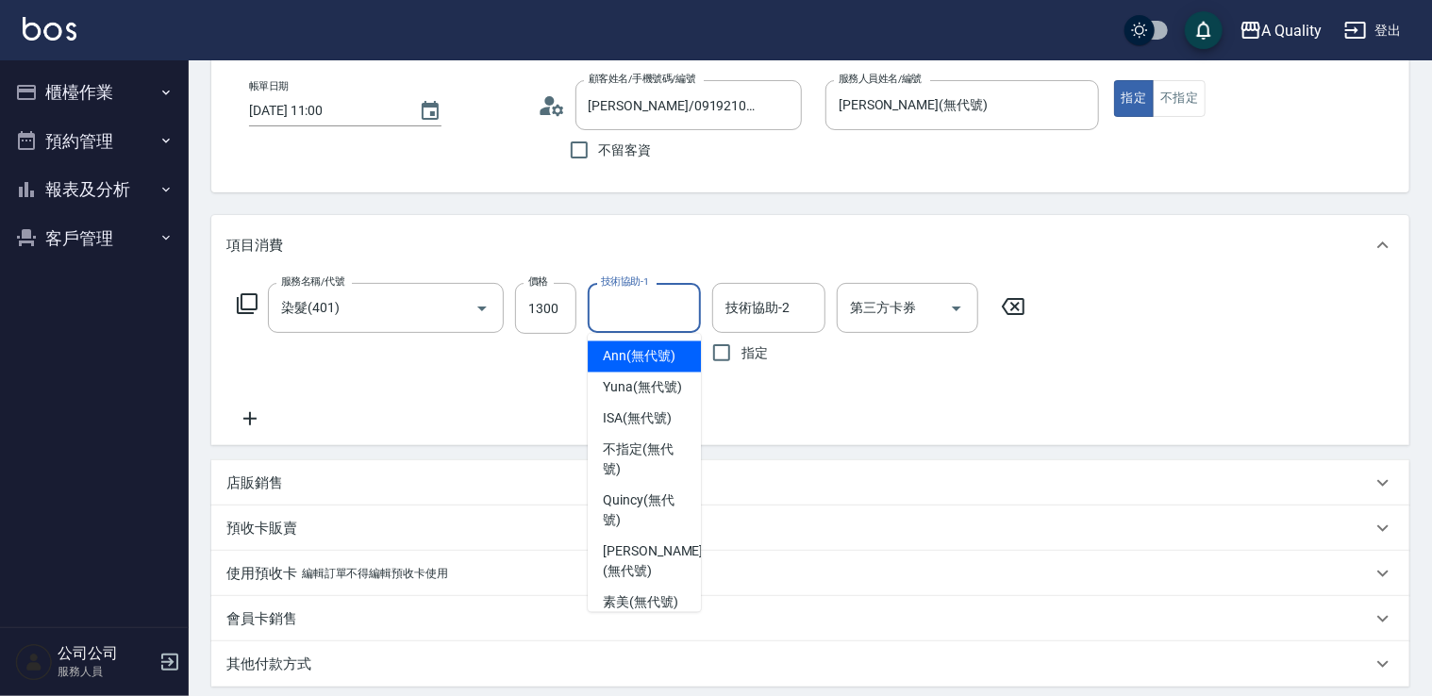
click at [687, 320] on input "技術協助-1" at bounding box center [644, 307] width 96 height 33
click at [624, 429] on span "ISA (無代號)" at bounding box center [637, 419] width 69 height 20
type input "ISA(無代號)"
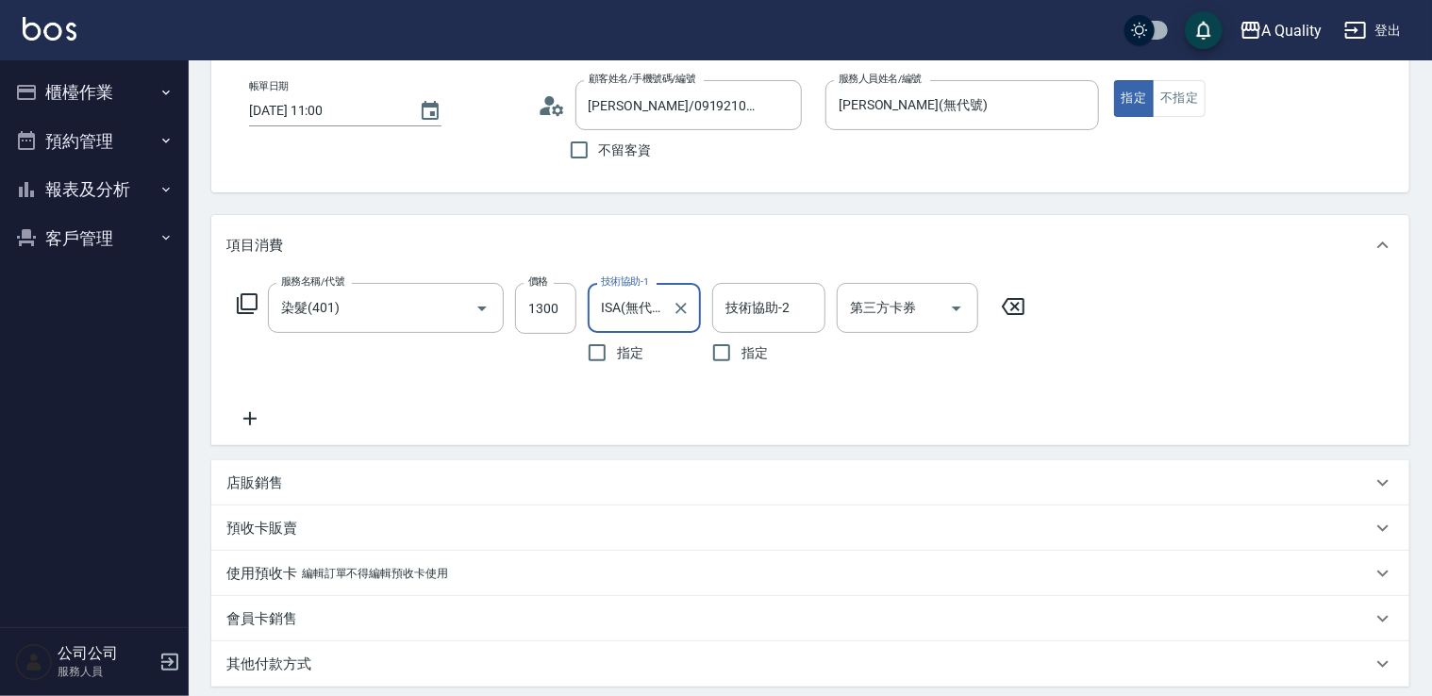
click at [249, 418] on icon at bounding box center [249, 418] width 13 height 13
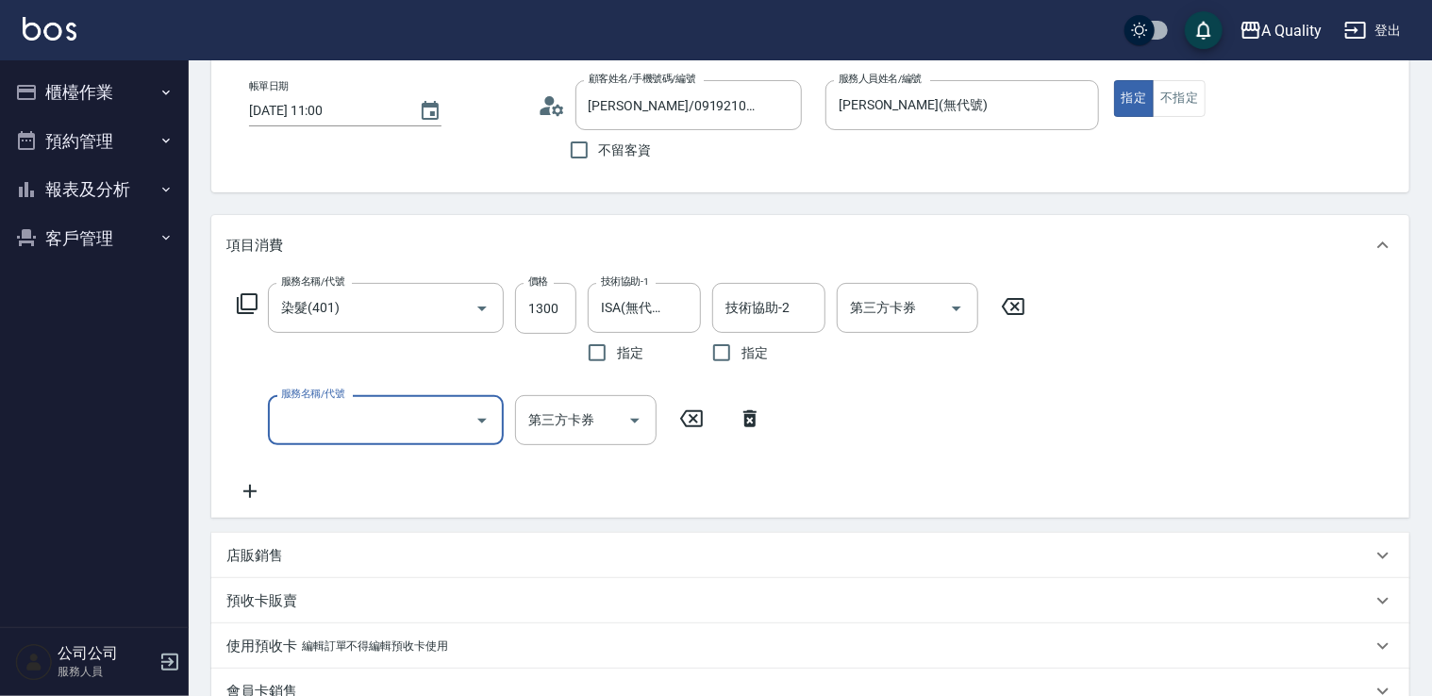
click at [307, 409] on input "服務名稱/代號" at bounding box center [371, 420] width 190 height 33
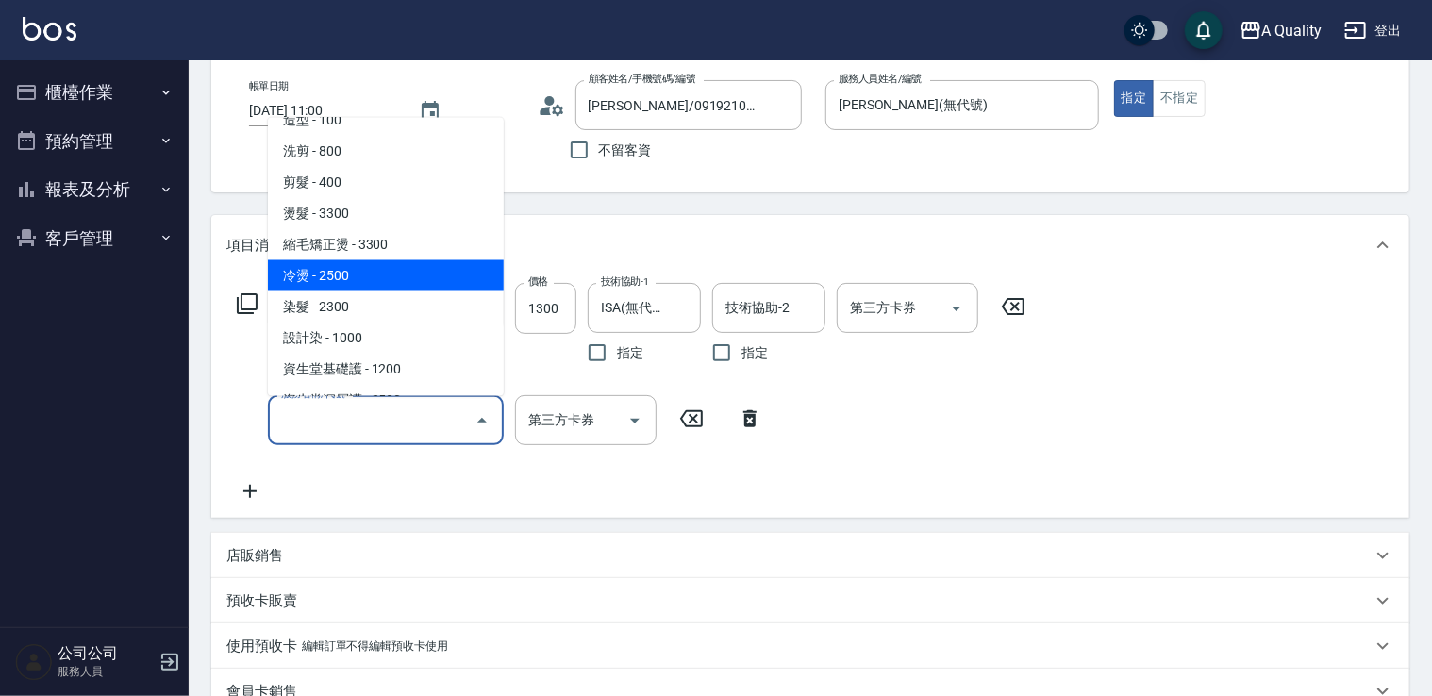
scroll to position [94, 0]
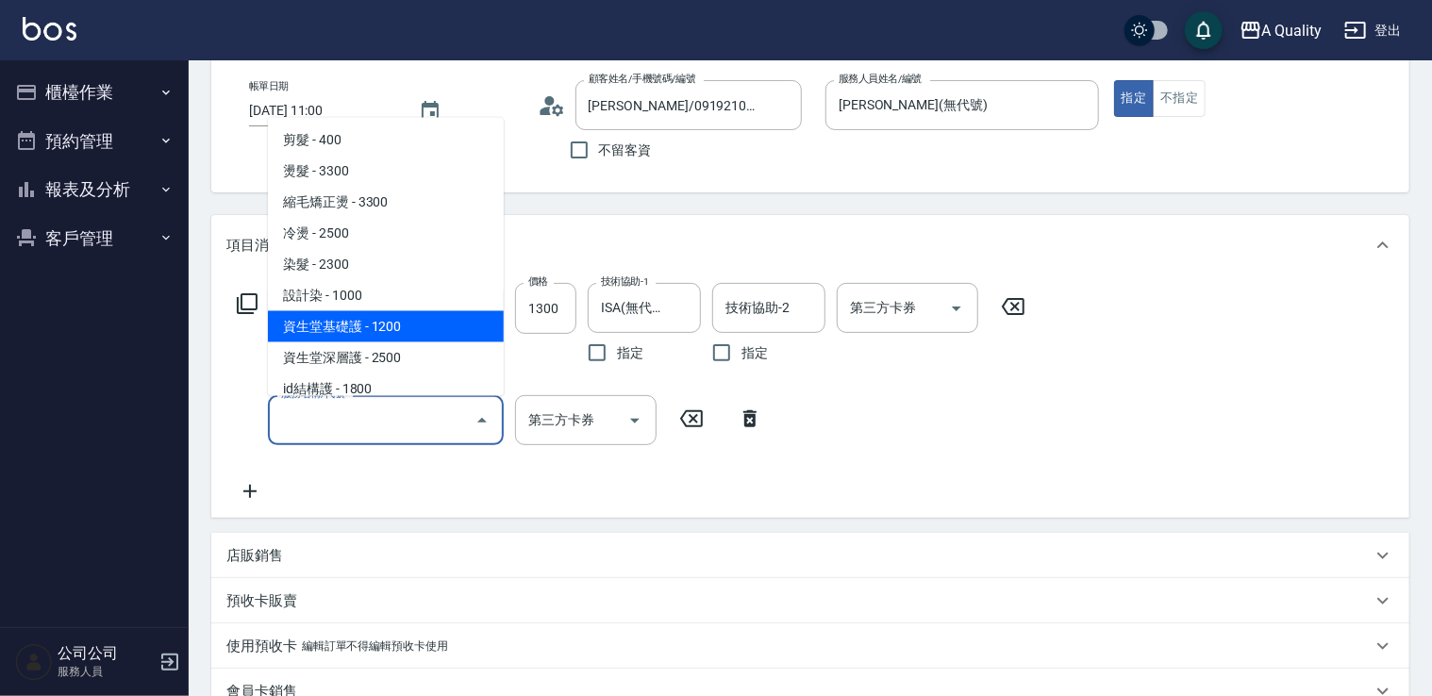
click at [437, 319] on span "資生堂基礎護 - 1200" at bounding box center [386, 325] width 236 height 31
type input "資生堂基礎護(501)"
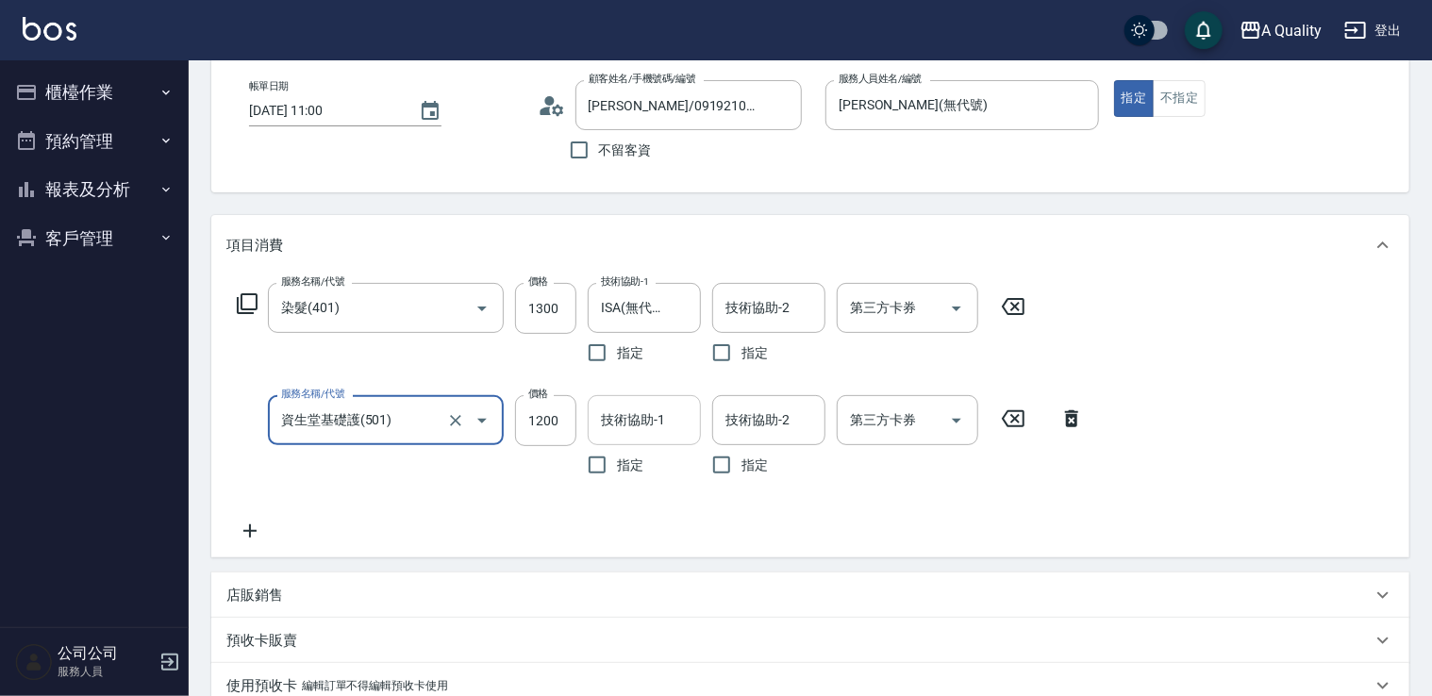
click at [661, 431] on input "技術協助-1" at bounding box center [644, 420] width 96 height 33
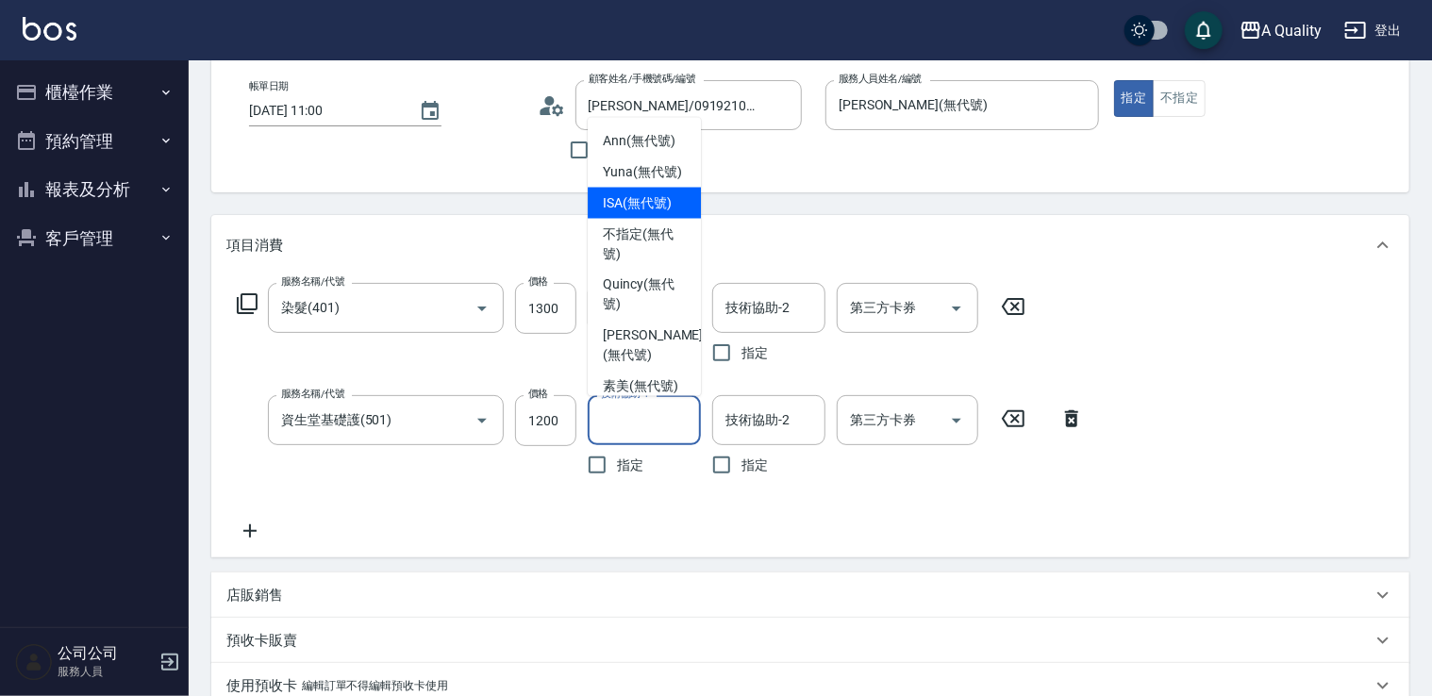
click at [613, 212] on span "ISA (無代號)" at bounding box center [637, 202] width 69 height 20
type input "ISA(無代號)"
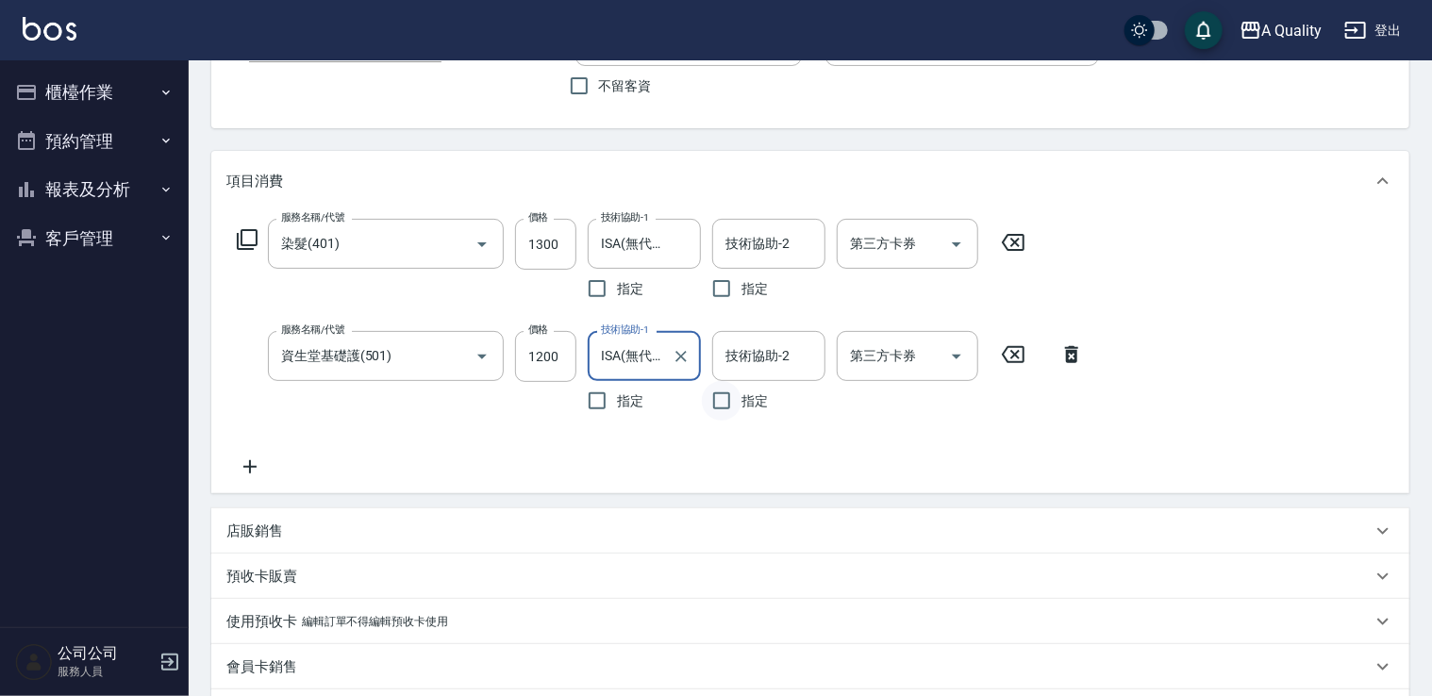
scroll to position [0, 0]
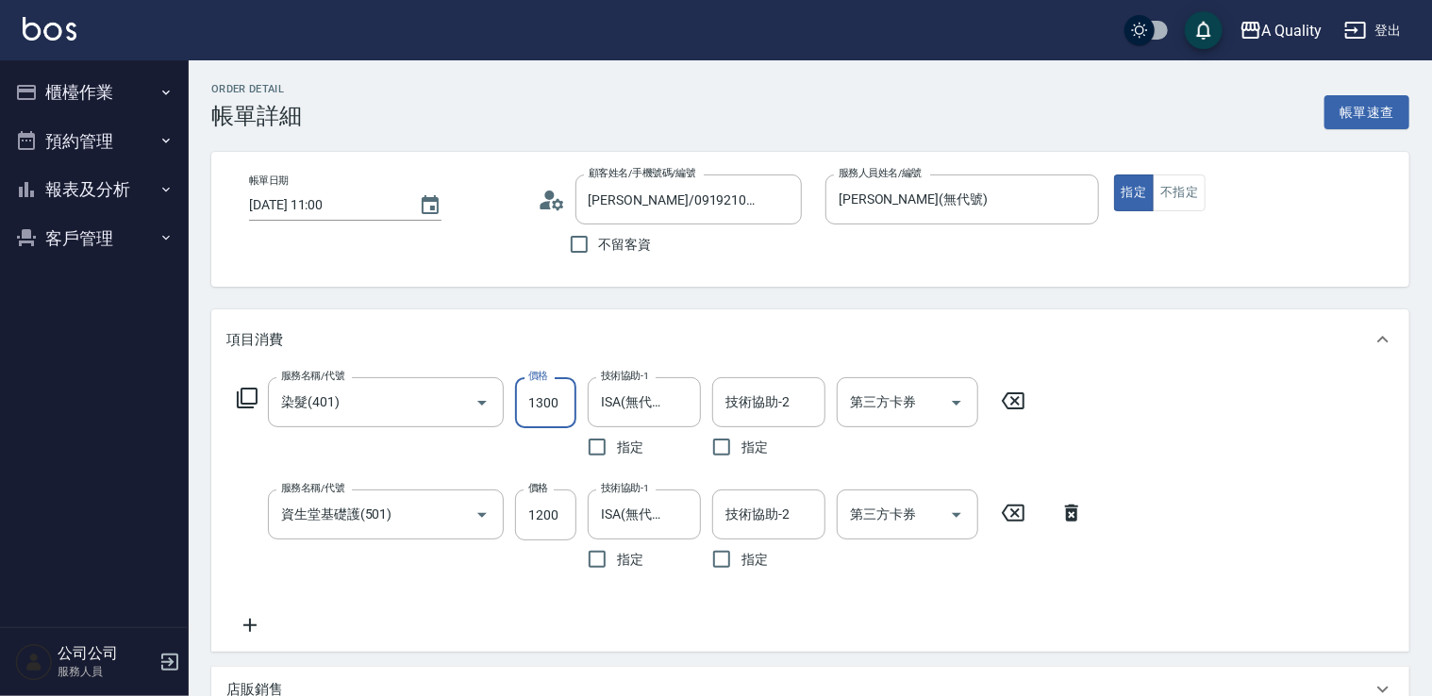
click at [542, 412] on input "1300" at bounding box center [545, 402] width 61 height 51
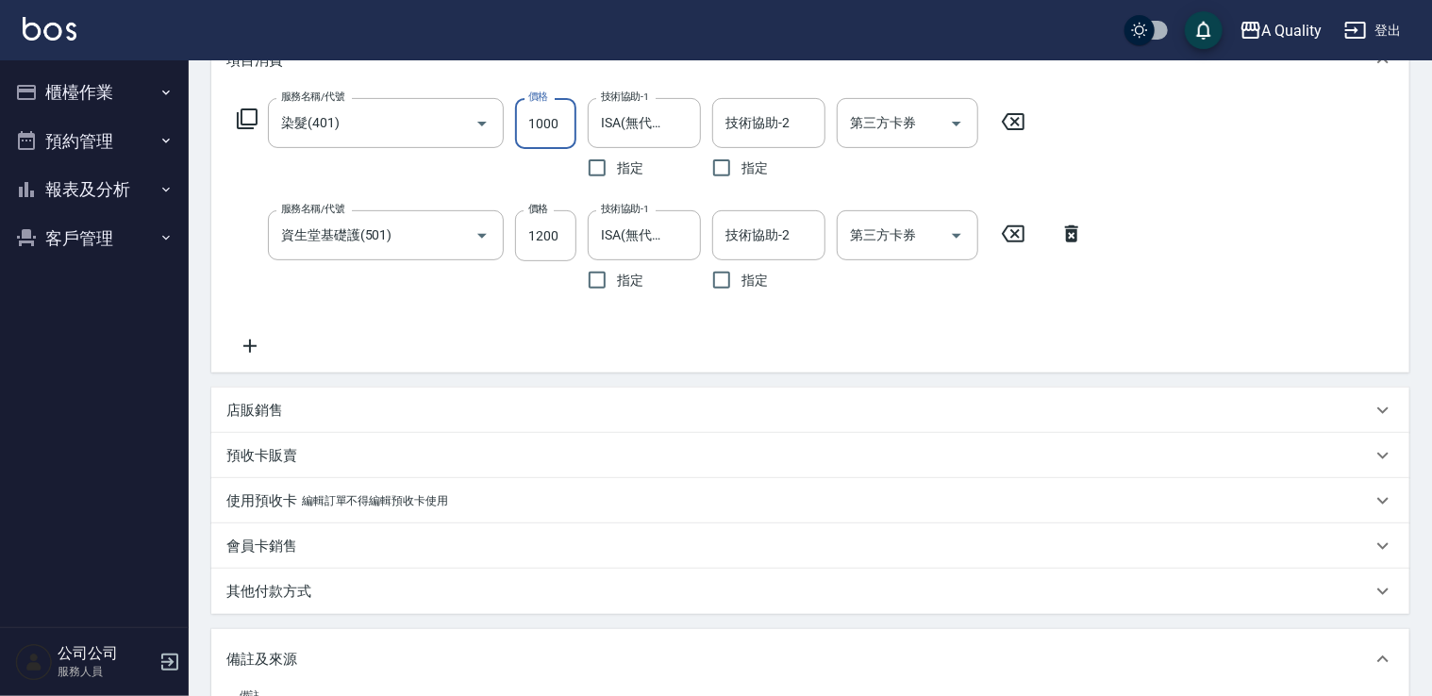
scroll to position [283, 0]
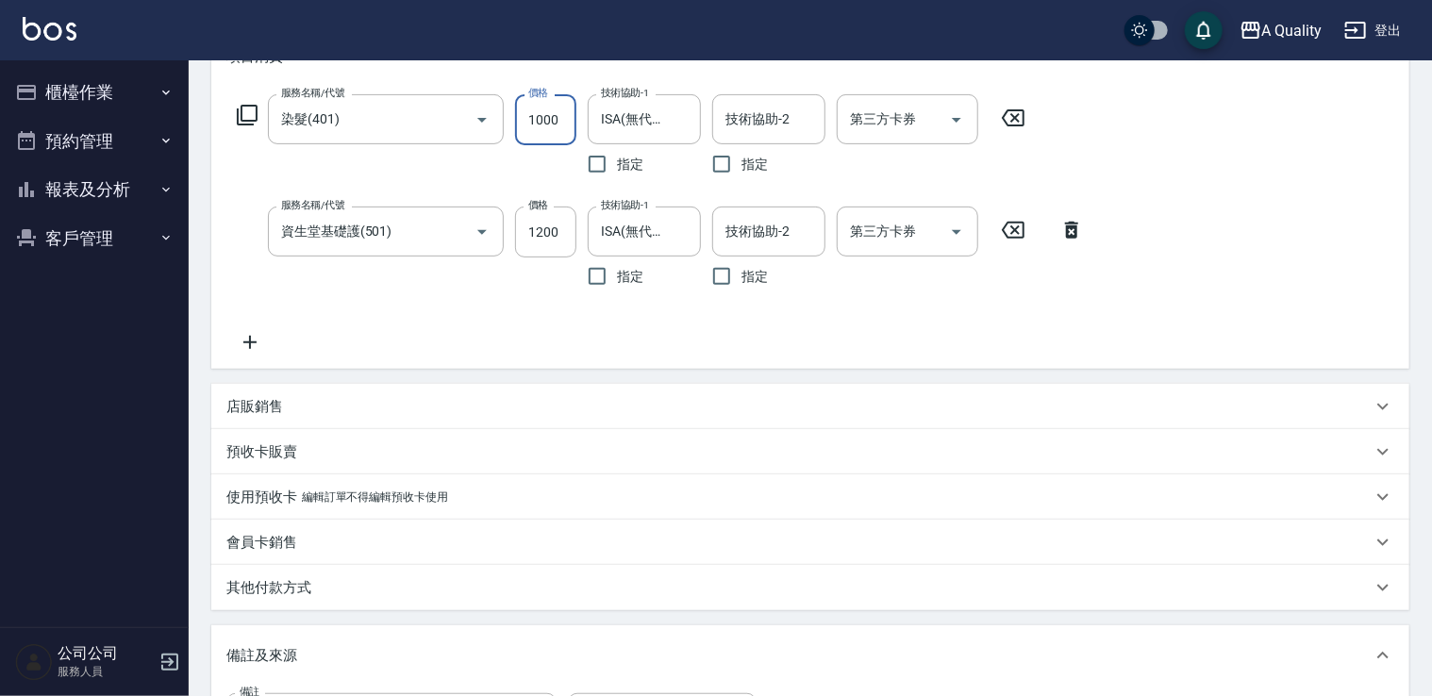
type input "1000"
click at [249, 337] on icon at bounding box center [249, 342] width 47 height 23
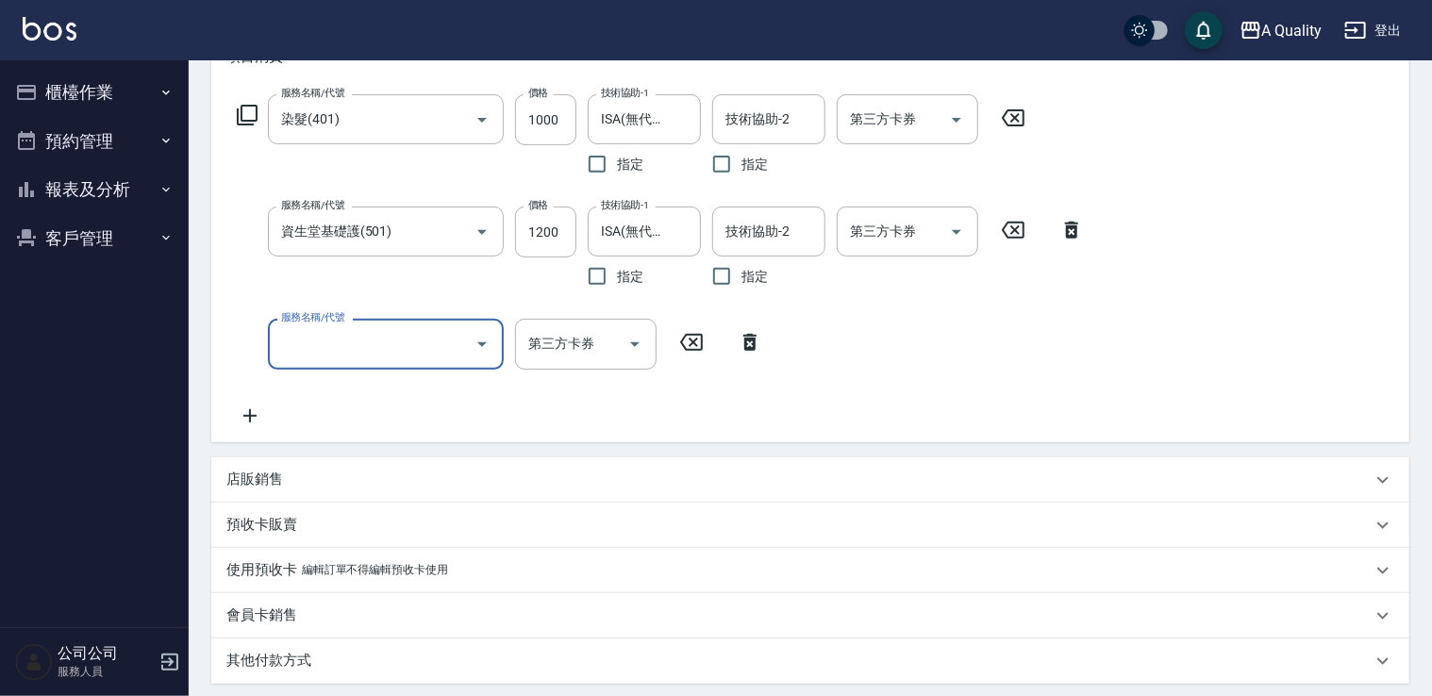
click at [479, 350] on icon "Open" at bounding box center [482, 344] width 23 height 23
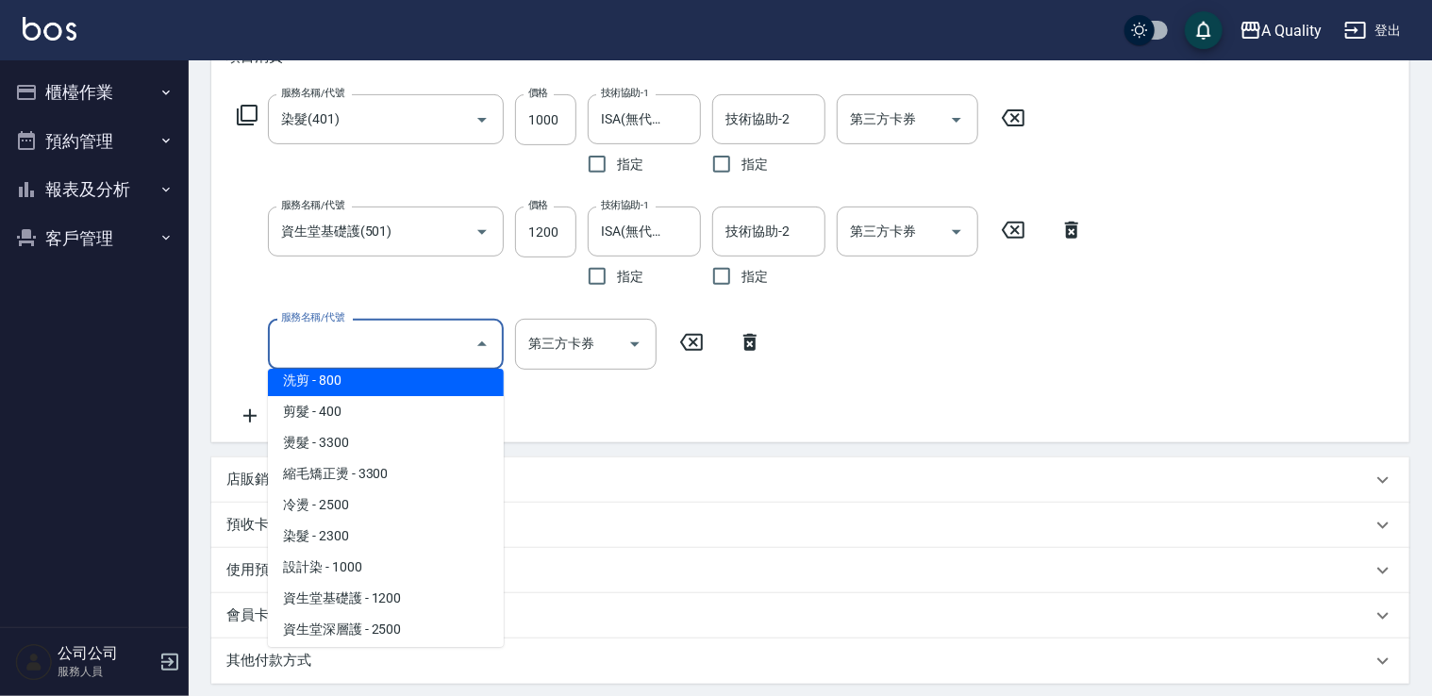
scroll to position [189, 0]
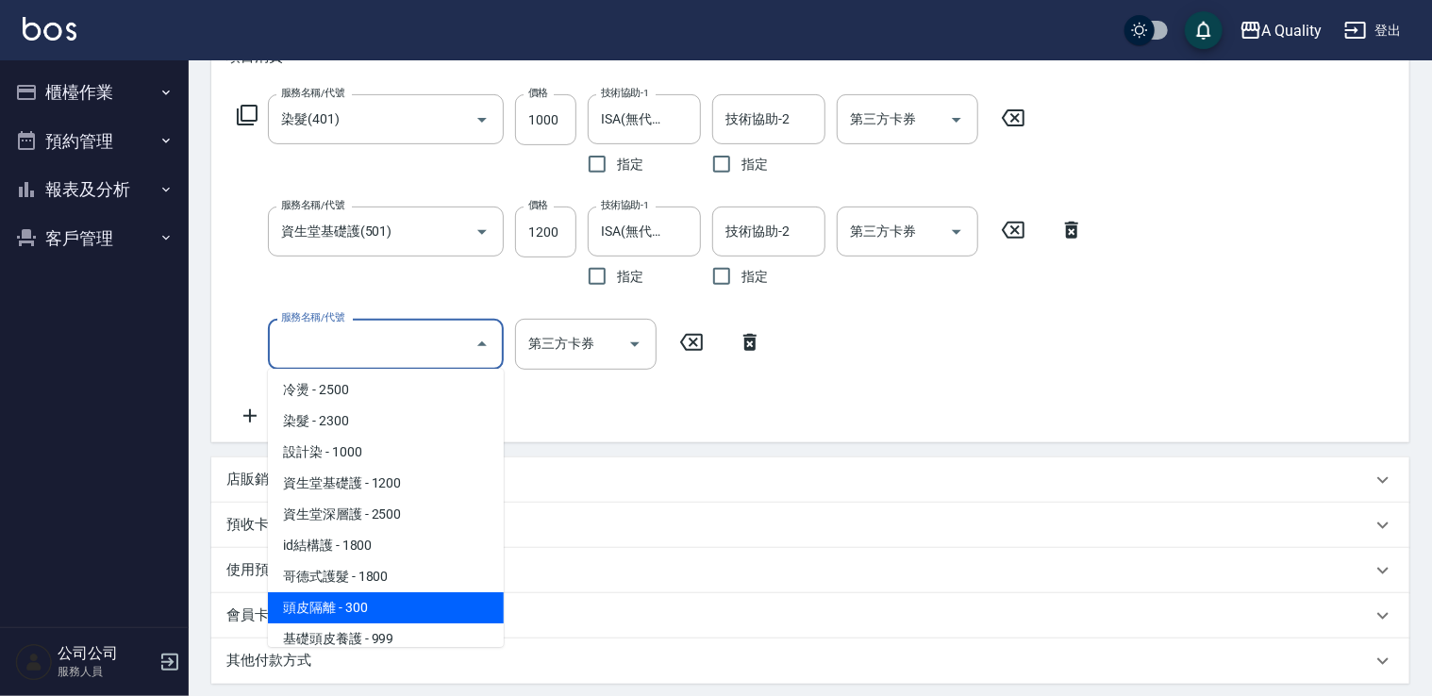
drag, startPoint x: 344, startPoint y: 604, endPoint x: 522, endPoint y: 481, distance: 216.3
click at [346, 602] on span "頭皮隔離 - 300" at bounding box center [386, 607] width 236 height 31
type input "頭皮隔離(600)"
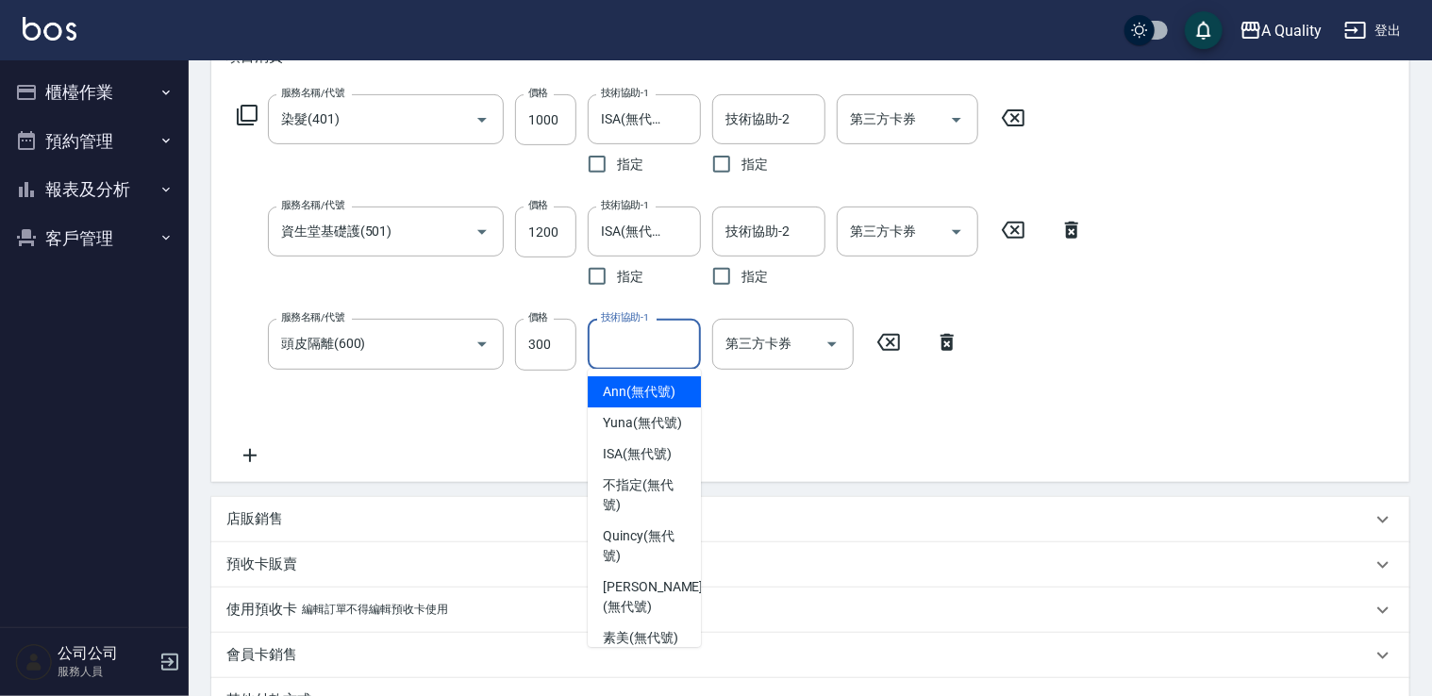
click at [660, 357] on input "技術協助-1" at bounding box center [644, 343] width 96 height 33
click at [660, 464] on span "ISA (無代號)" at bounding box center [637, 454] width 69 height 20
type input "ISA(無代號)"
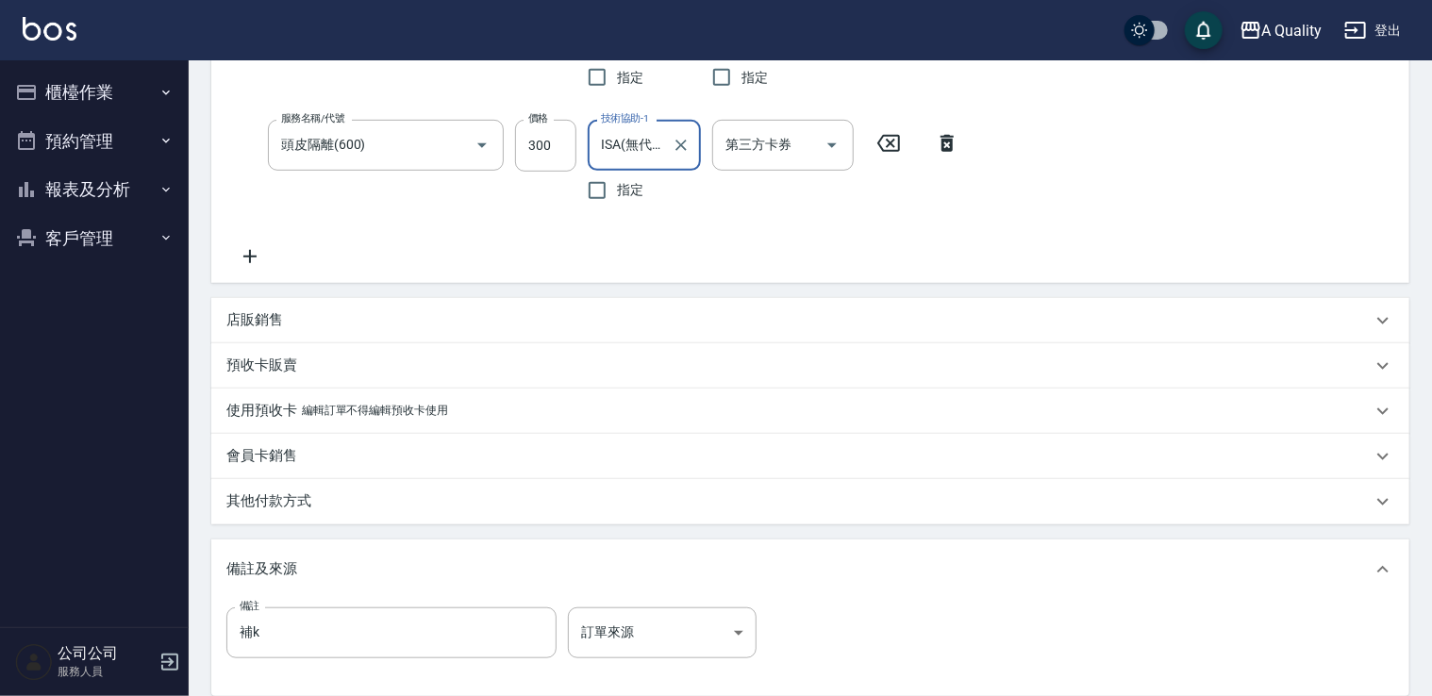
scroll to position [683, 0]
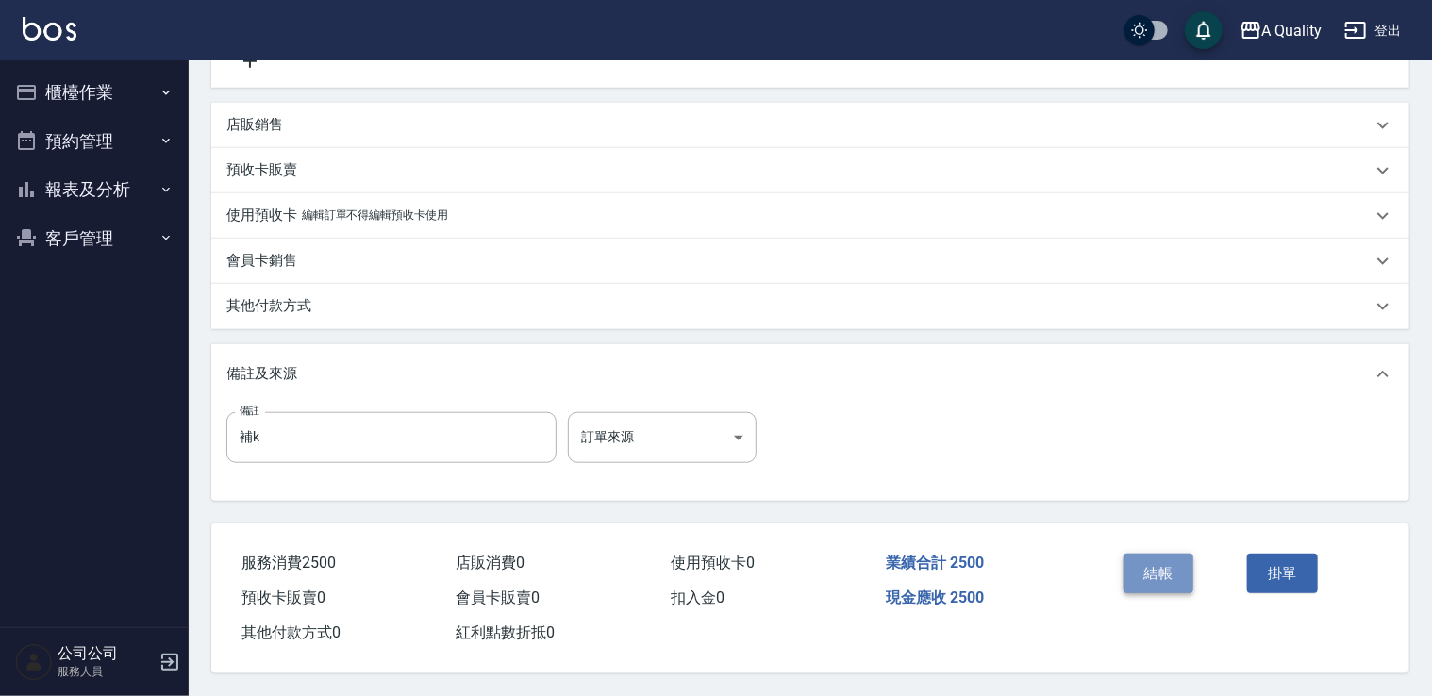
click at [1177, 569] on button "結帳" at bounding box center [1158, 574] width 71 height 40
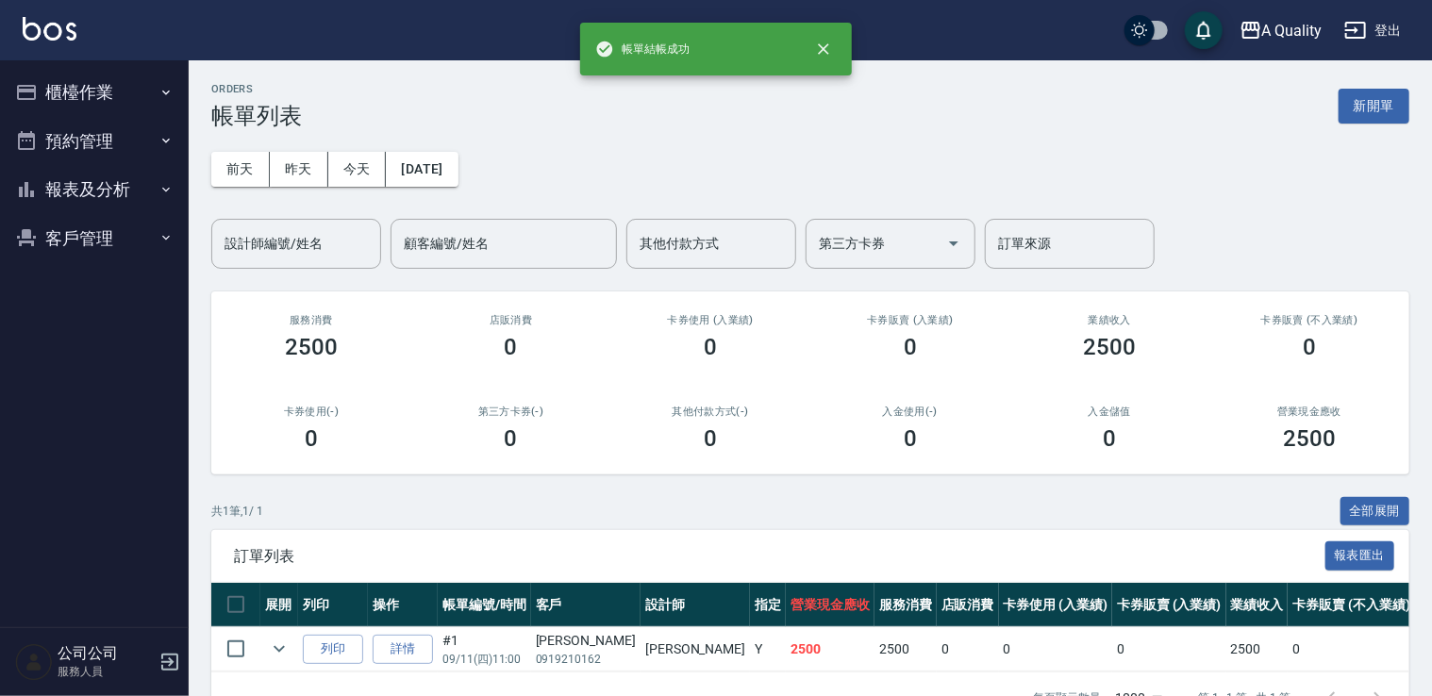
click at [64, 145] on button "預約管理" at bounding box center [95, 141] width 174 height 49
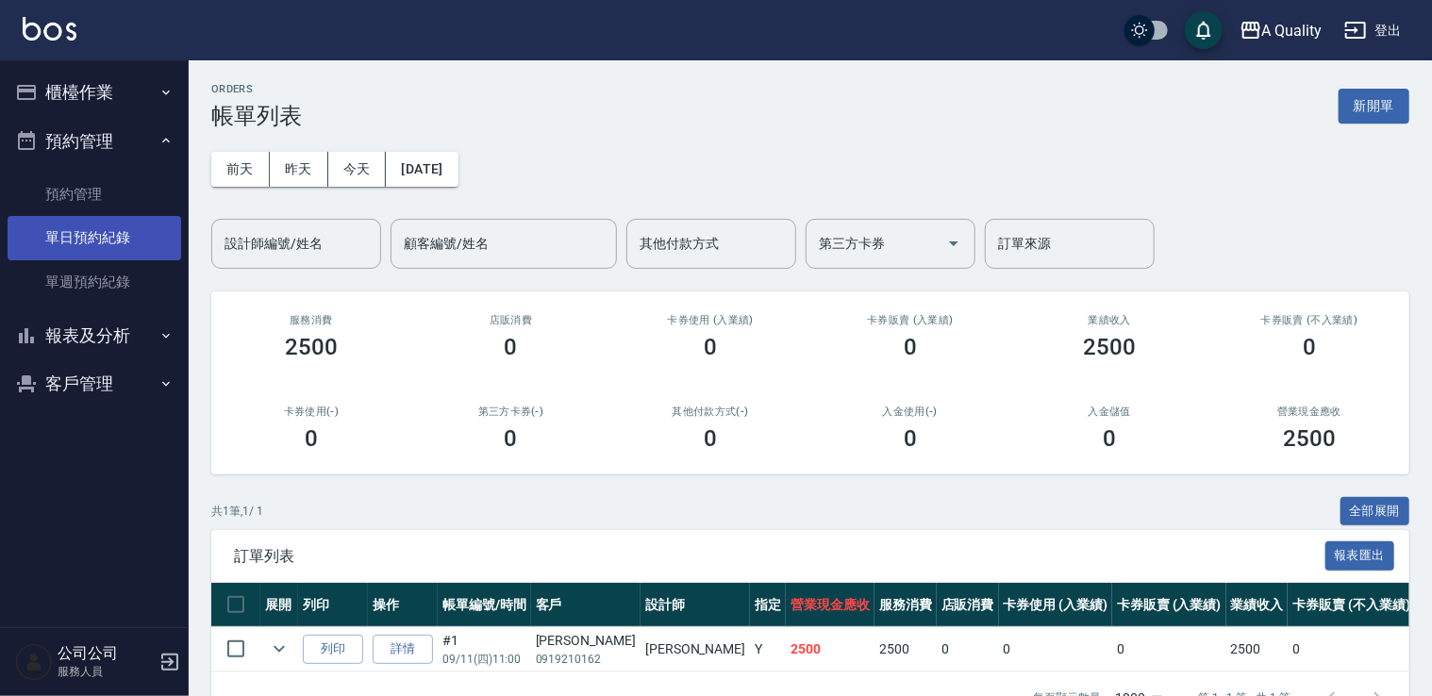
click at [90, 232] on link "單日預約紀錄" at bounding box center [95, 237] width 174 height 43
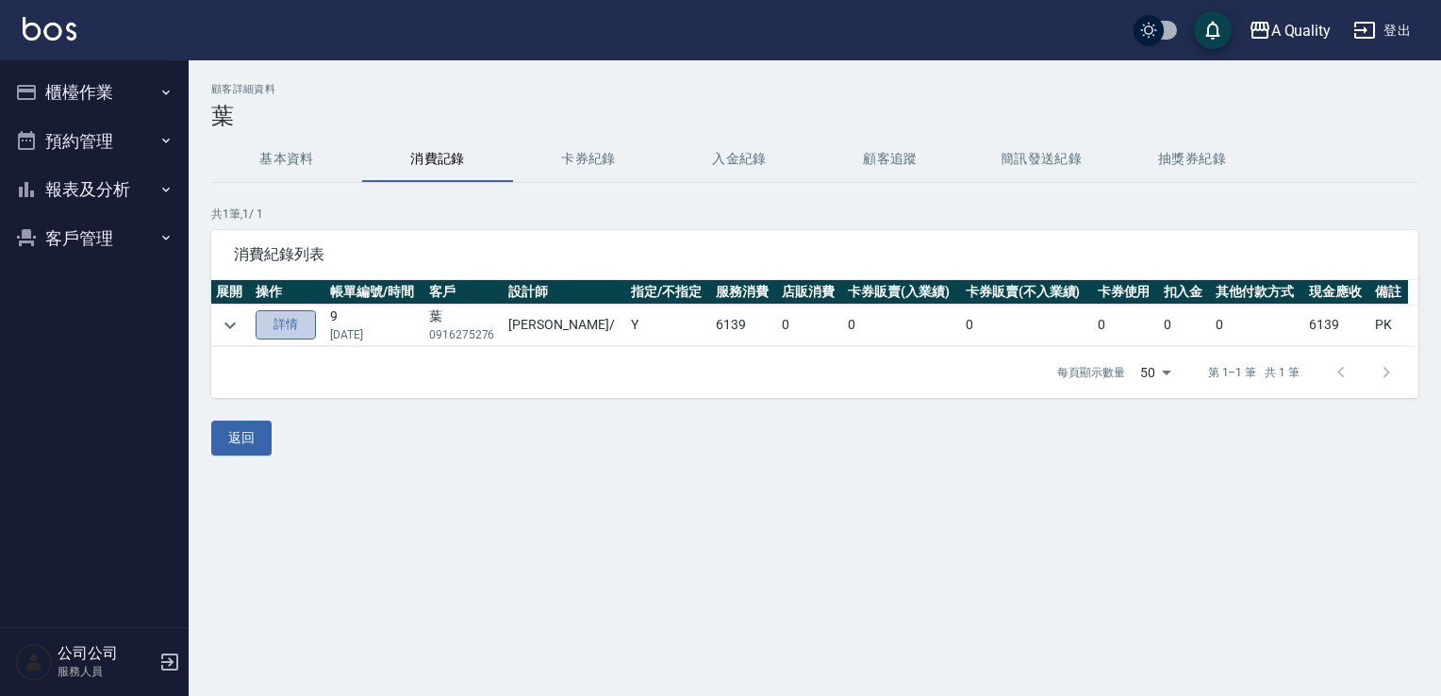
click at [273, 324] on link "詳情" at bounding box center [286, 324] width 60 height 29
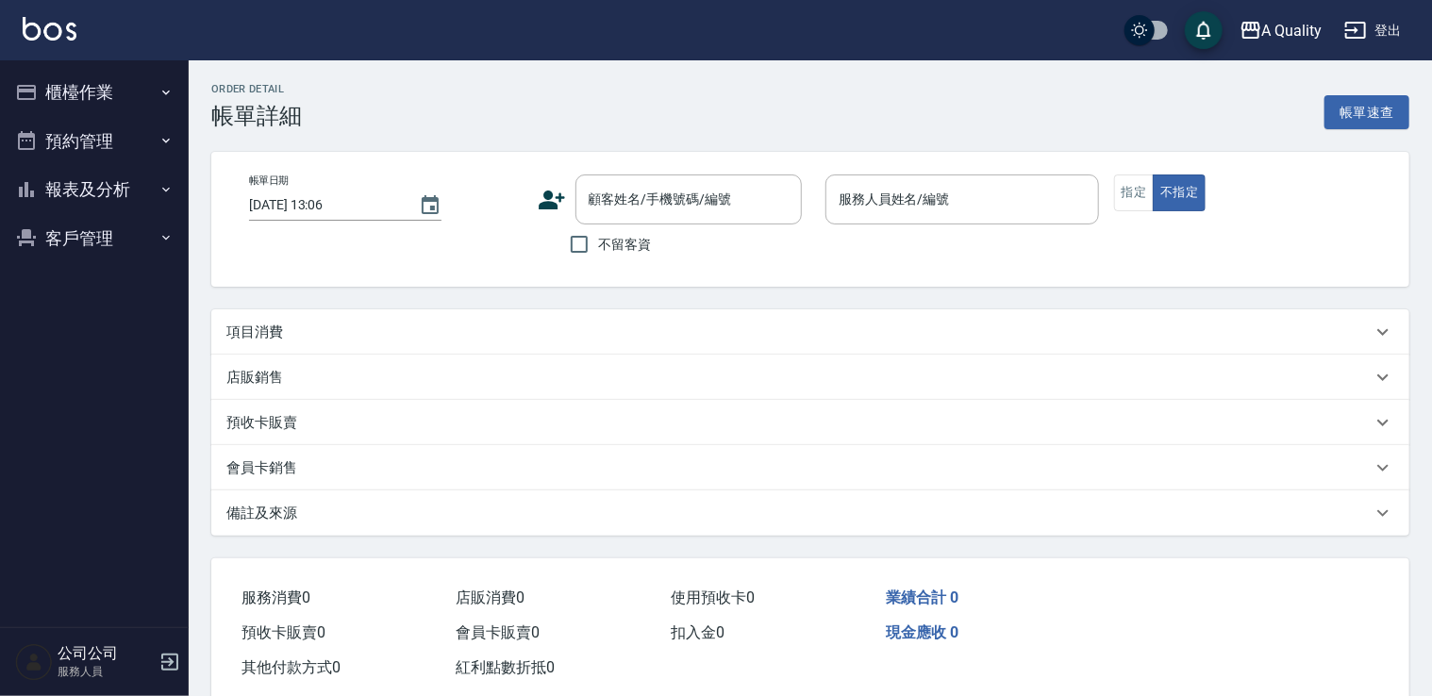
type input "[DATE] 11:00"
type input "[PERSON_NAME](無代號)"
type input "PK"
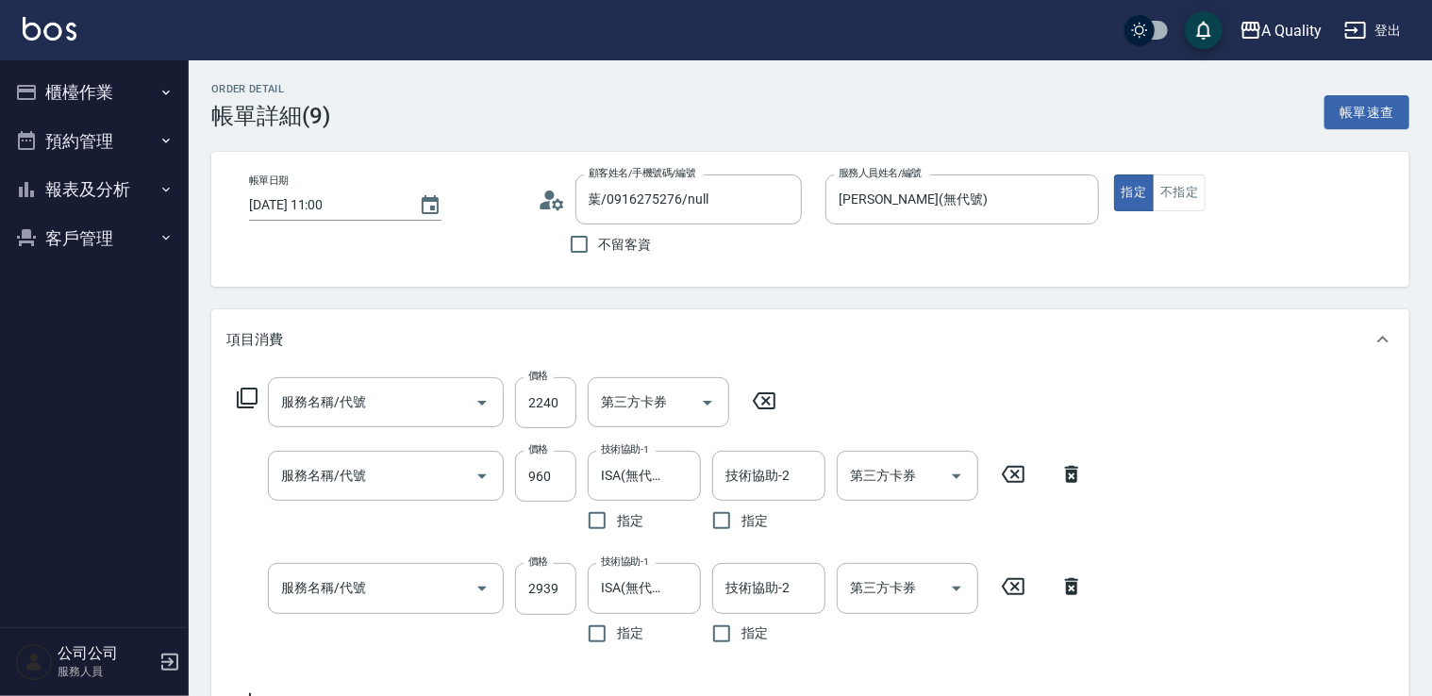
type input "葉/0916275276/null"
type input "染髮(401)"
type input "資生堂基礎護(501)"
type input "燙髮(301)"
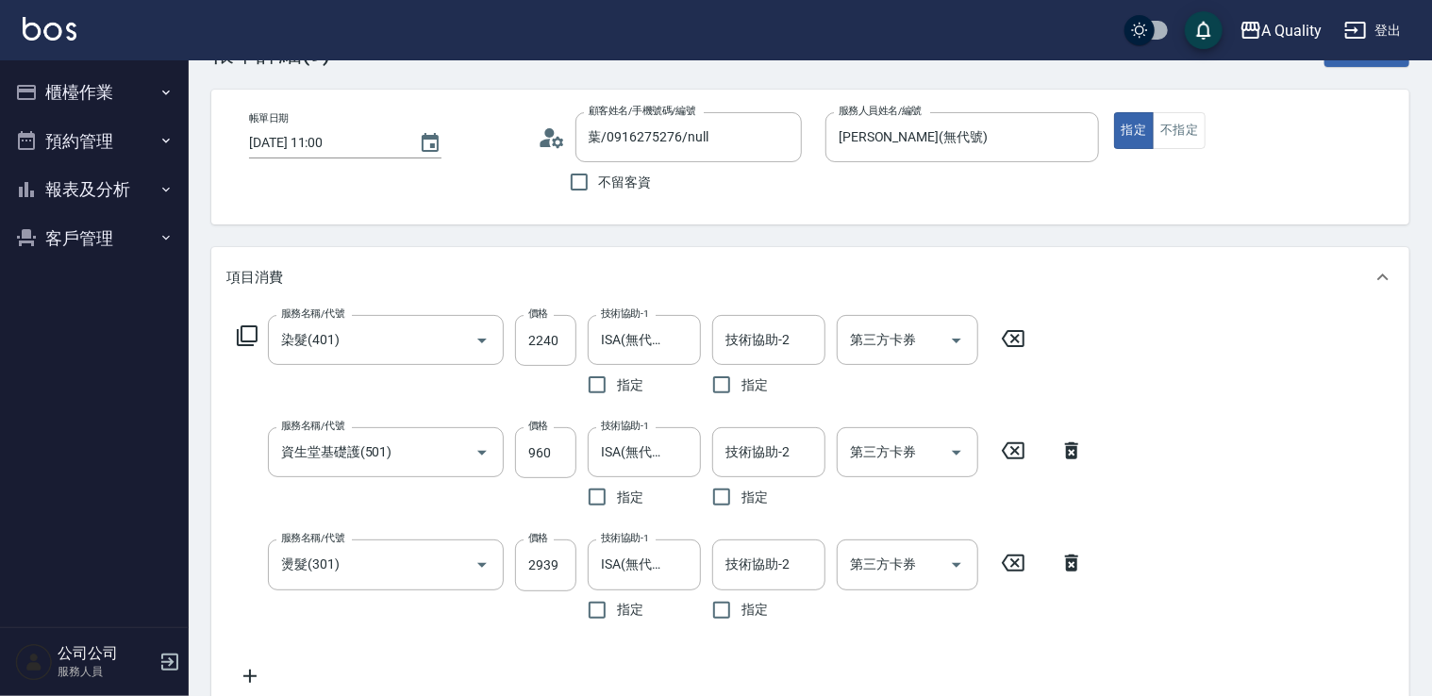
scroll to position [94, 0]
